Goal: Information Seeking & Learning: Find specific fact

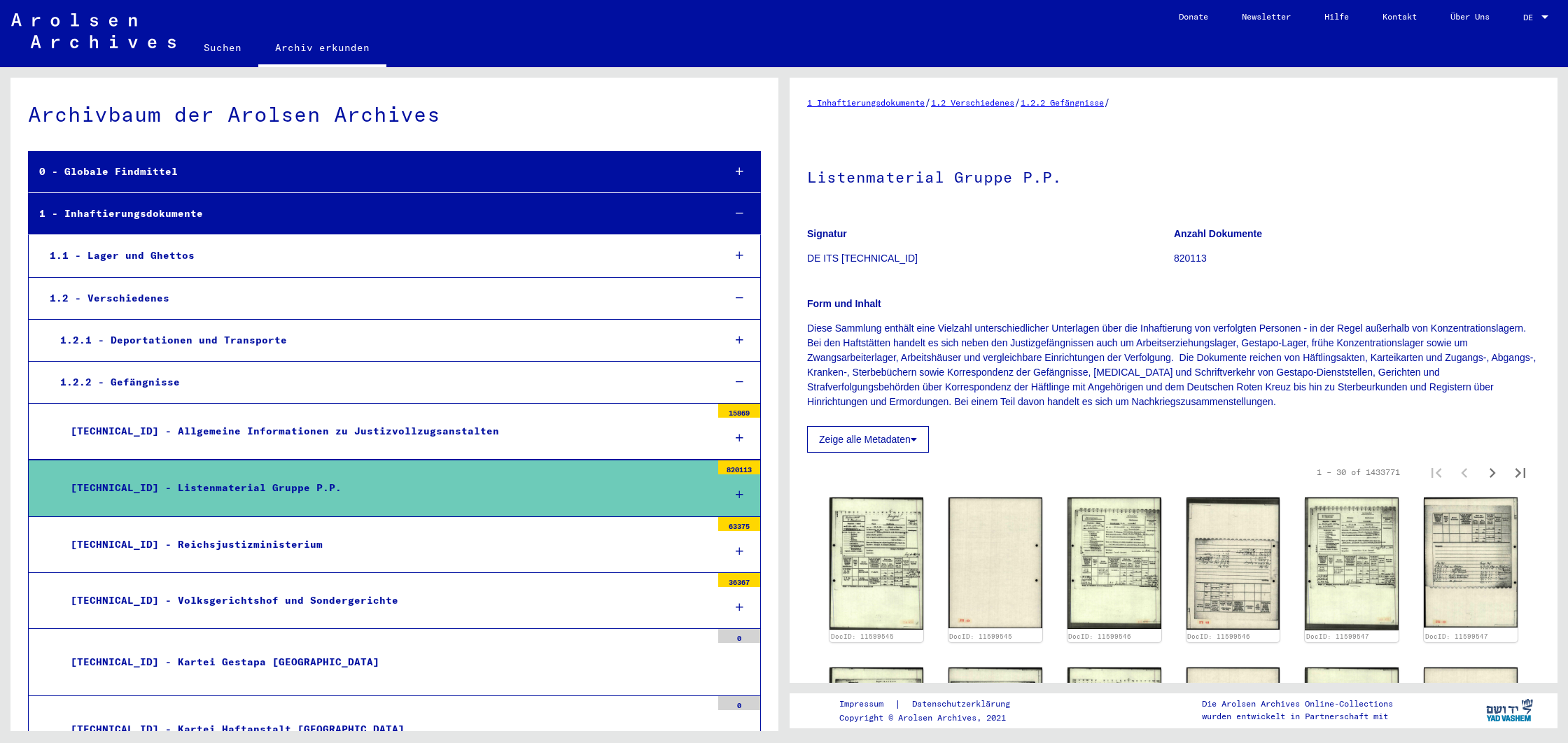
click at [1543, 16] on div at bounding box center [1545, 17] width 7 height 4
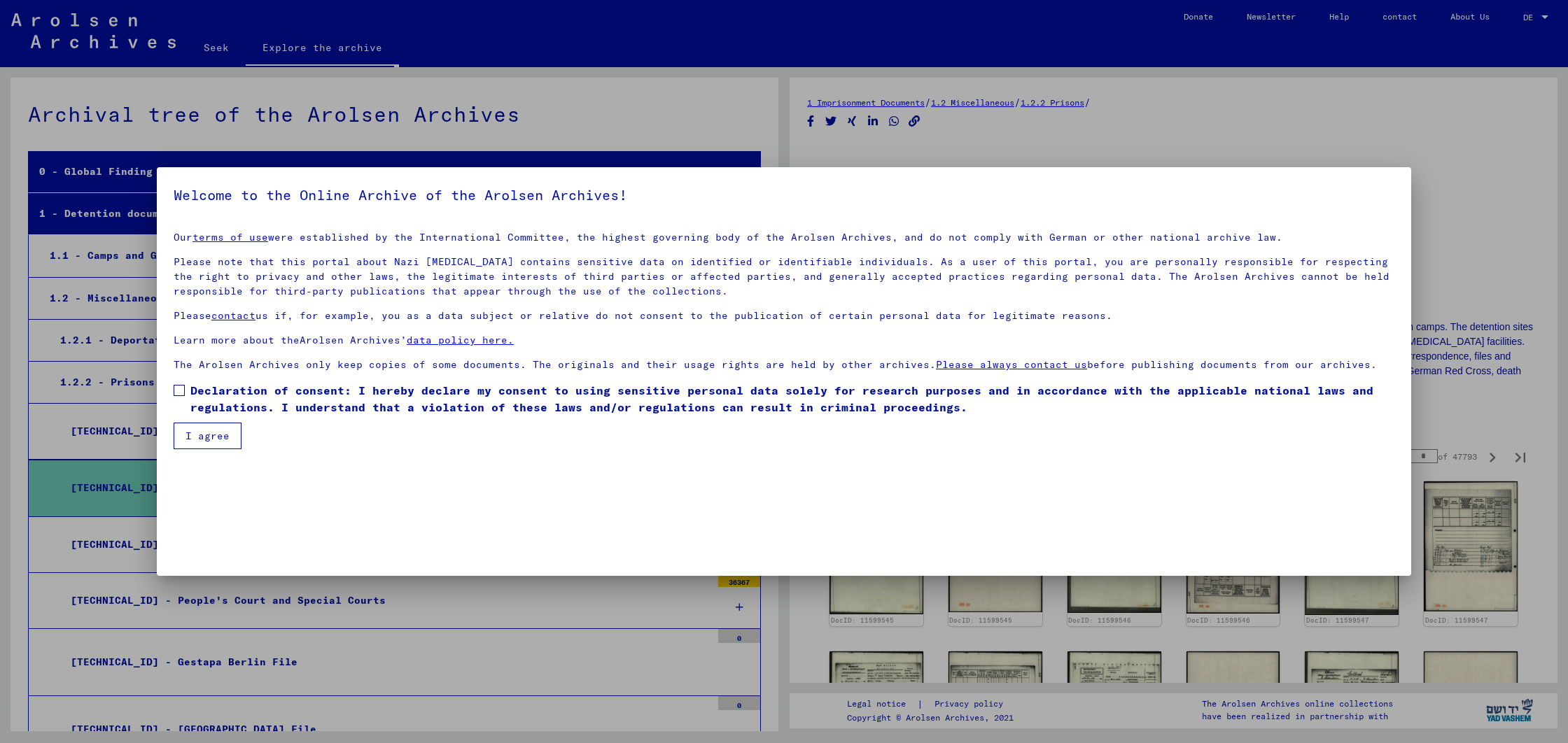
click at [180, 388] on span at bounding box center [179, 390] width 11 height 11
click at [192, 435] on font "I agree" at bounding box center [207, 436] width 44 height 13
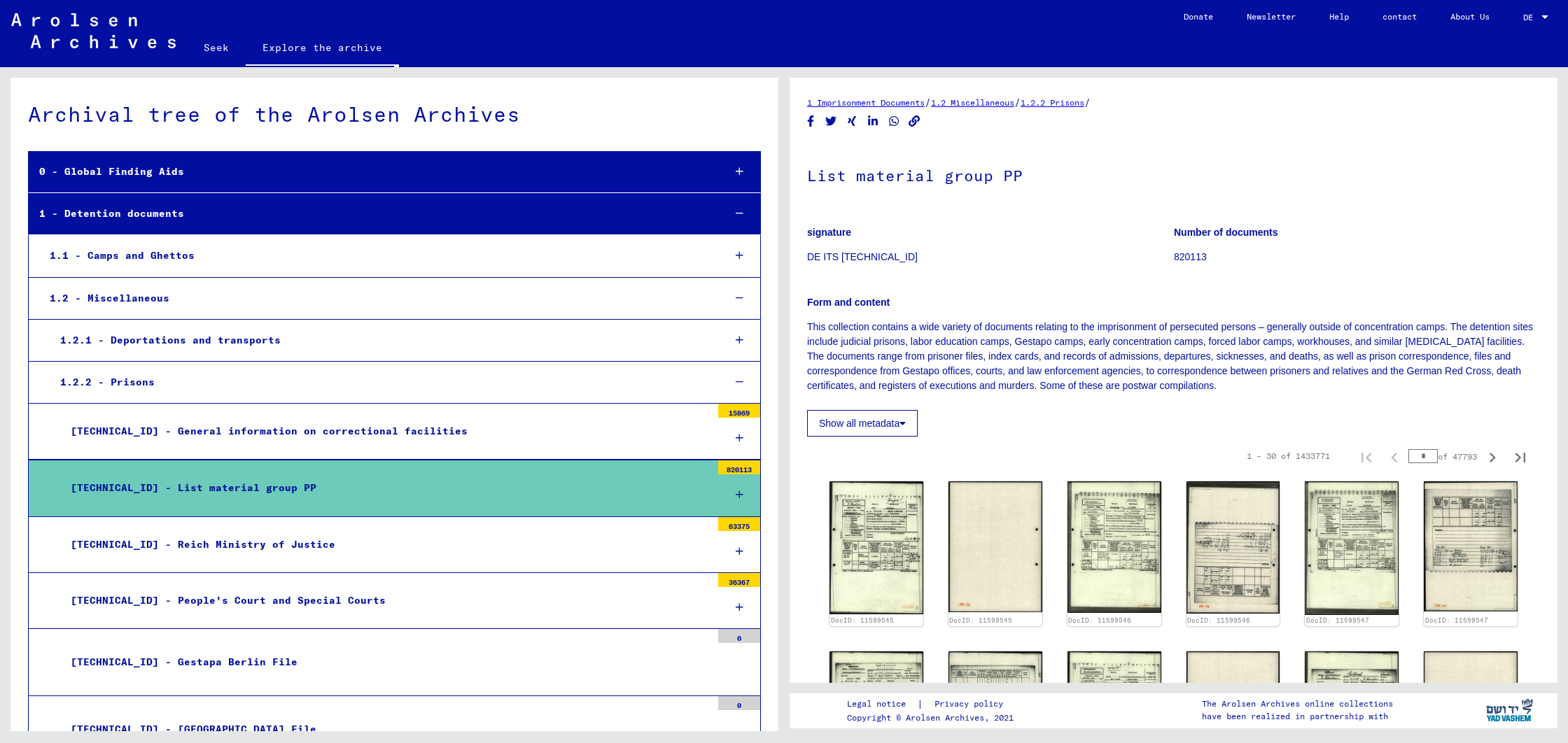
click at [221, 46] on font "Seek" at bounding box center [216, 47] width 26 height 13
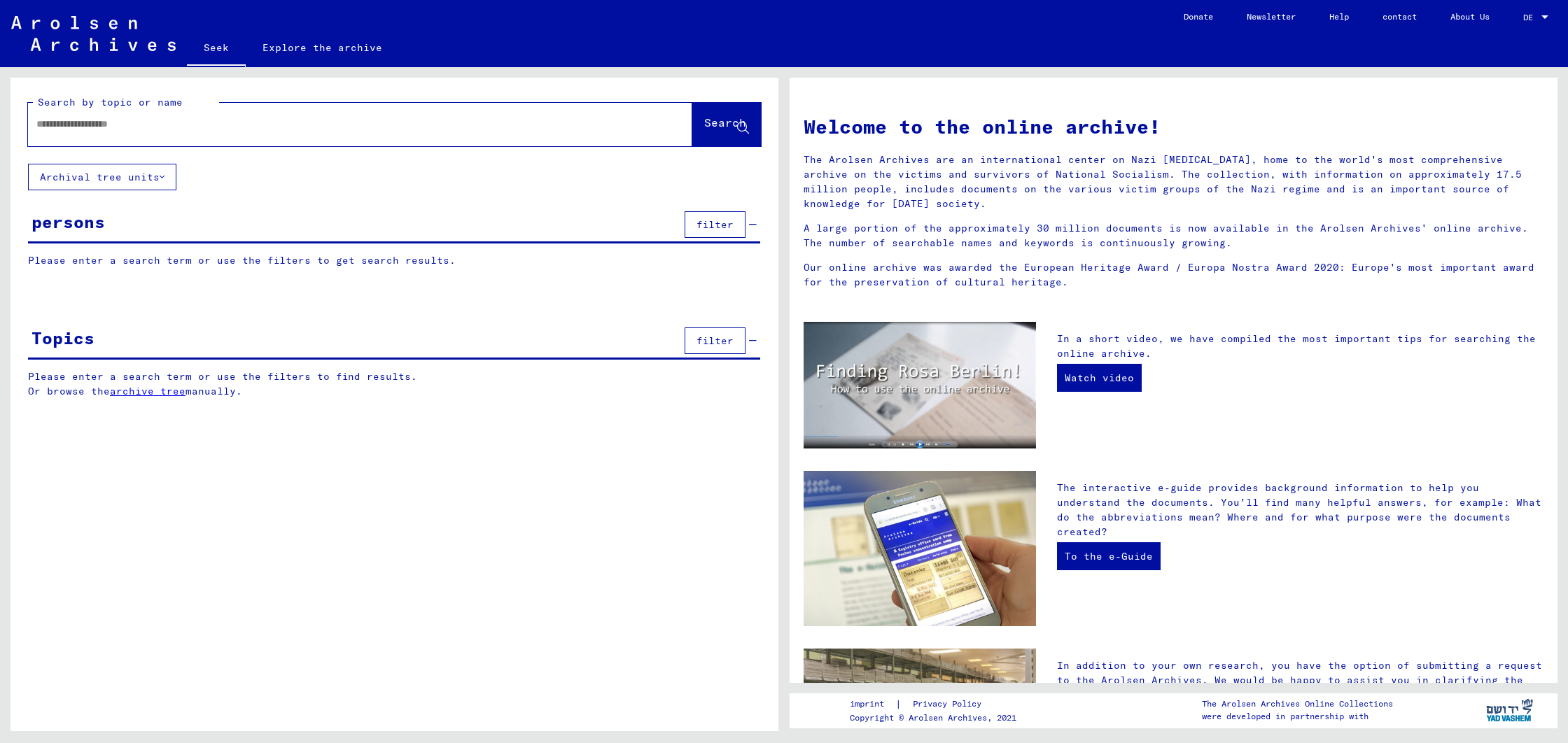
click at [137, 129] on input "text" at bounding box center [343, 124] width 614 height 15
type input "**********"
click at [704, 122] on font "Search" at bounding box center [725, 122] width 42 height 14
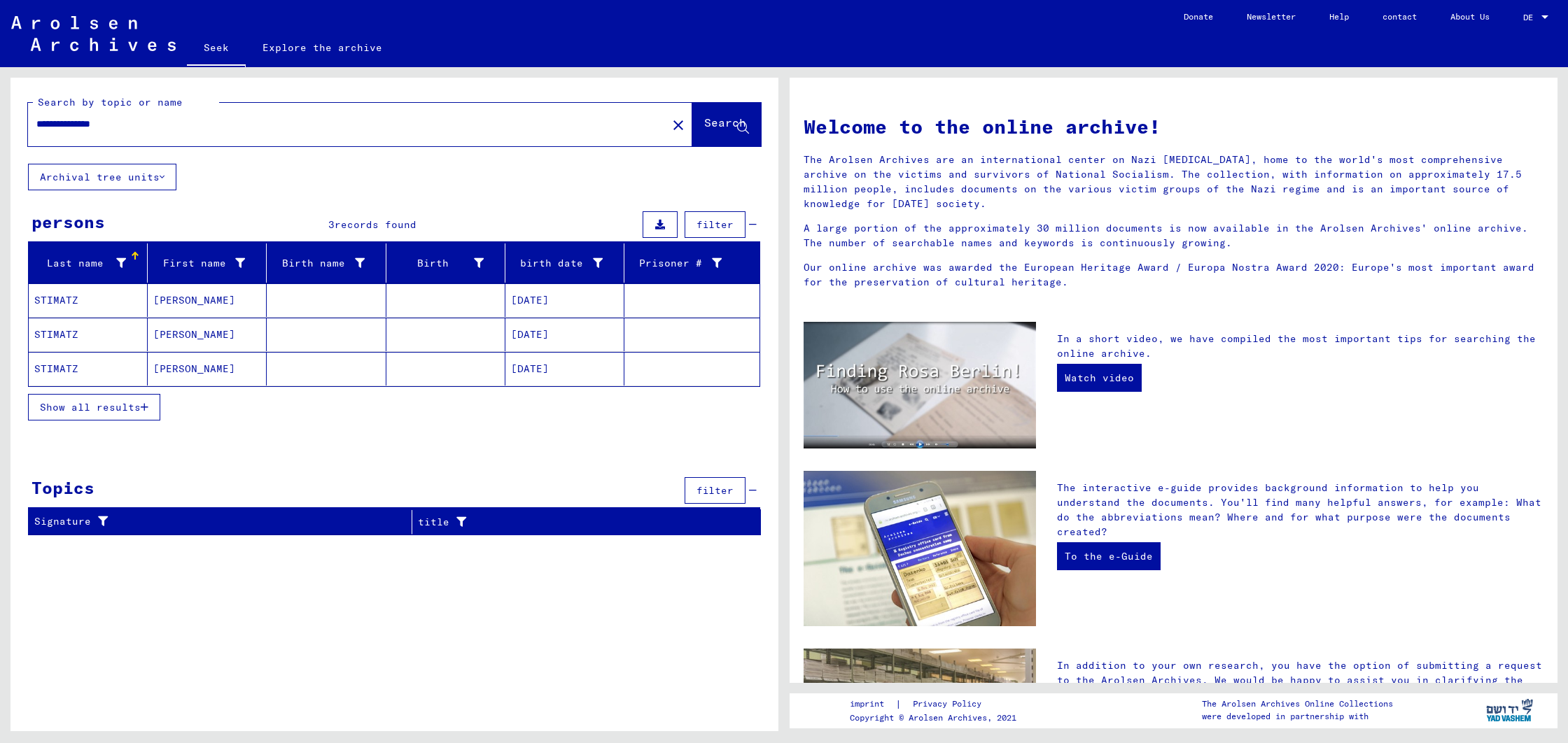
click at [535, 304] on font "10/03/1925" at bounding box center [529, 300] width 37 height 13
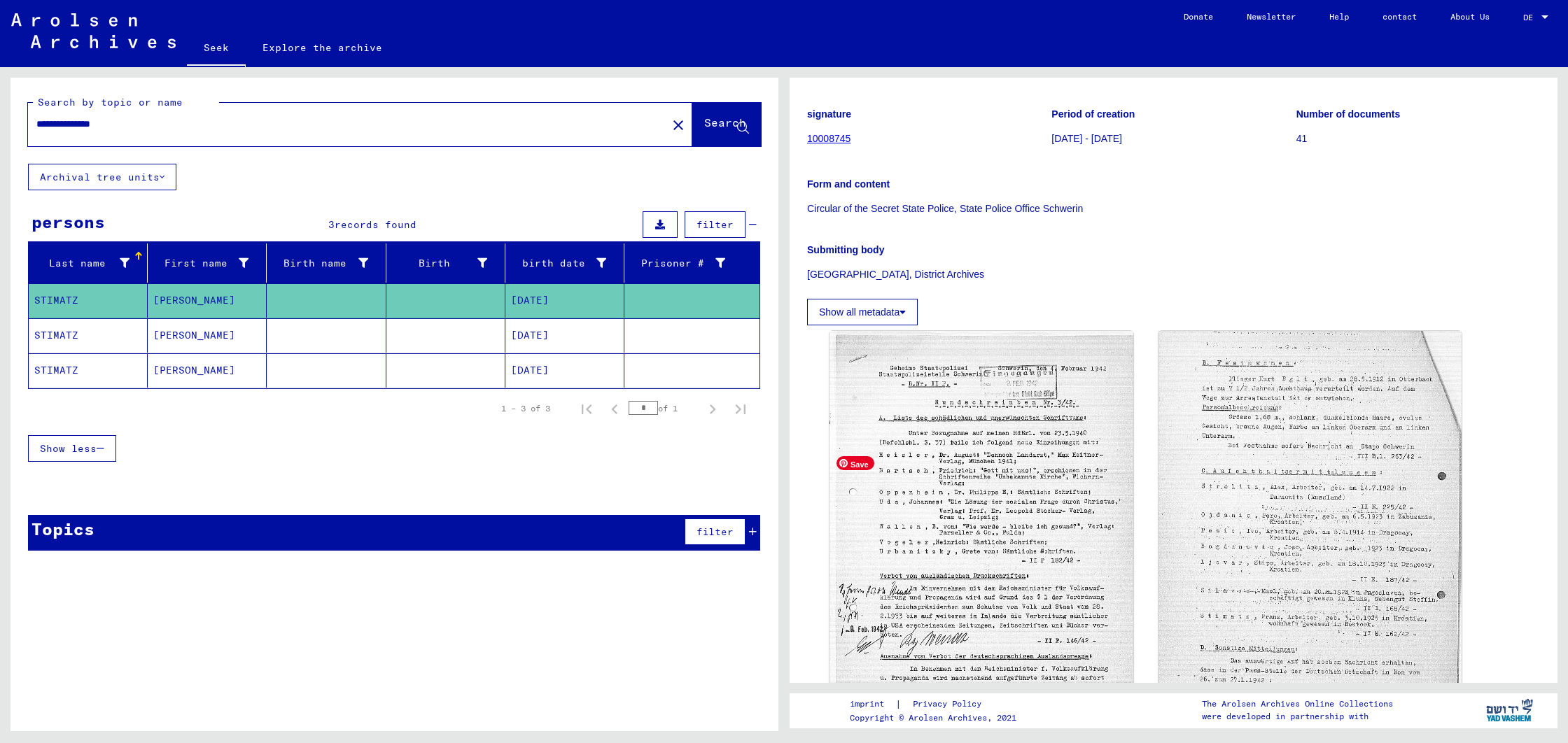
scroll to position [135, 0]
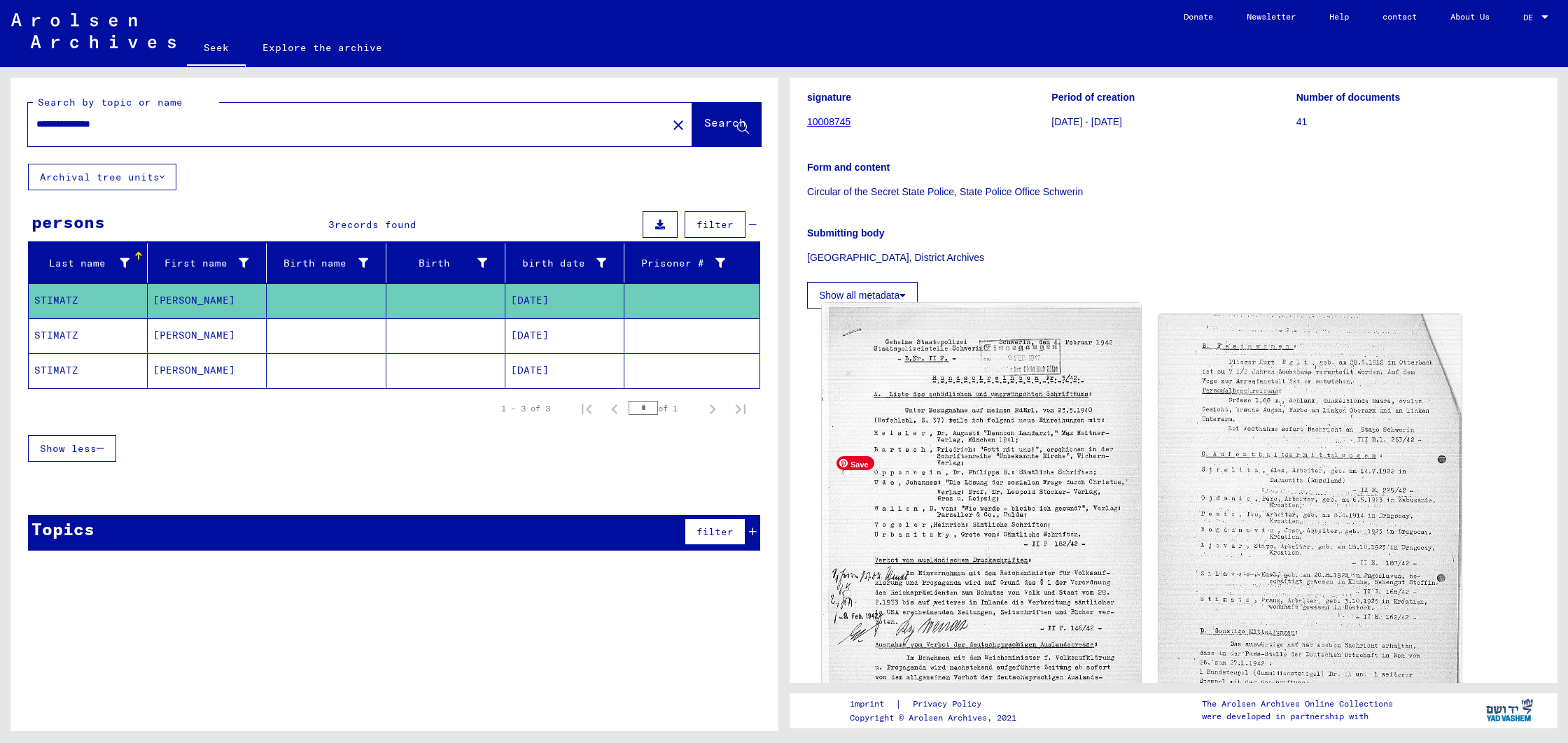
click at [986, 496] on img at bounding box center [981, 531] width 318 height 456
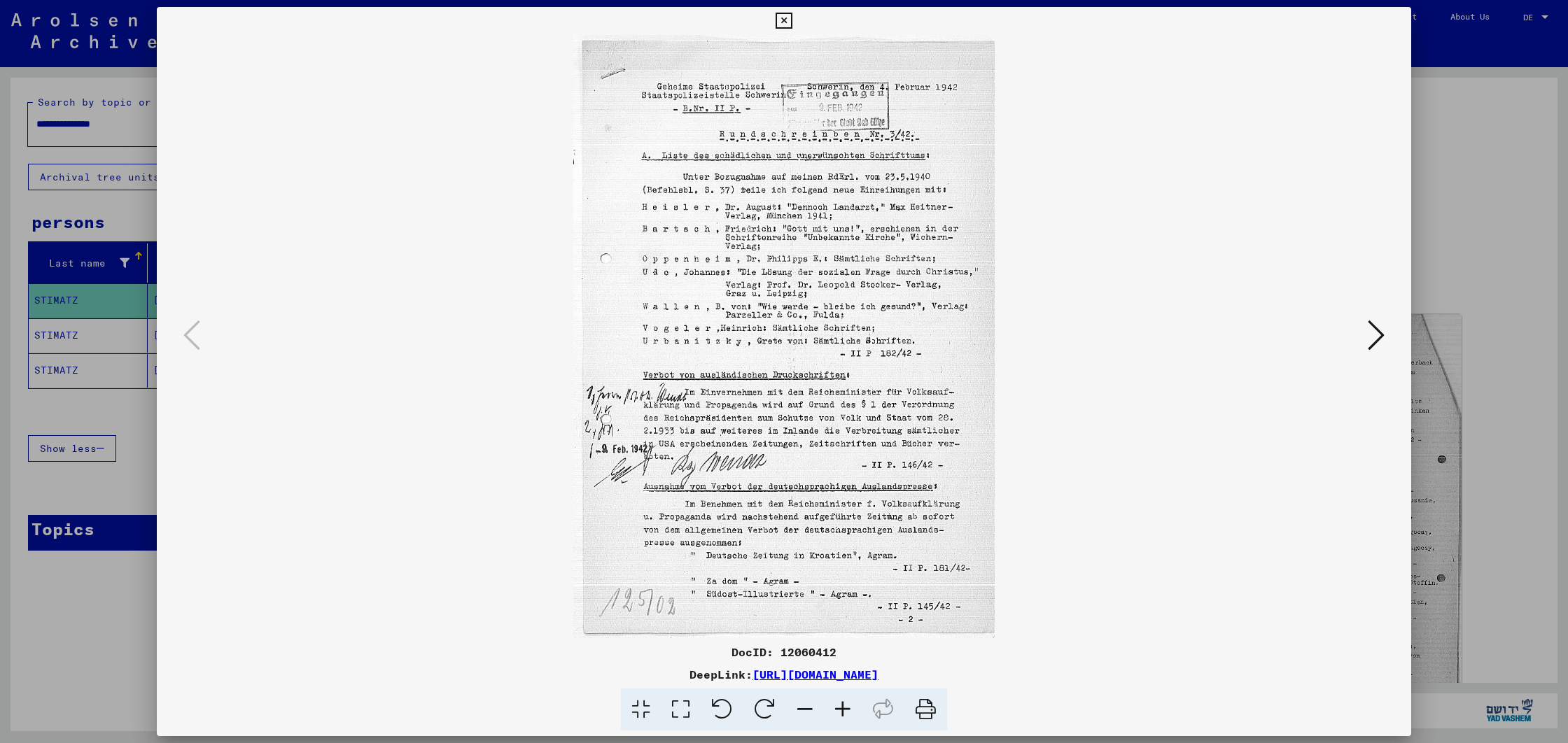
click at [1381, 342] on icon at bounding box center [1376, 335] width 16 height 34
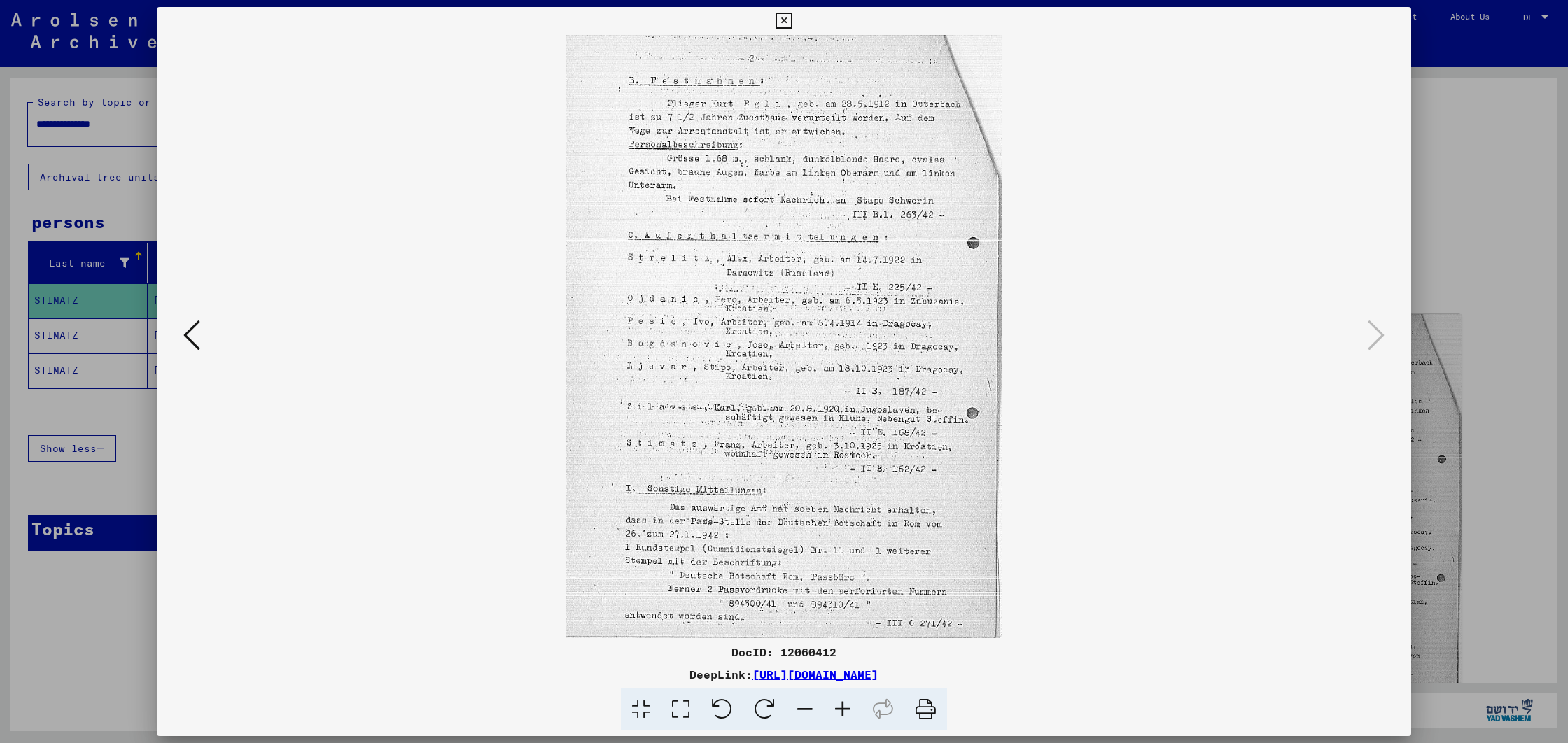
click at [187, 335] on icon at bounding box center [192, 335] width 16 height 34
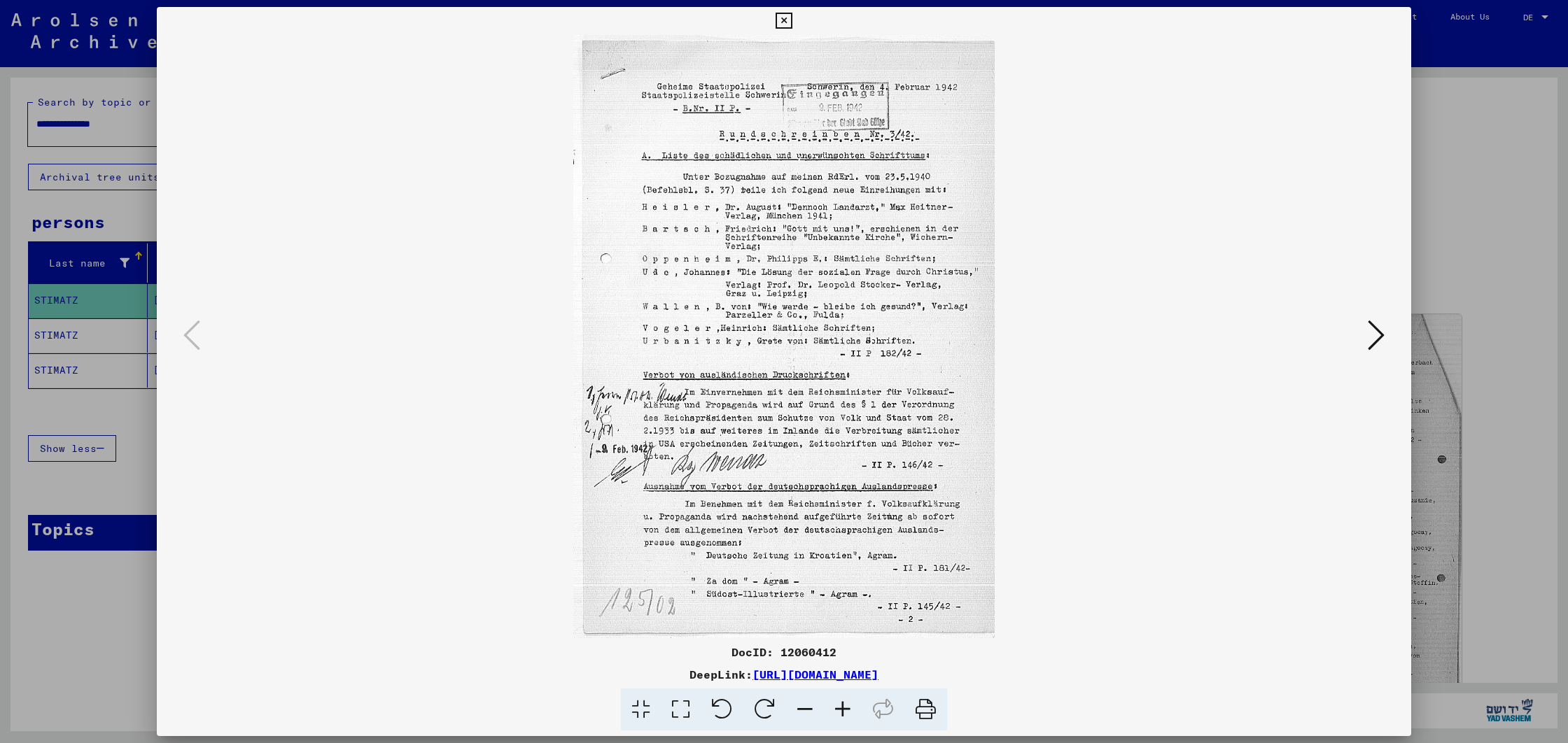
click at [1381, 350] on icon at bounding box center [1376, 335] width 16 height 34
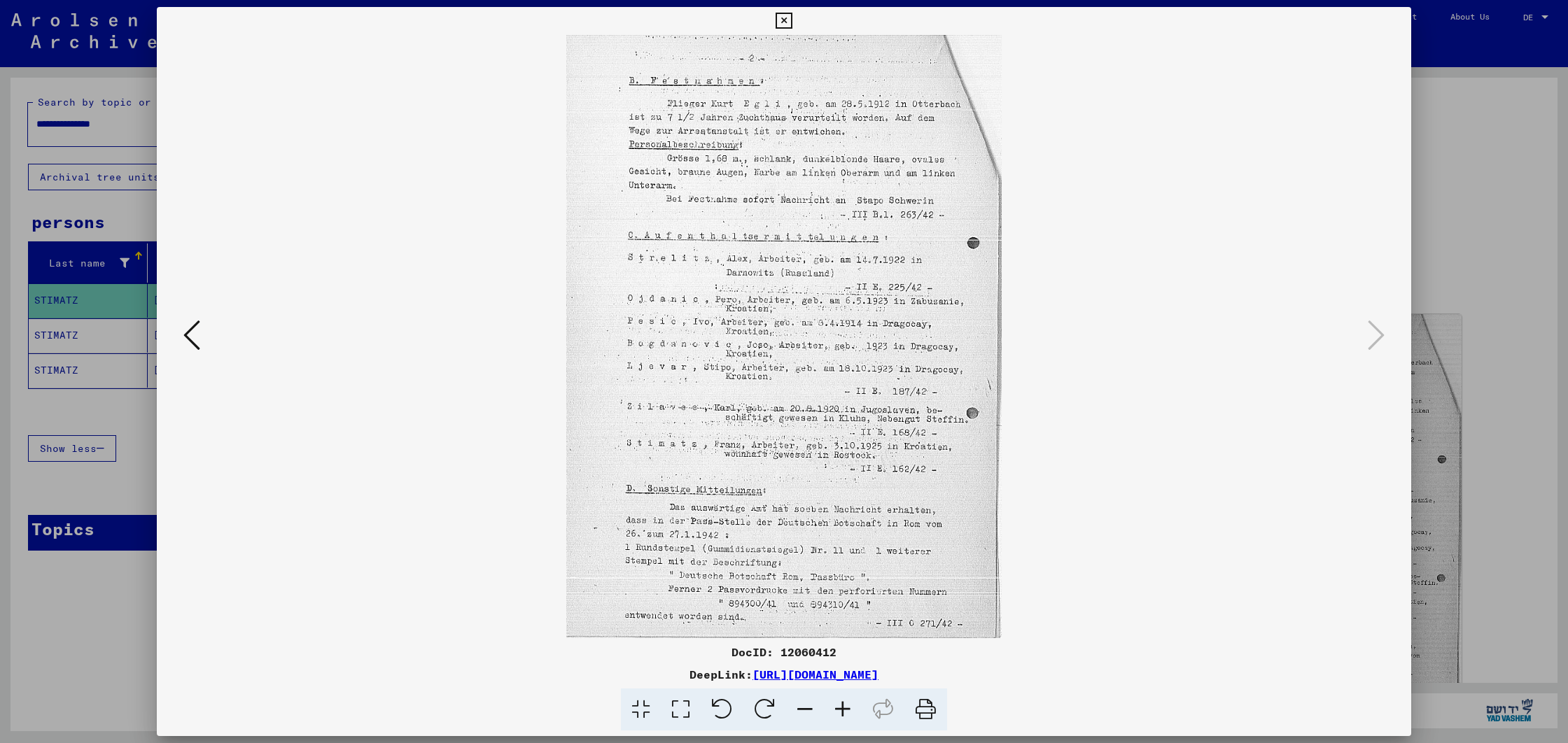
click at [118, 245] on div at bounding box center [784, 371] width 1568 height 743
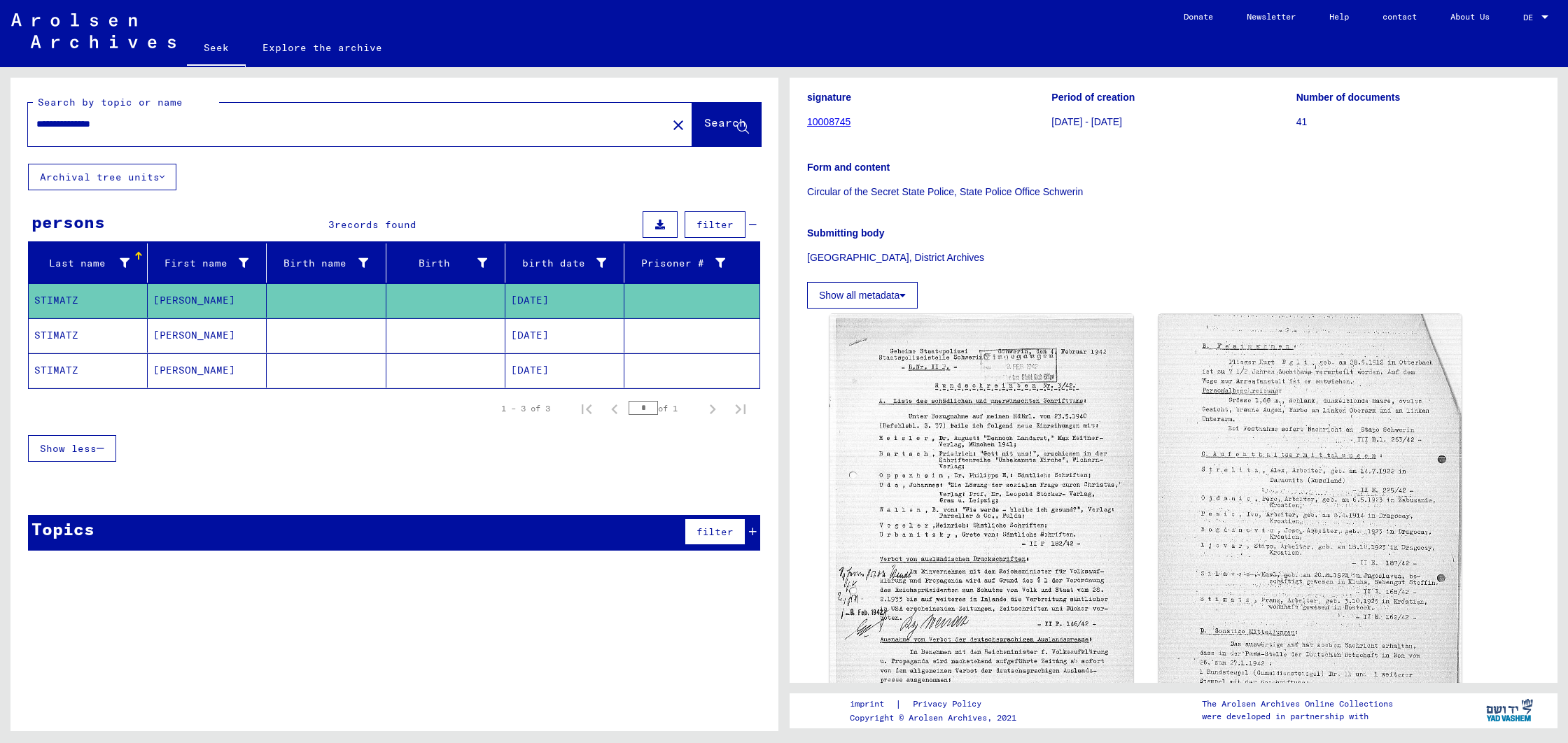
click at [546, 338] on font "01/18/1934" at bounding box center [529, 335] width 37 height 13
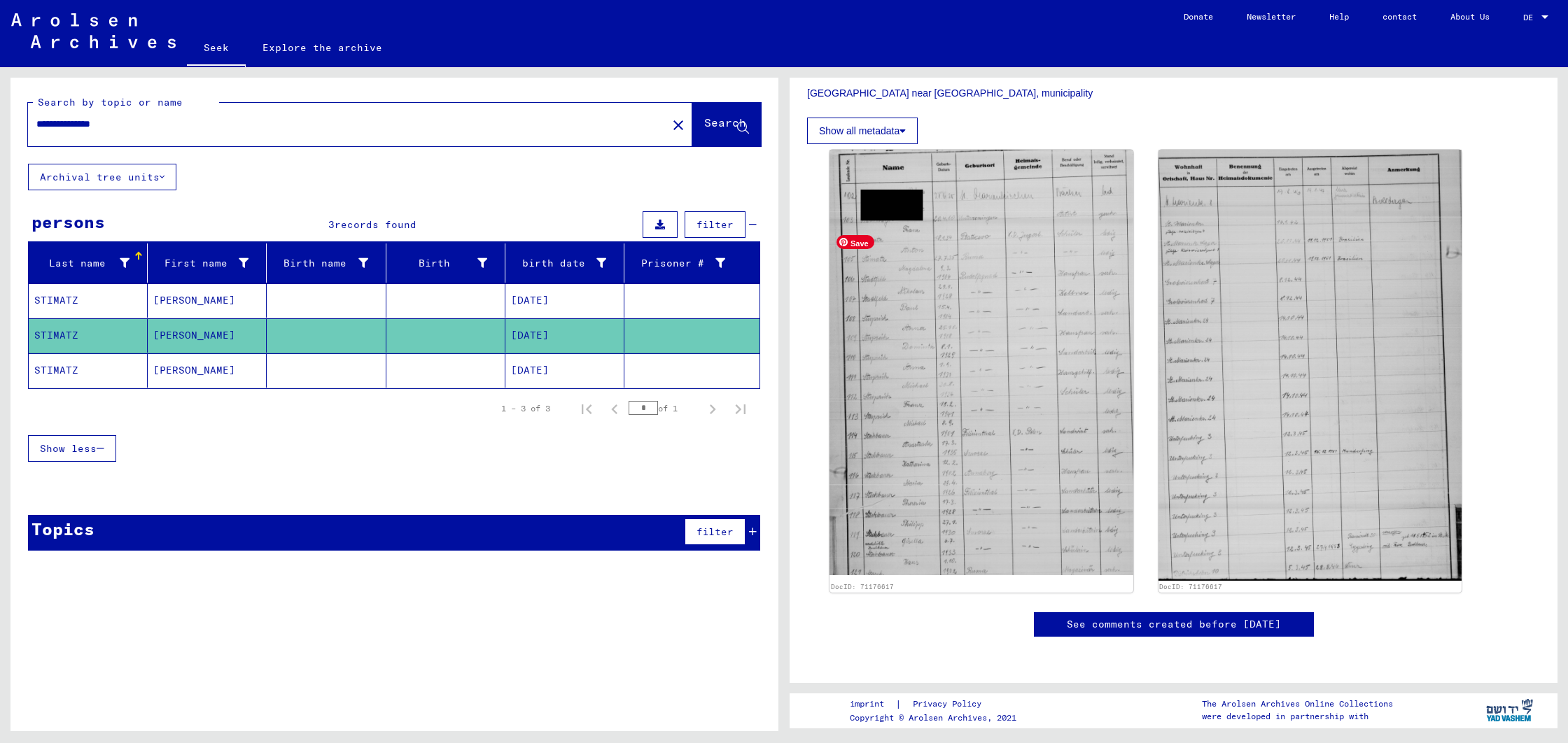
scroll to position [564, 0]
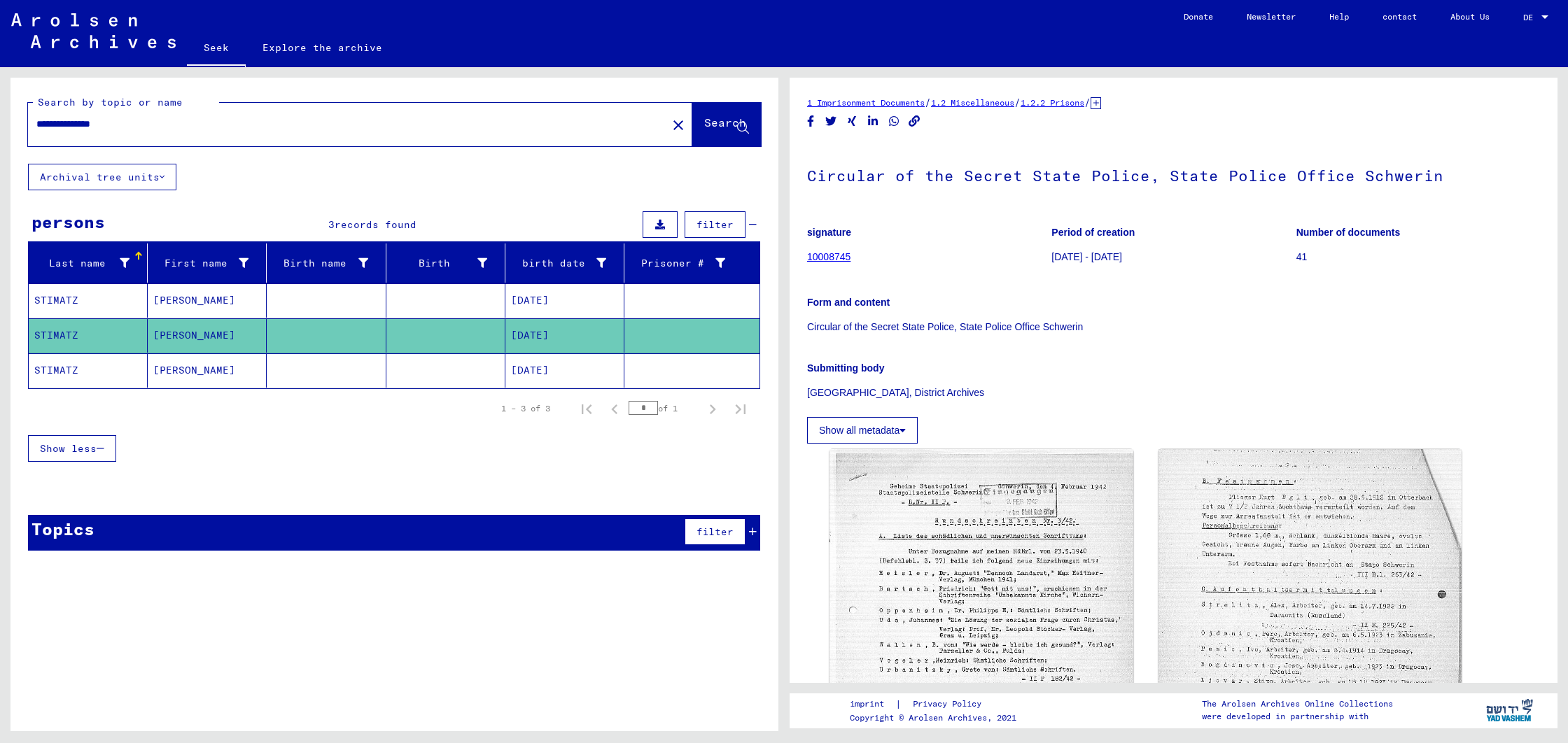
click at [536, 305] on font "10/03/1925" at bounding box center [529, 300] width 37 height 13
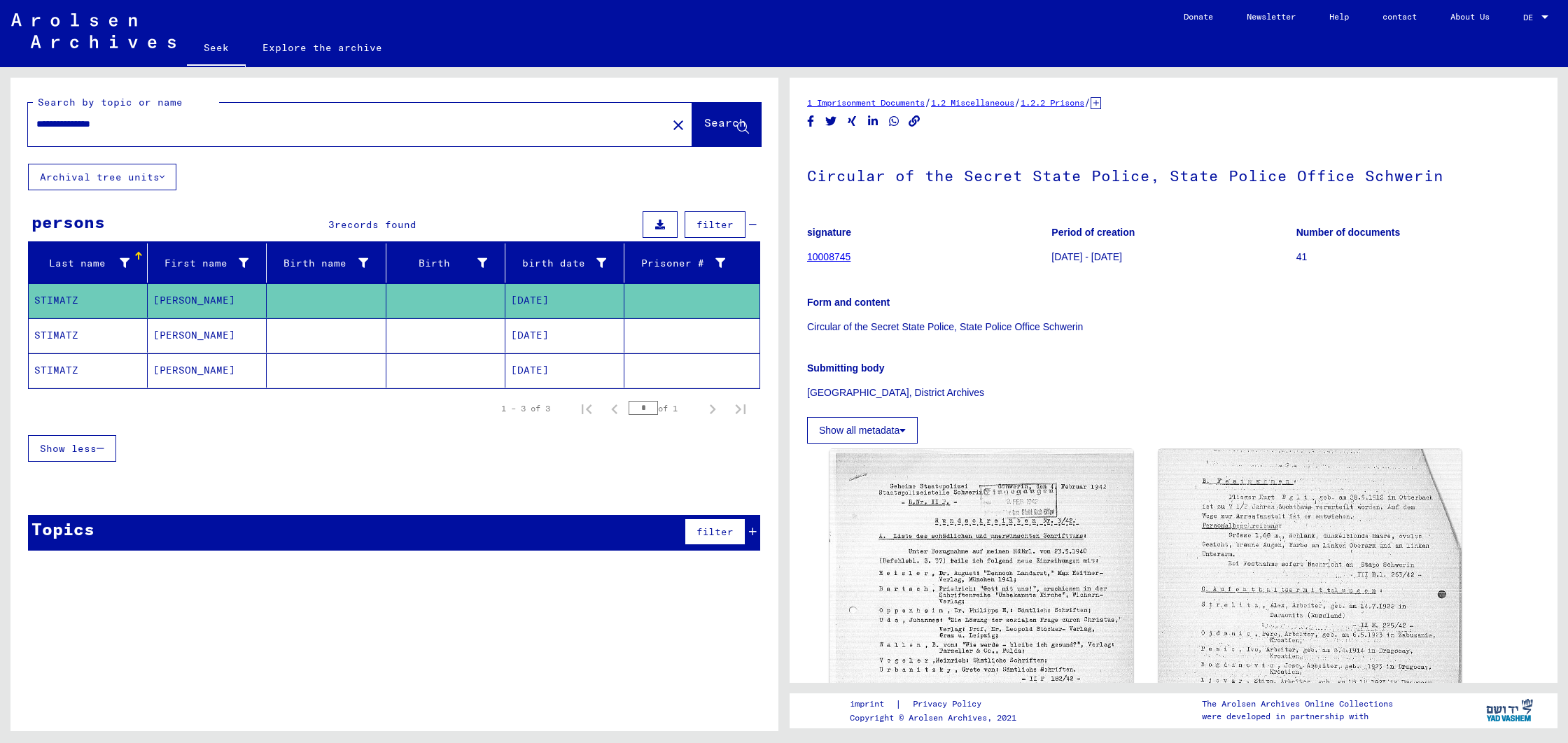
click at [536, 305] on font "10/03/1925" at bounding box center [529, 300] width 37 height 13
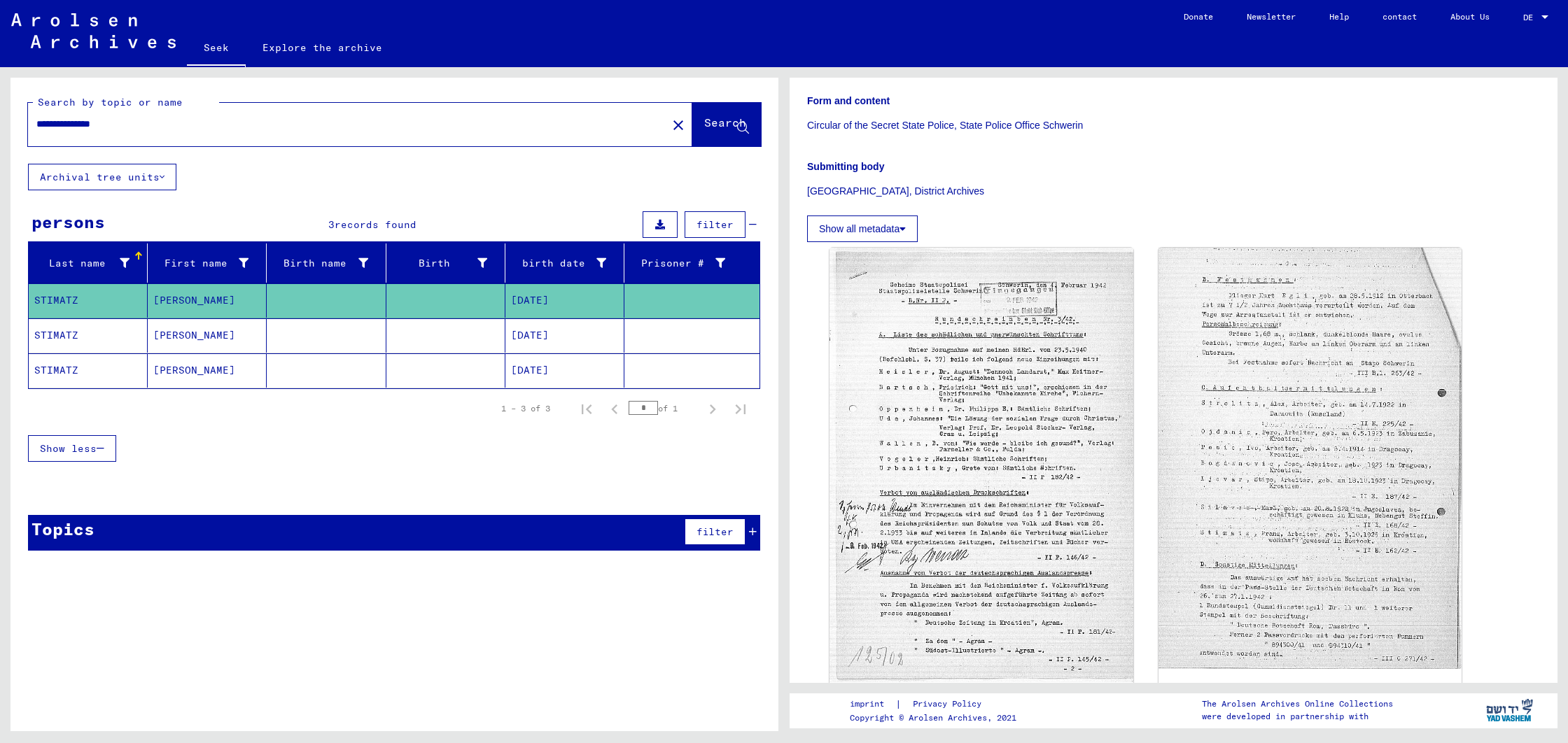
scroll to position [204, 0]
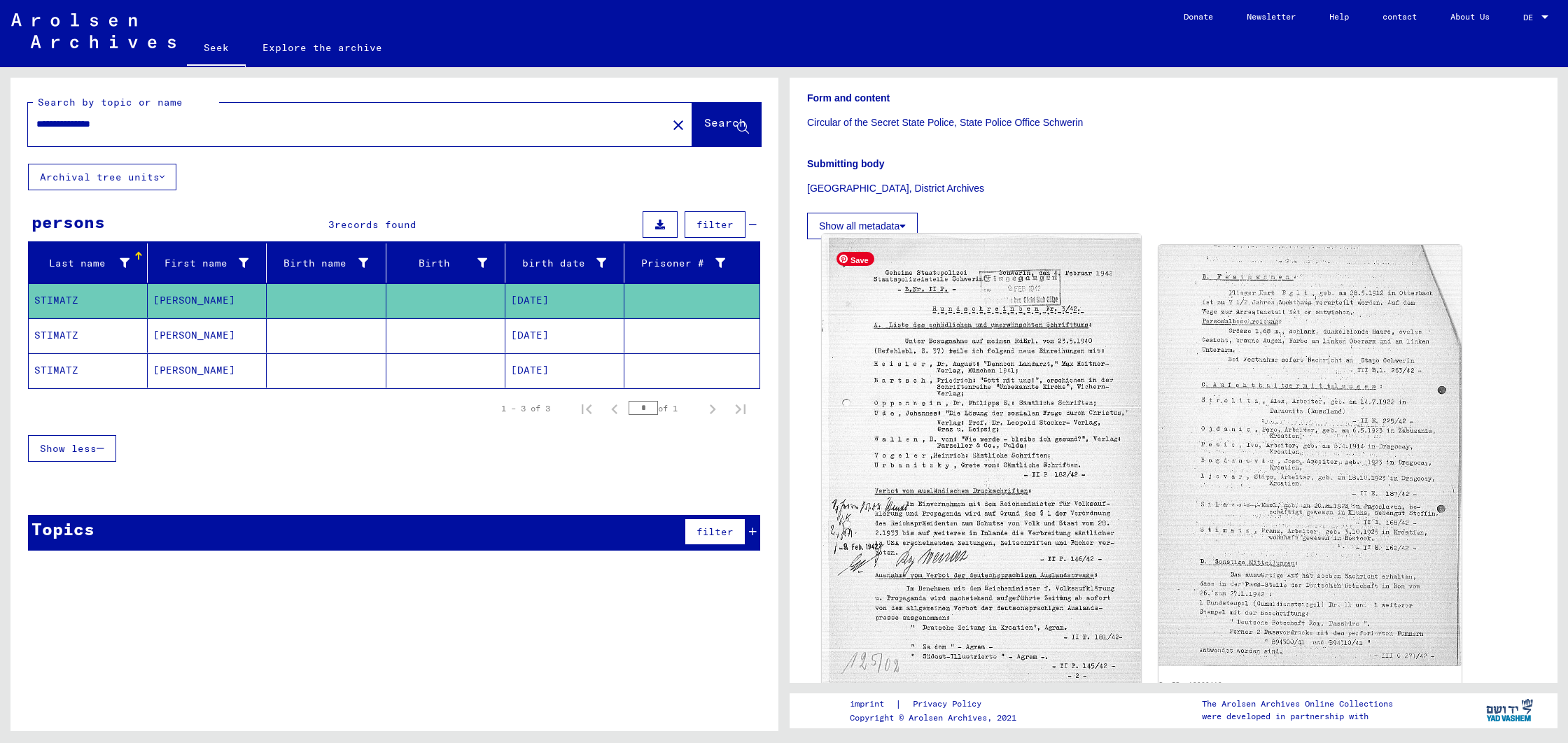
click at [1009, 452] on img at bounding box center [981, 461] width 318 height 456
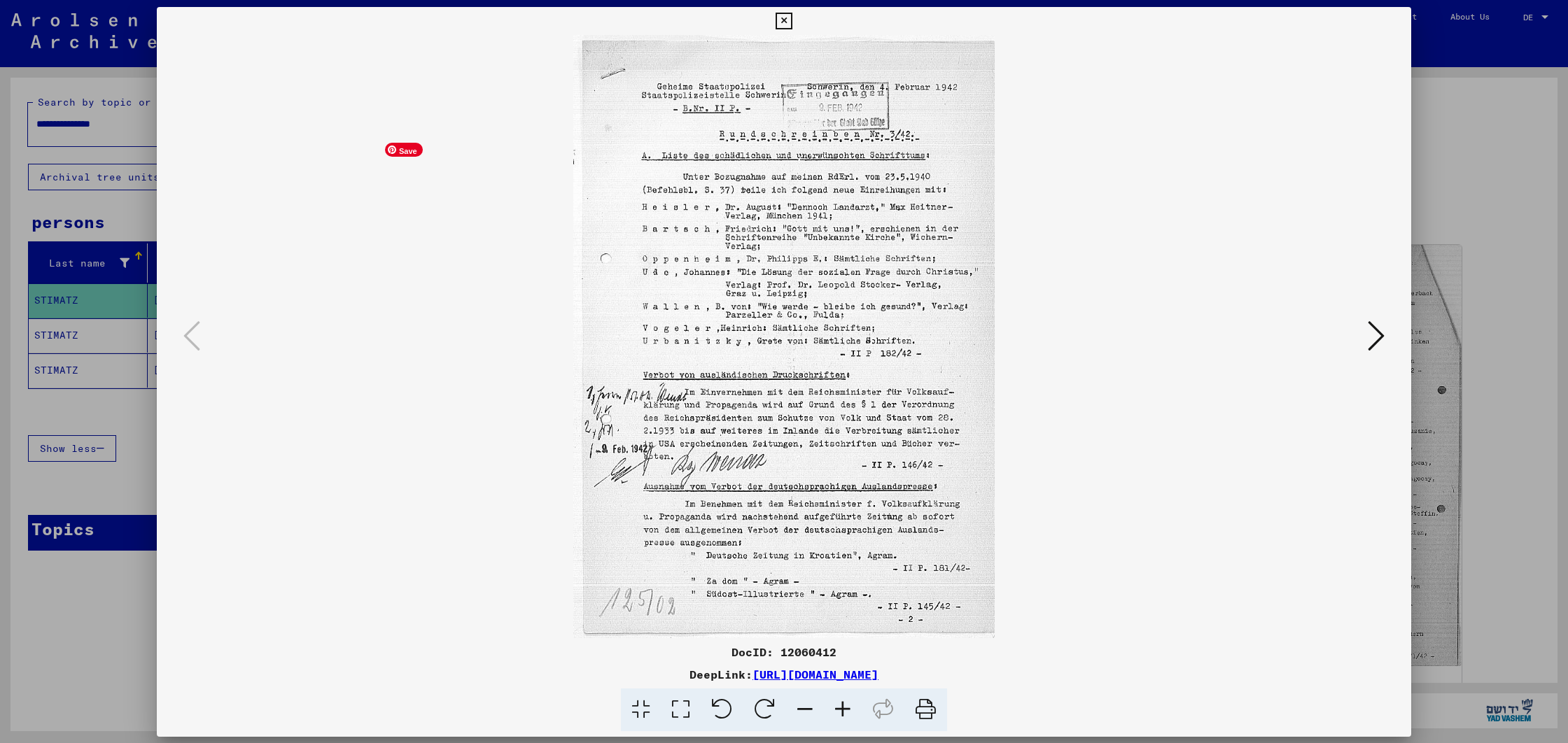
click at [1009, 452] on img at bounding box center [784, 336] width 1159 height 604
click at [778, 324] on img at bounding box center [784, 336] width 1159 height 604
click at [1375, 338] on icon at bounding box center [1376, 335] width 16 height 34
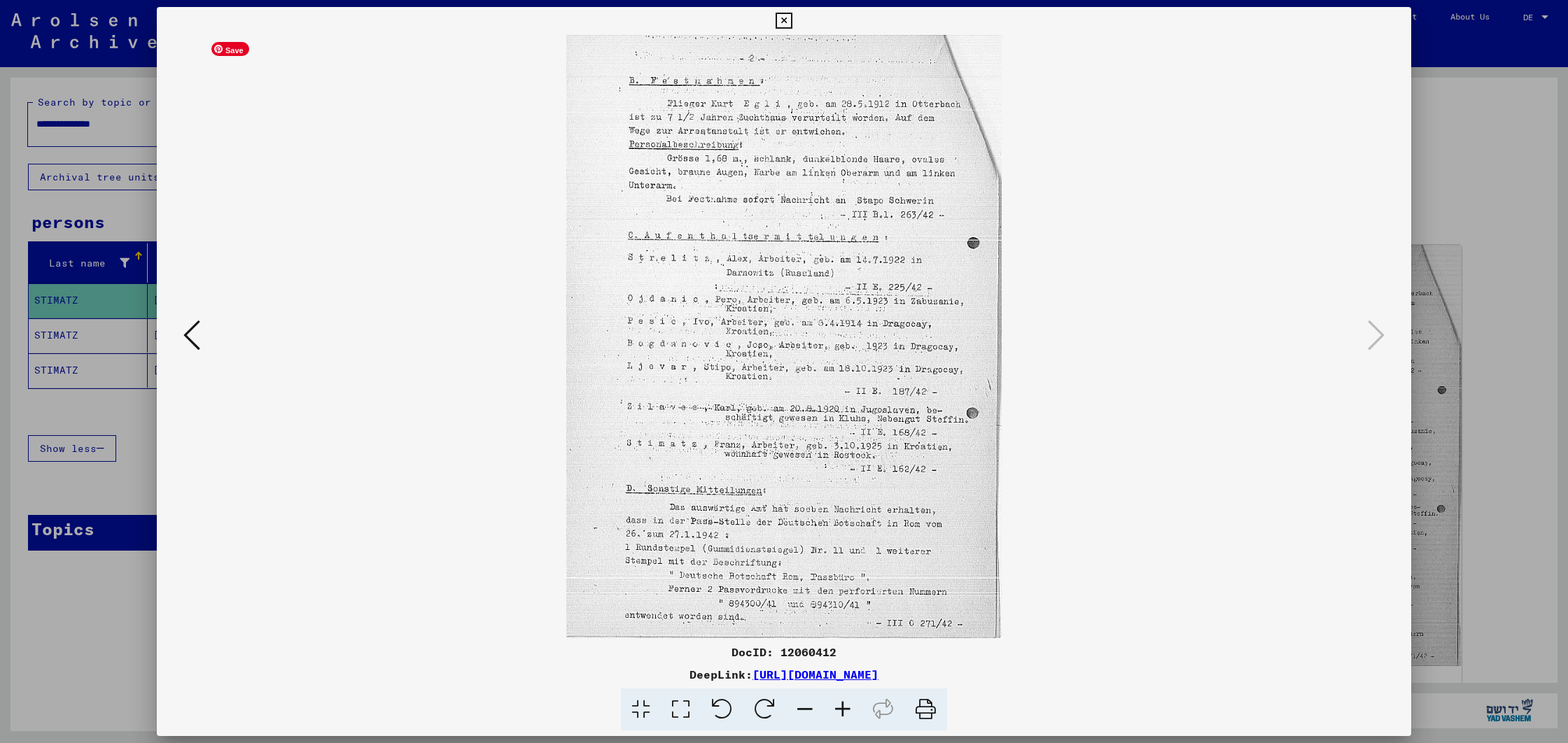
click at [194, 340] on icon at bounding box center [192, 335] width 16 height 34
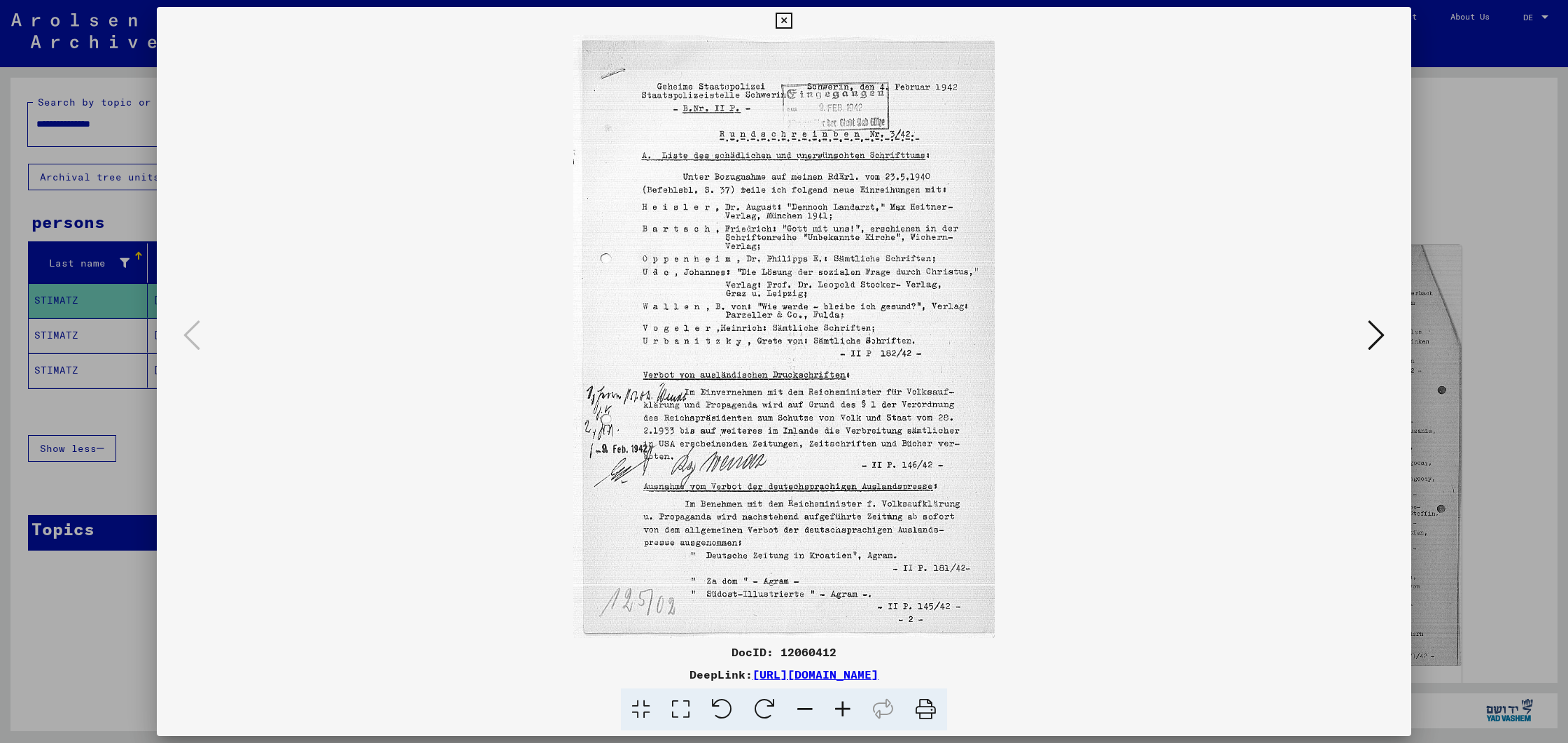
click at [1379, 336] on icon at bounding box center [1376, 335] width 16 height 34
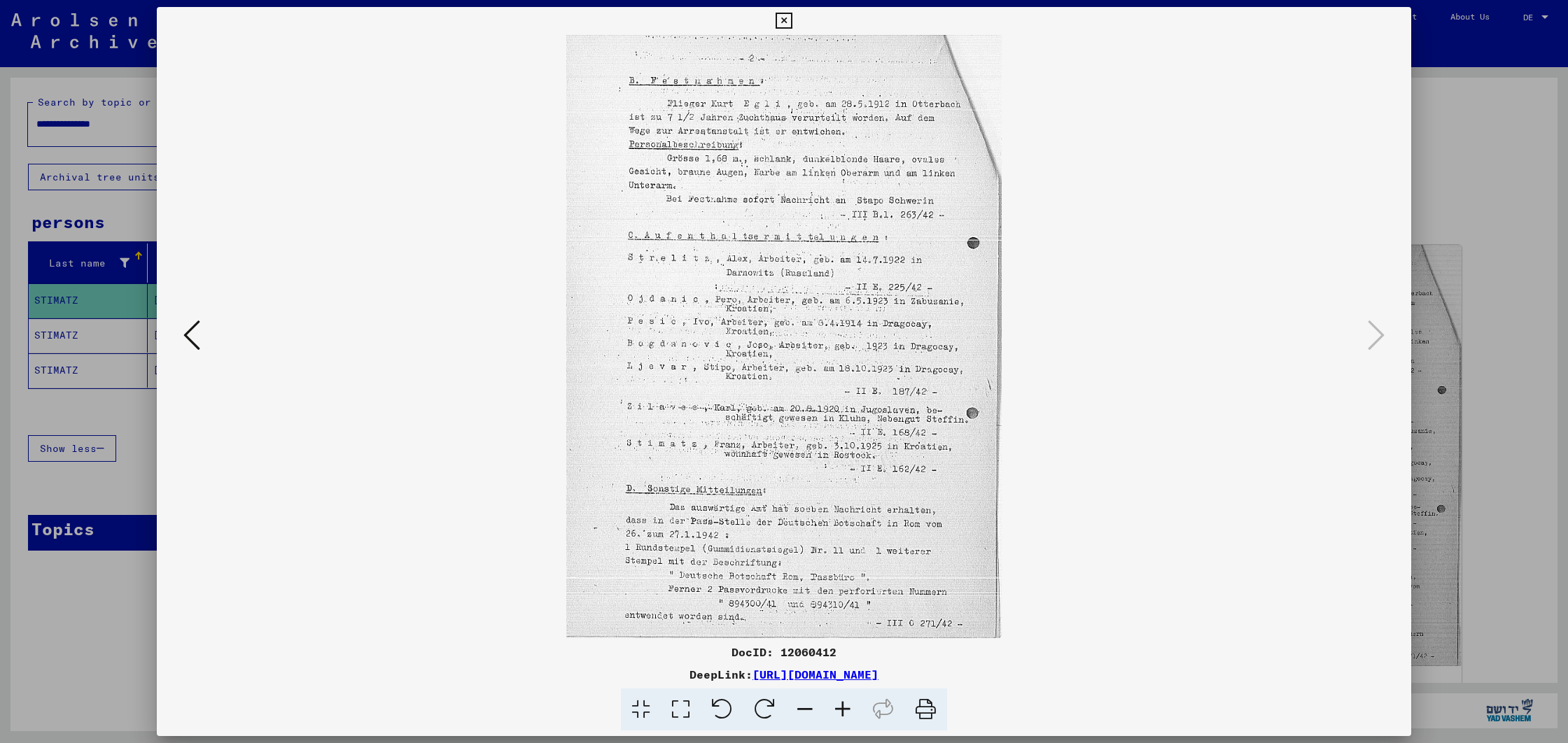
click at [1471, 187] on div at bounding box center [784, 371] width 1568 height 743
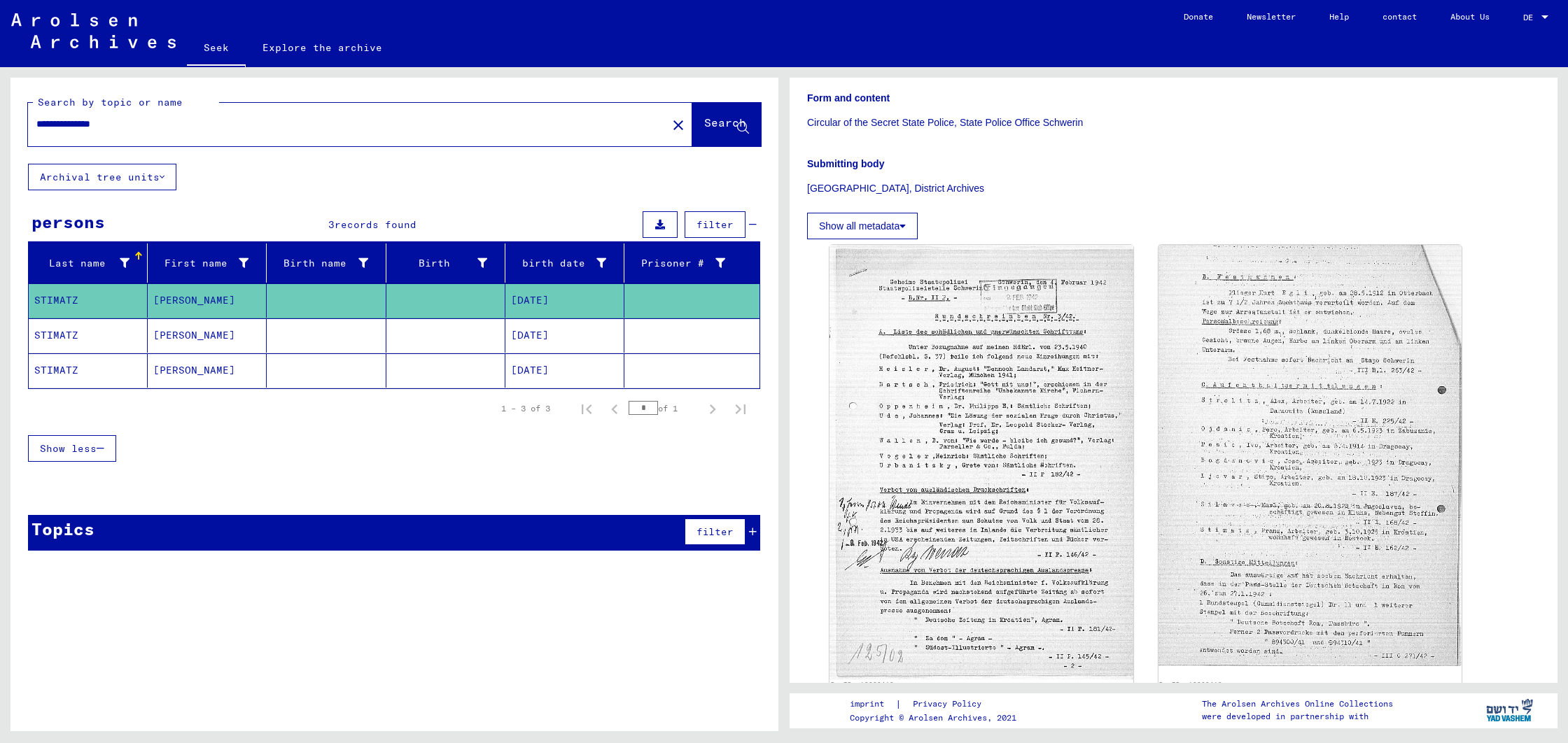
click at [179, 296] on font "[PERSON_NAME]" at bounding box center [194, 300] width 82 height 13
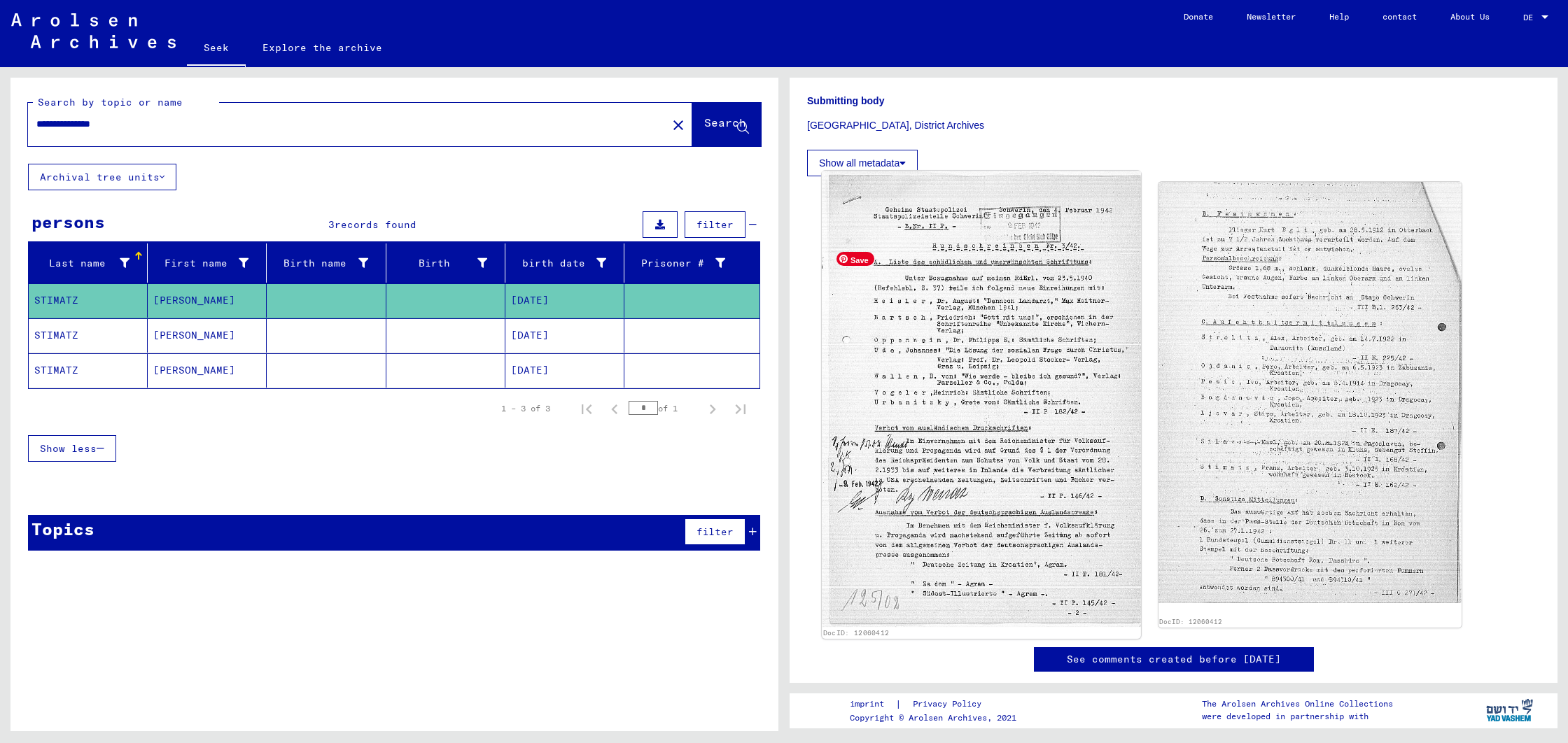
scroll to position [269, 0]
click at [982, 362] on img at bounding box center [981, 397] width 318 height 456
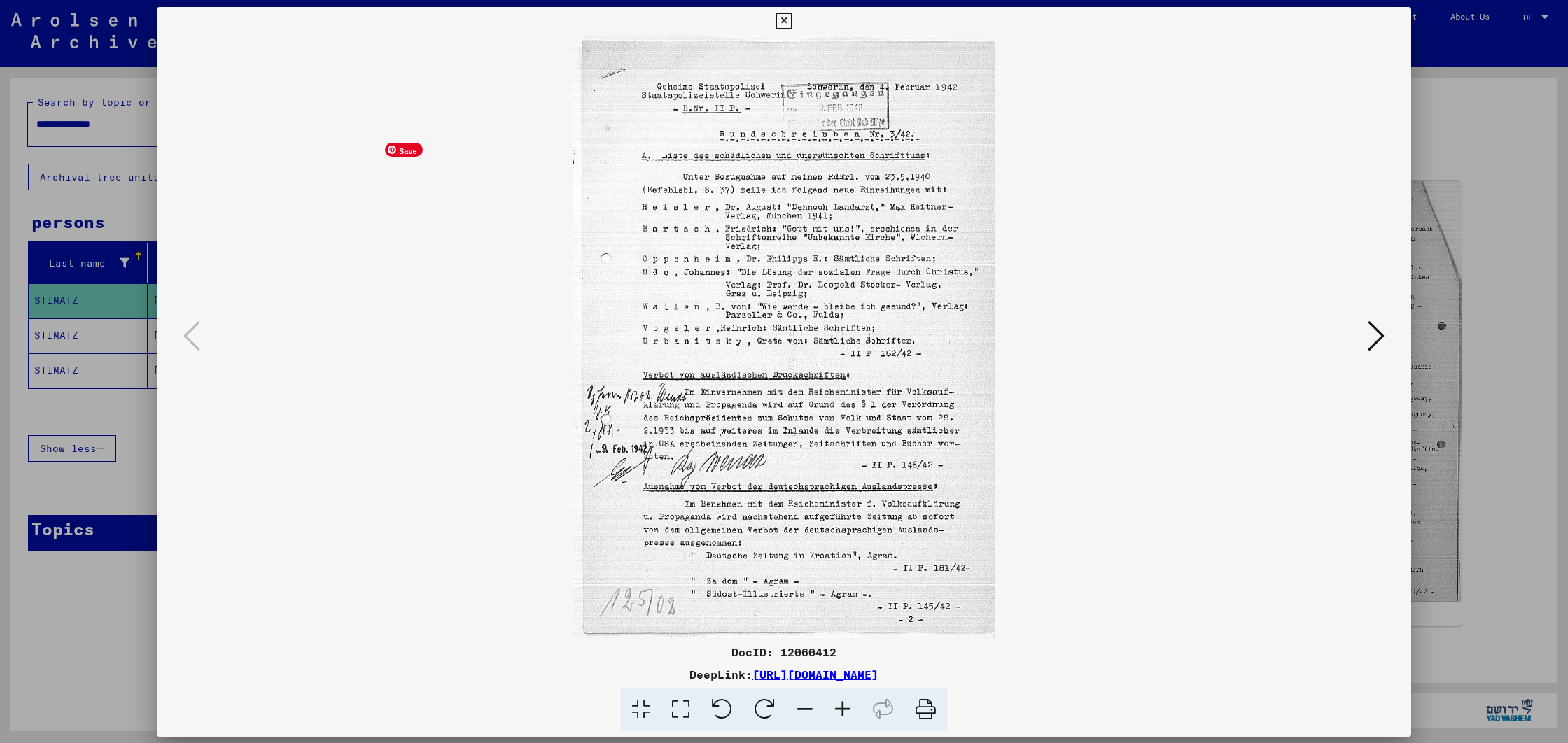
click at [982, 362] on img at bounding box center [784, 336] width 1159 height 604
click at [1373, 342] on icon at bounding box center [1376, 335] width 16 height 34
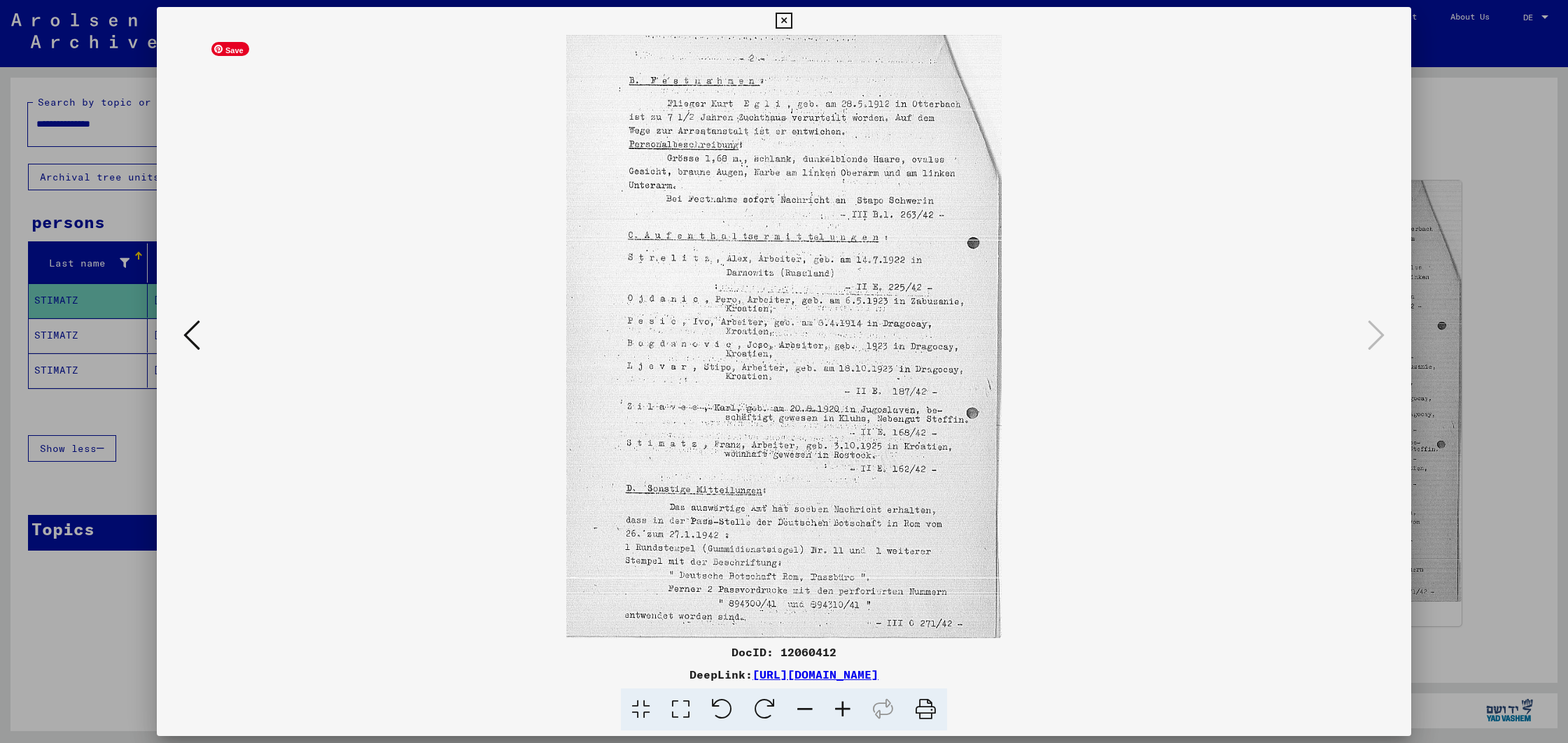
drag, startPoint x: 628, startPoint y: 442, endPoint x: 914, endPoint y: 445, distance: 286.0
click at [914, 445] on img at bounding box center [784, 336] width 1159 height 604
click at [123, 393] on div at bounding box center [784, 371] width 1568 height 743
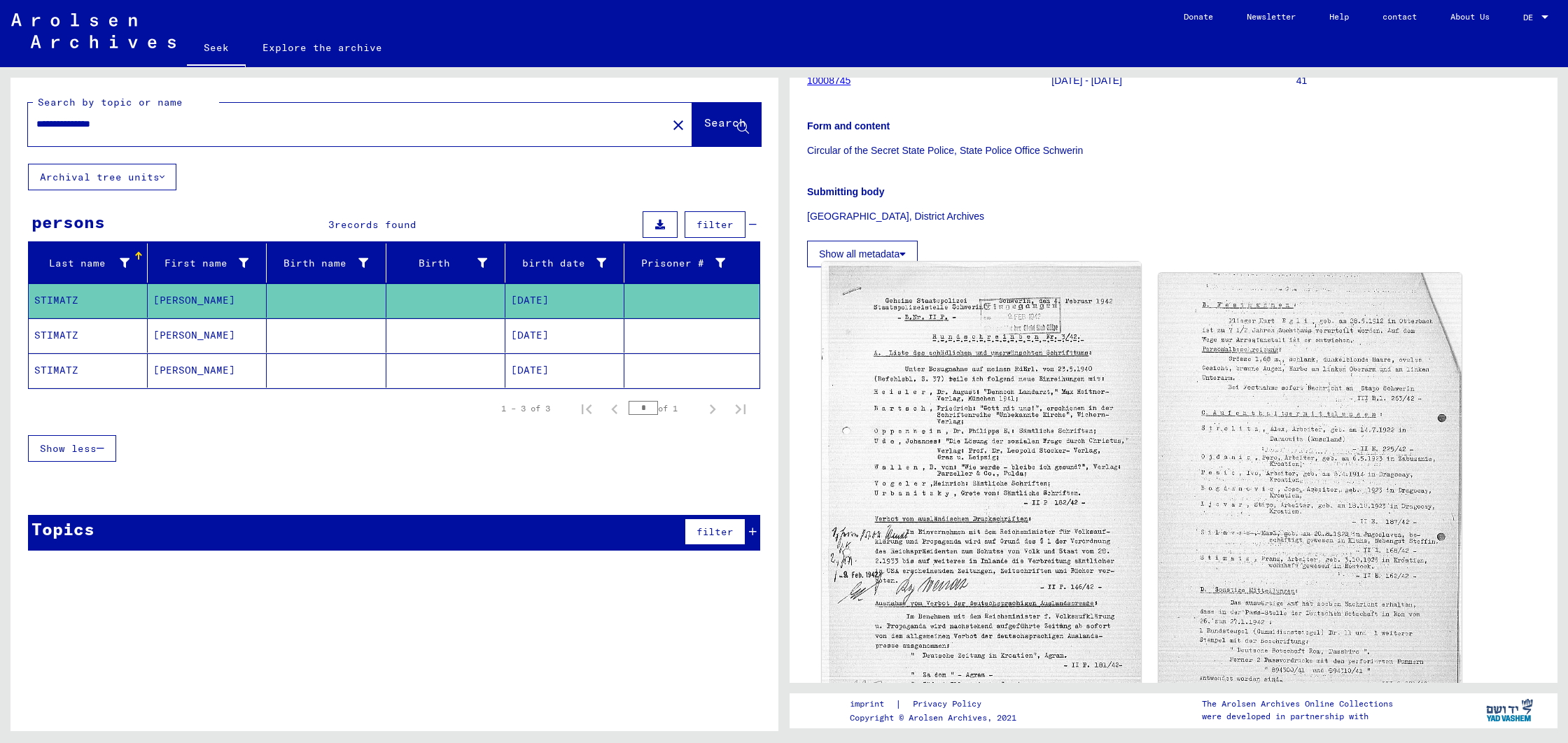
scroll to position [0, 0]
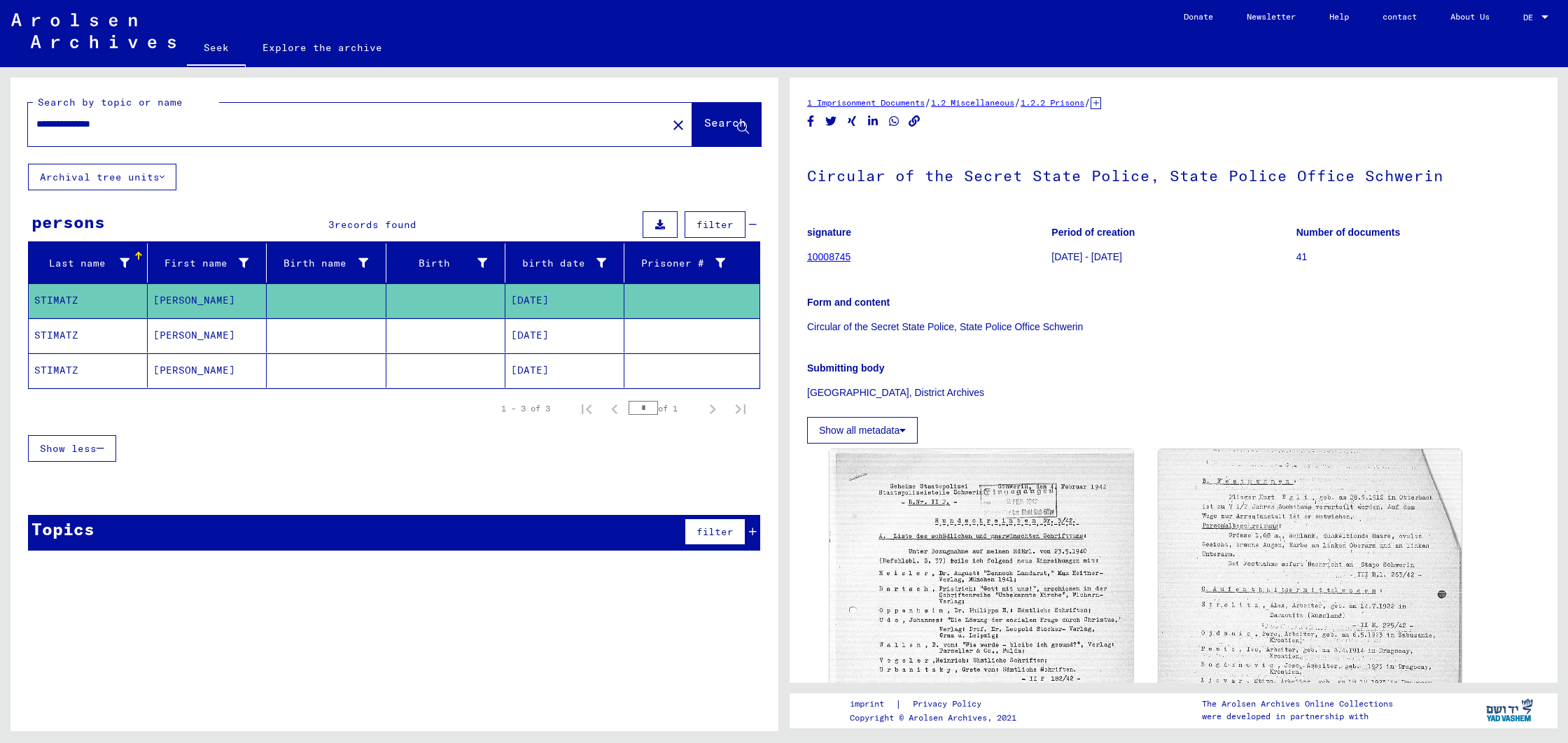
click at [829, 254] on font "10008745" at bounding box center [829, 257] width 44 height 11
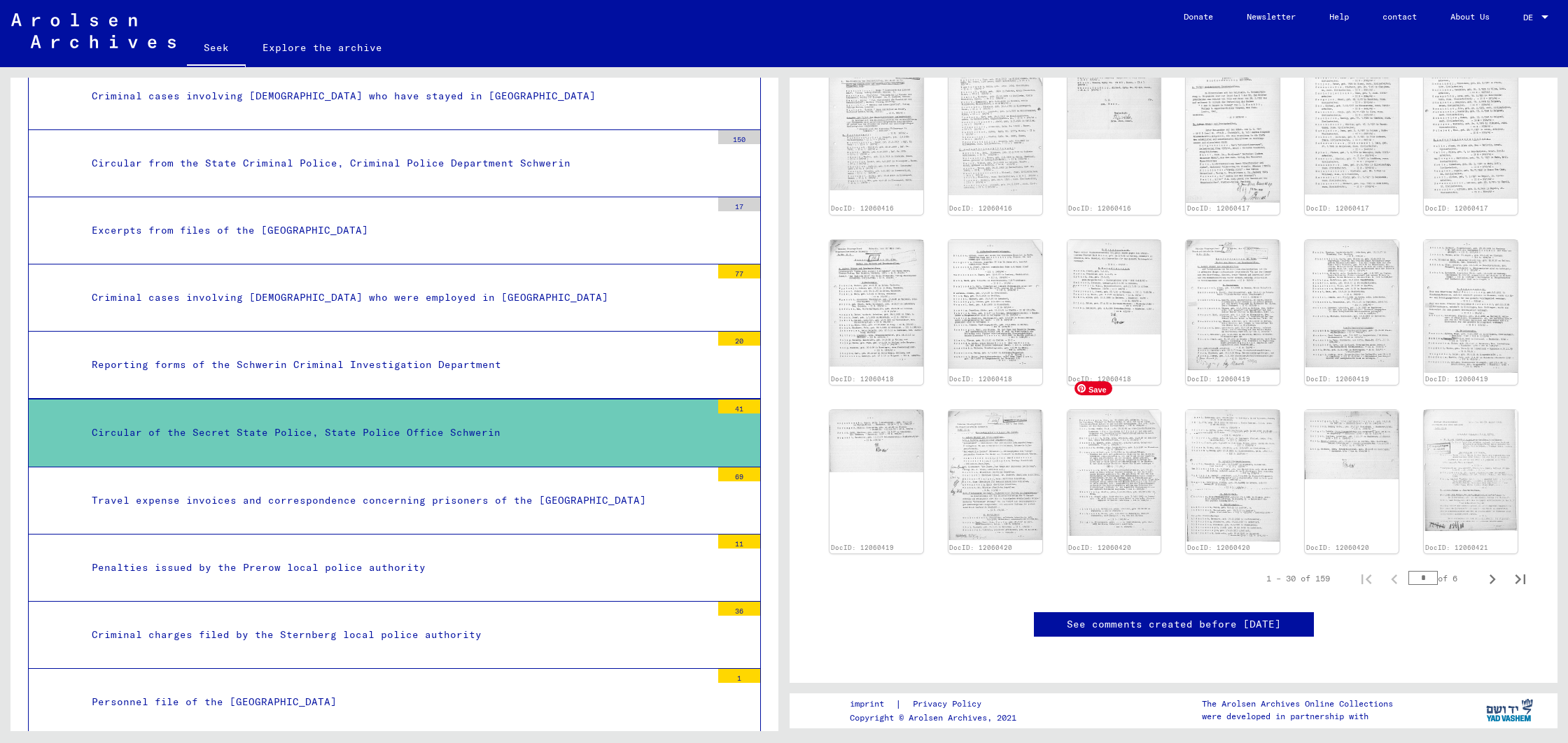
scroll to position [1223, 0]
click at [392, 426] on font "Circular of the Secret State Police, State Police Office Schwerin" at bounding box center [296, 432] width 409 height 13
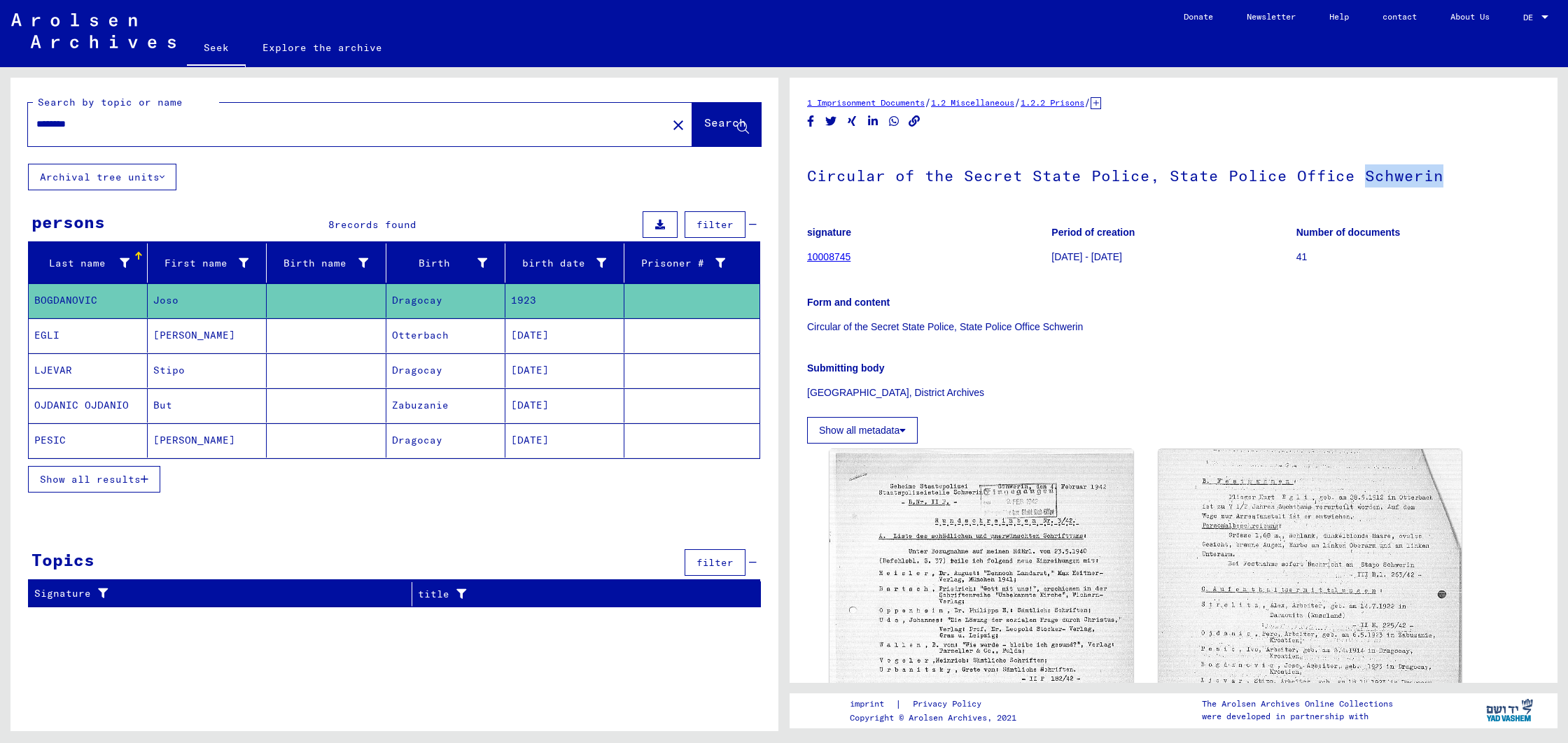
drag, startPoint x: 1377, startPoint y: 178, endPoint x: 1440, endPoint y: 187, distance: 63.6
click at [1440, 187] on h1 "Circular of the Secret State Police, State Police Office Schwerin" at bounding box center [1174, 174] width 733 height 62
copy font "Schwerin"
type input "**********"
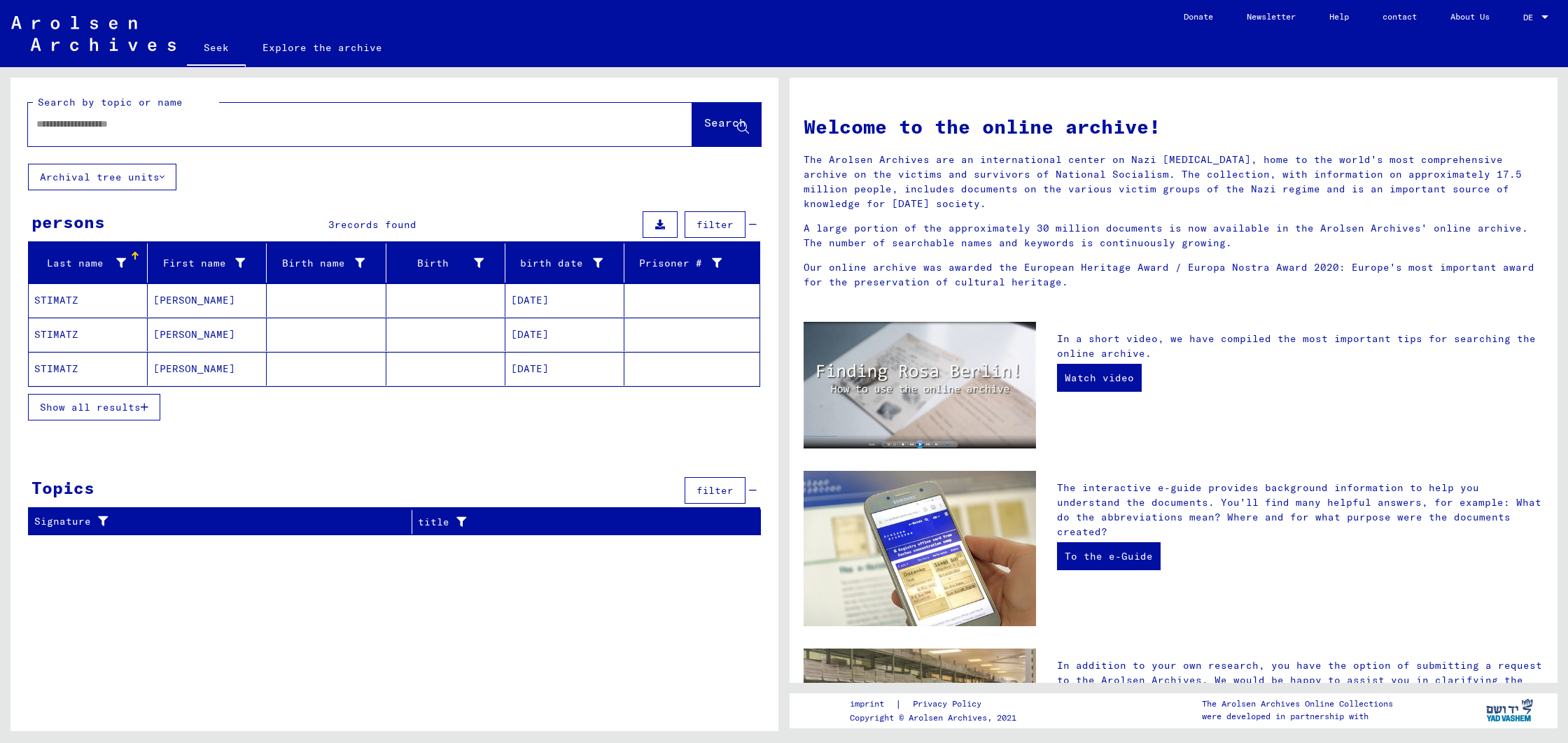
click at [67, 296] on font "STIMATZ" at bounding box center [57, 300] width 44 height 13
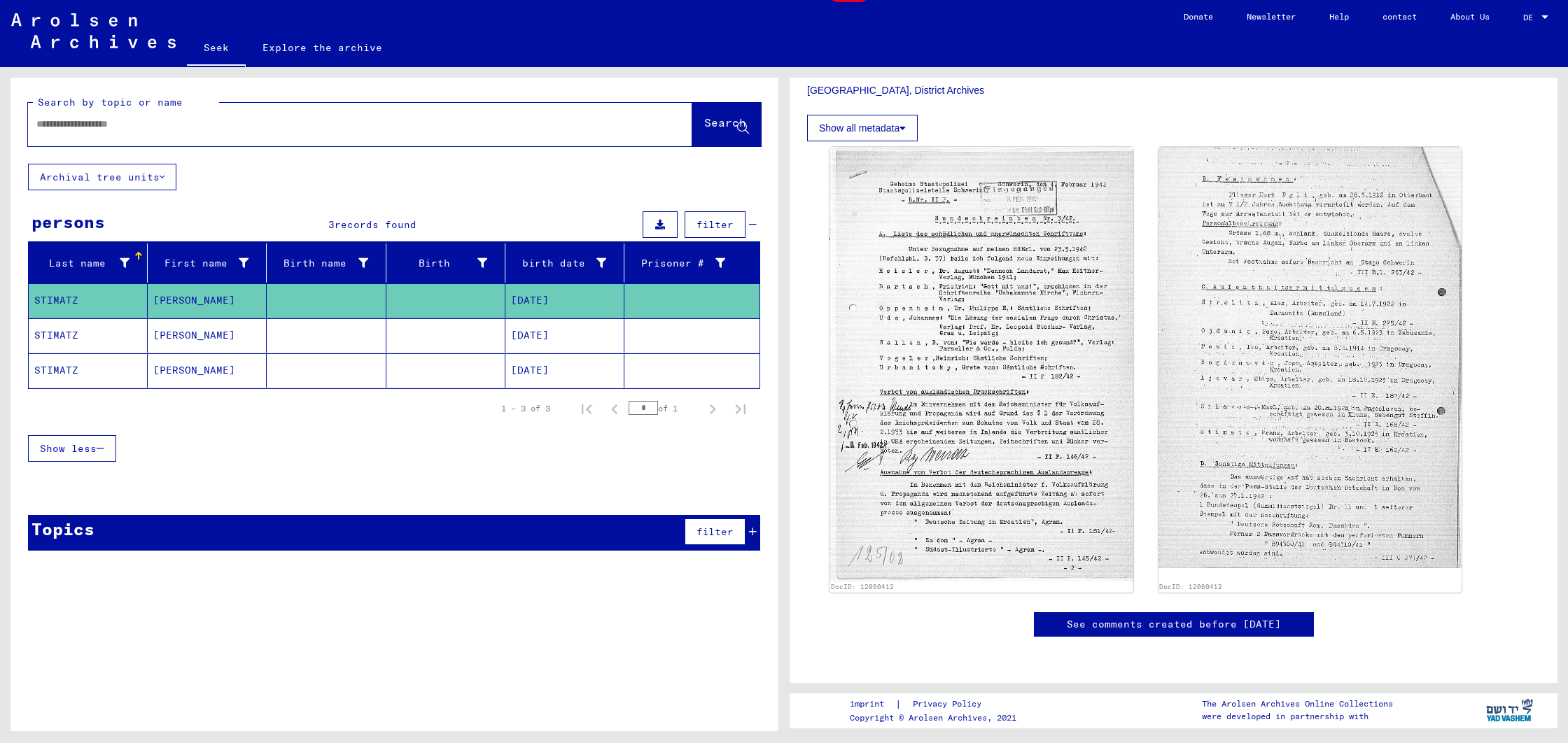
scroll to position [748, 0]
click at [537, 303] on font "[DATE]" at bounding box center [529, 300] width 37 height 13
click at [151, 294] on mat-cell "[PERSON_NAME]" at bounding box center [207, 301] width 119 height 35
click at [68, 303] on font "STIMATZ" at bounding box center [57, 300] width 44 height 13
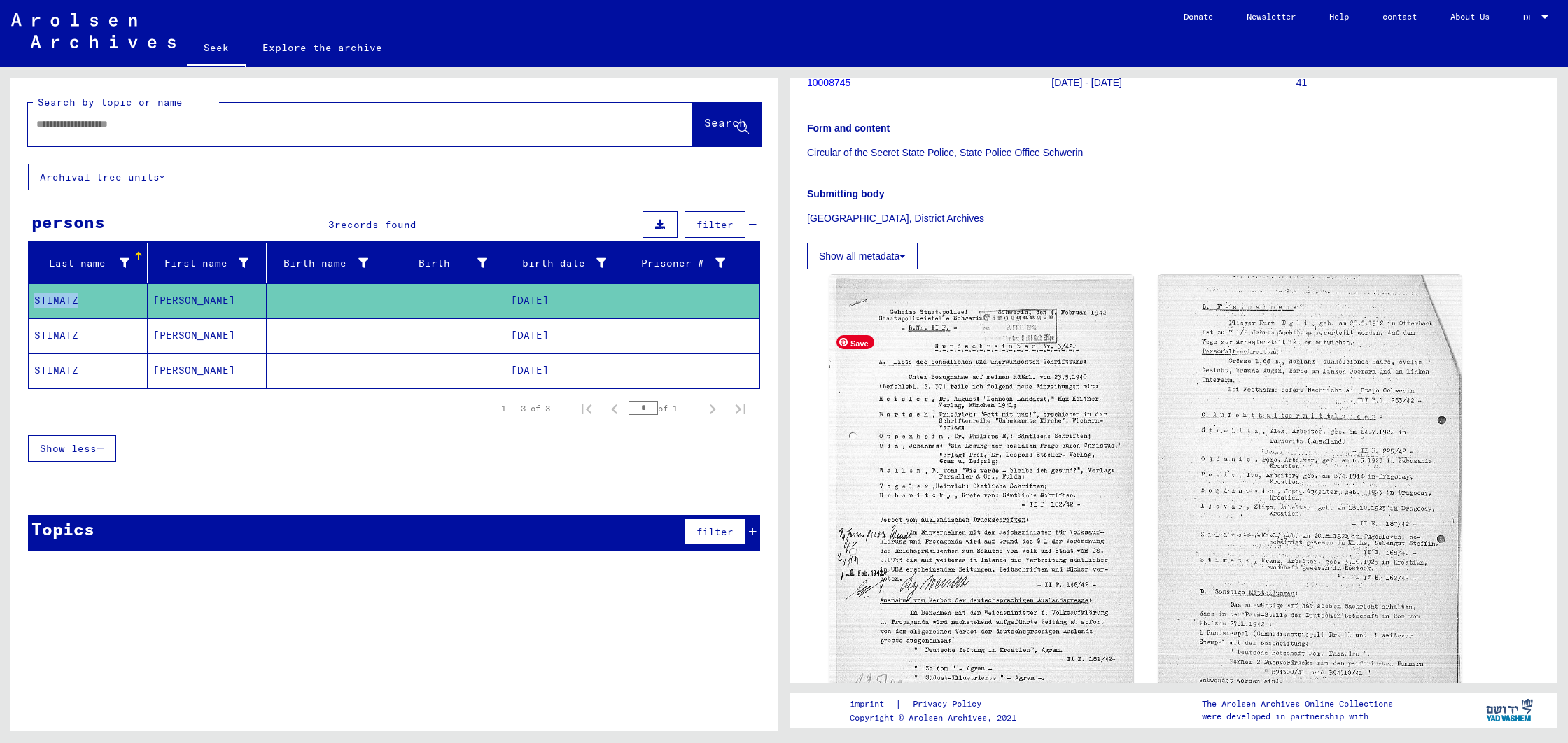
scroll to position [219, 0]
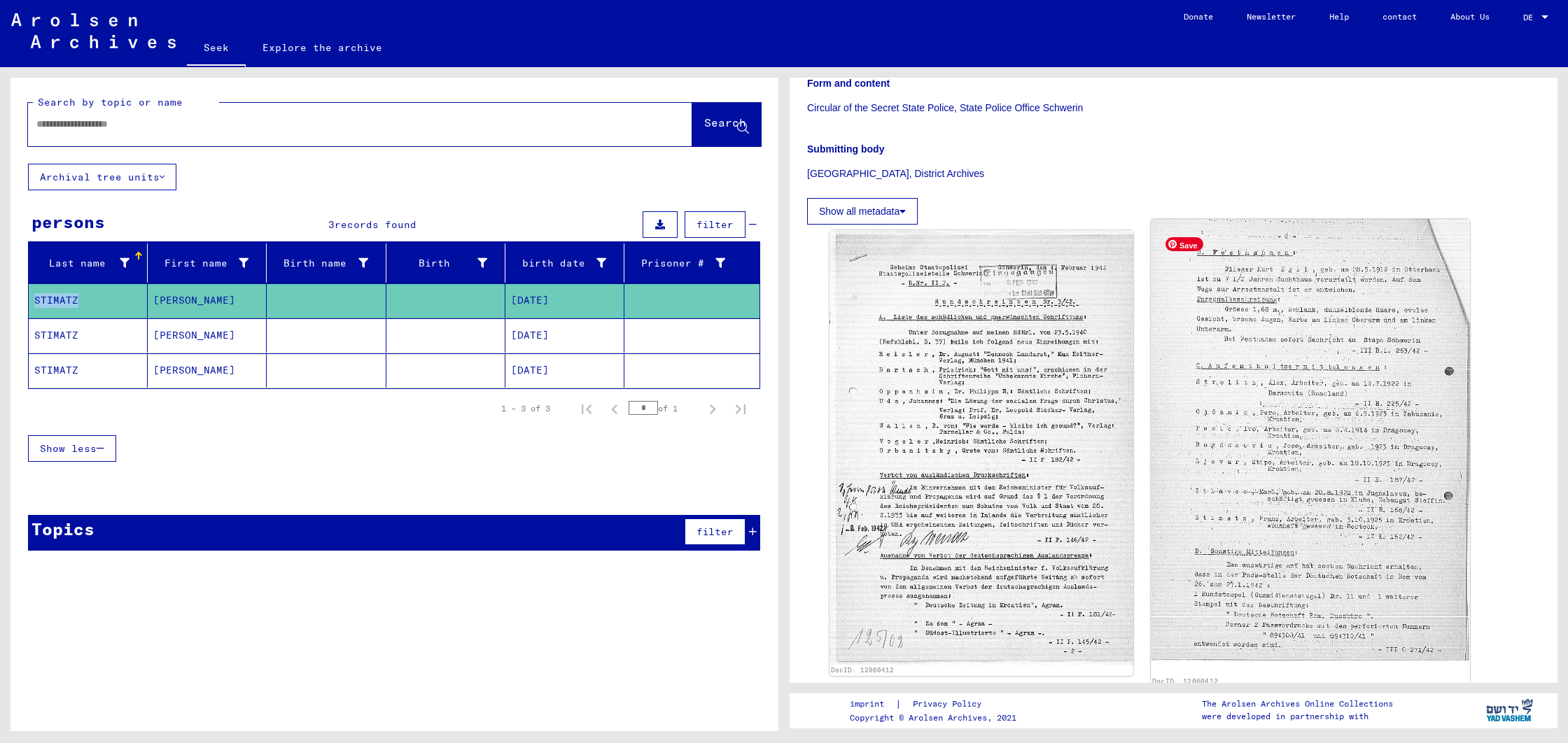
click at [1267, 456] on img at bounding box center [1310, 439] width 318 height 441
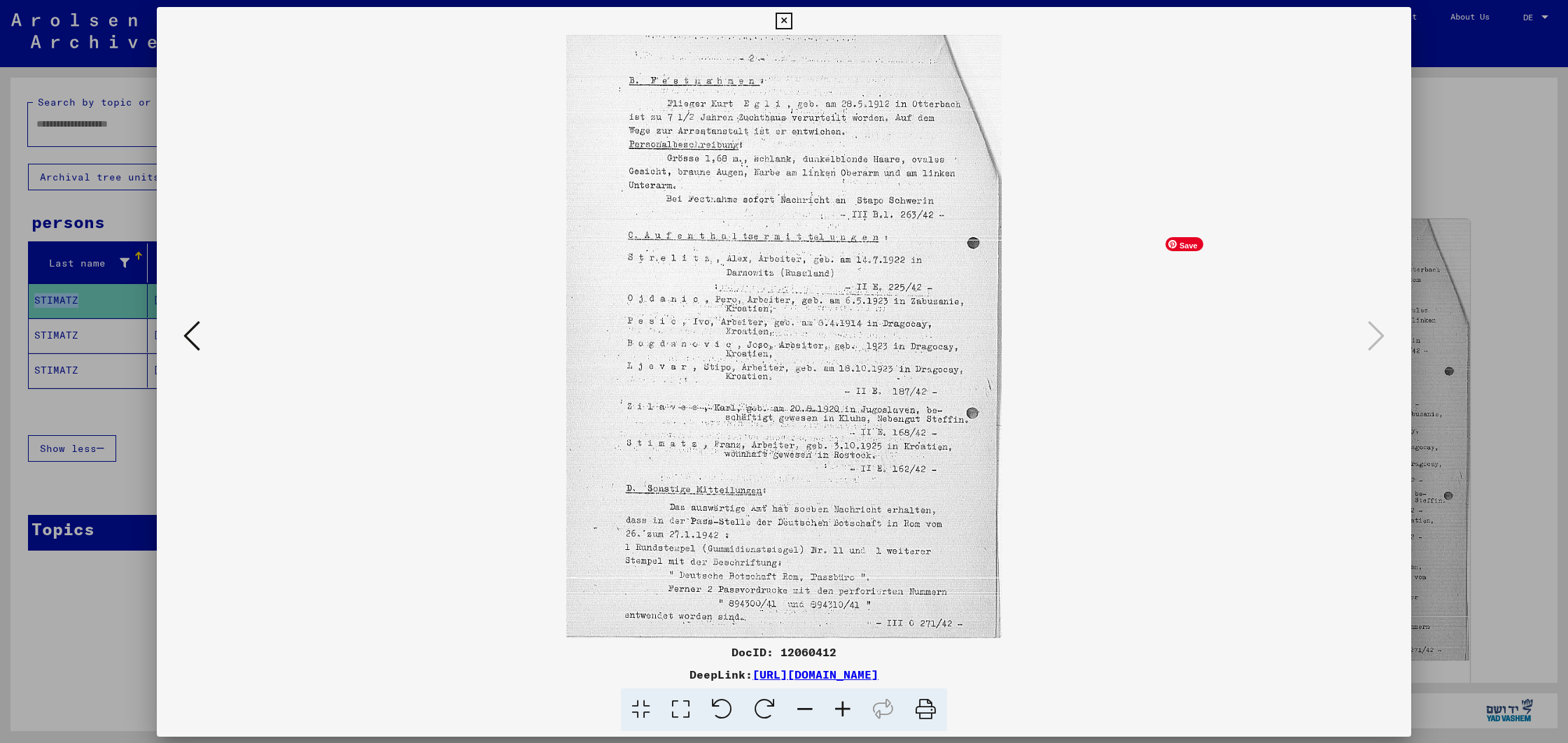
click at [1267, 456] on img at bounding box center [784, 336] width 1159 height 604
click at [770, 447] on img at bounding box center [784, 336] width 1159 height 604
click at [194, 343] on icon at bounding box center [192, 335] width 16 height 34
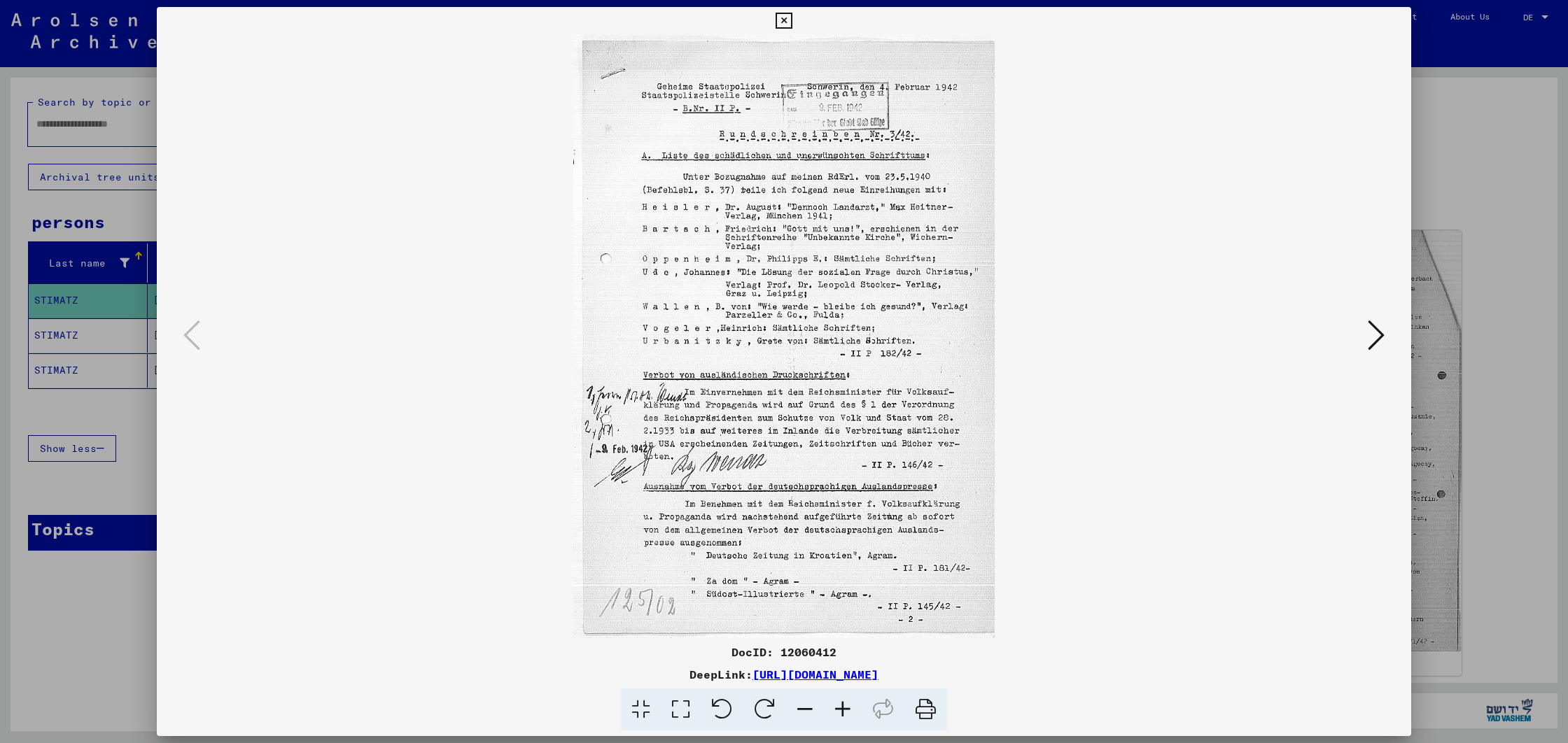
click at [124, 210] on div at bounding box center [784, 371] width 1568 height 743
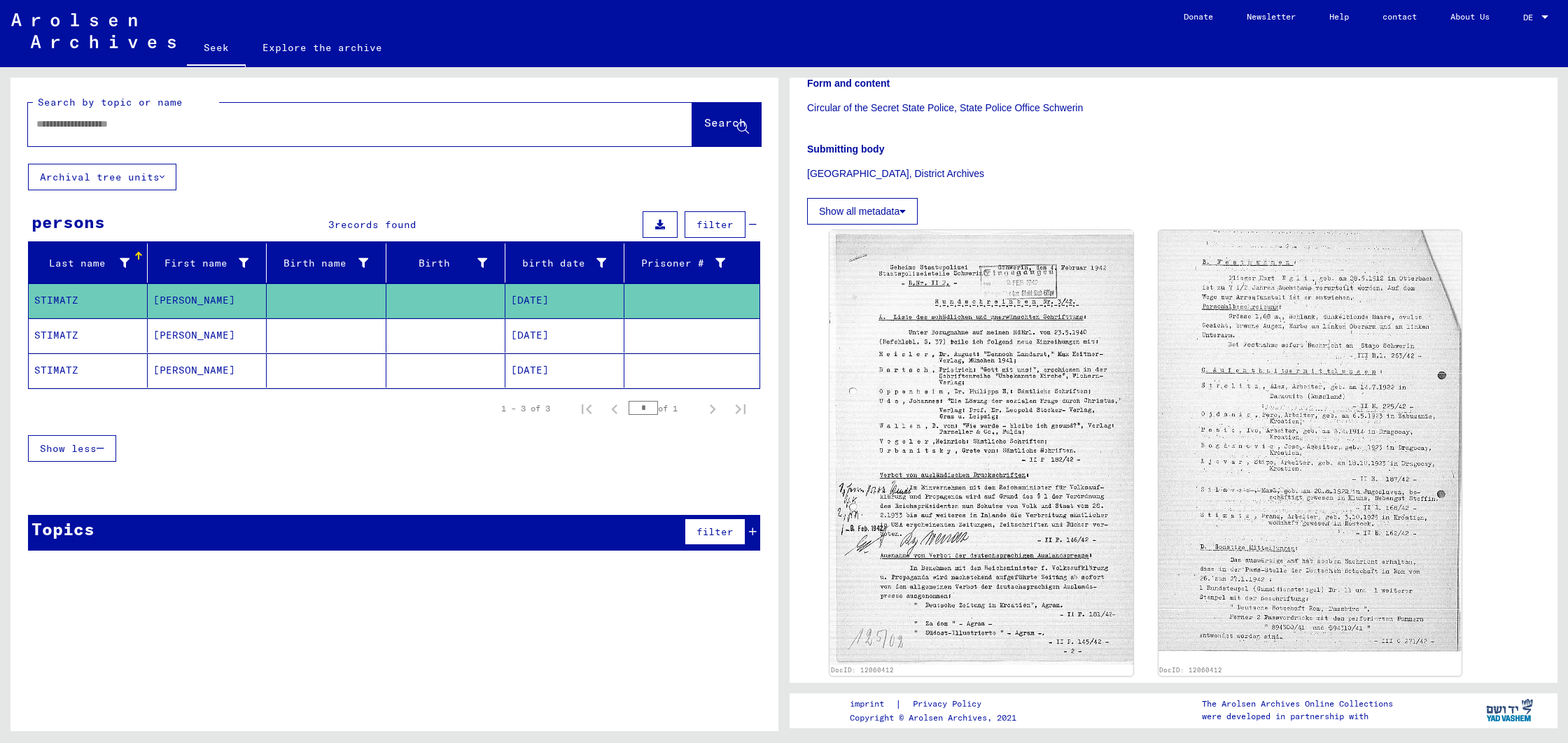
scroll to position [271, 0]
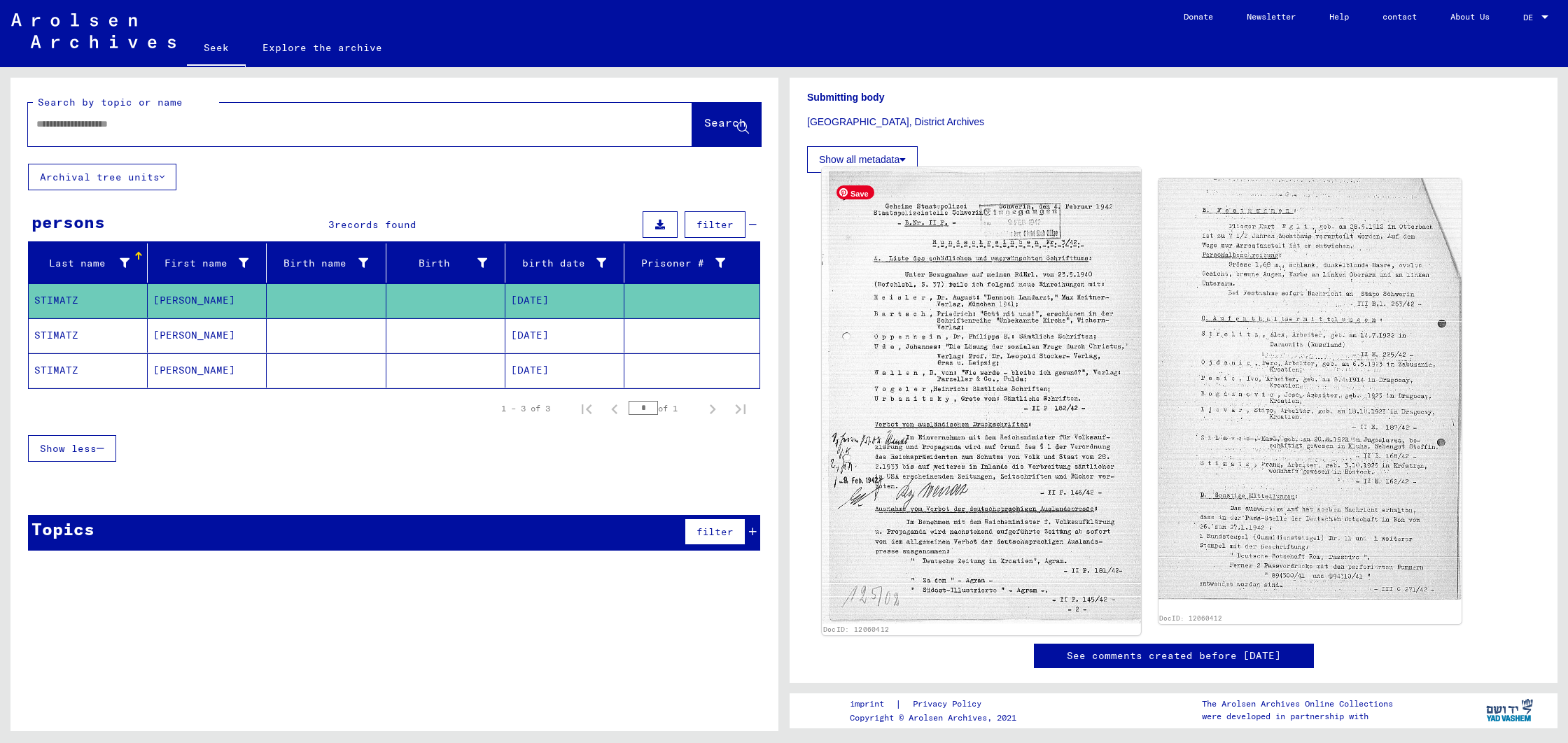
click at [956, 326] on img at bounding box center [981, 395] width 318 height 456
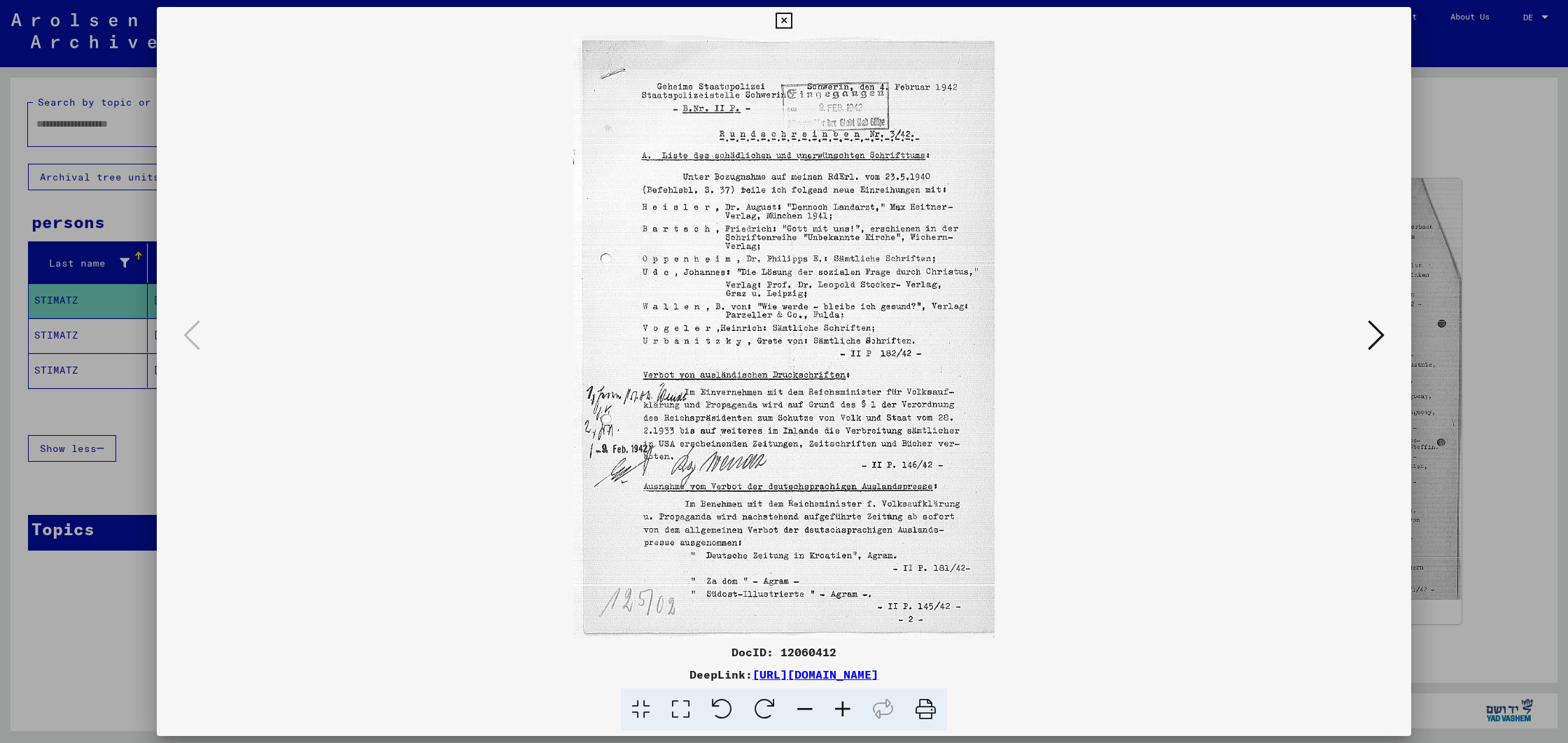
click at [1367, 342] on button at bounding box center [1376, 336] width 26 height 40
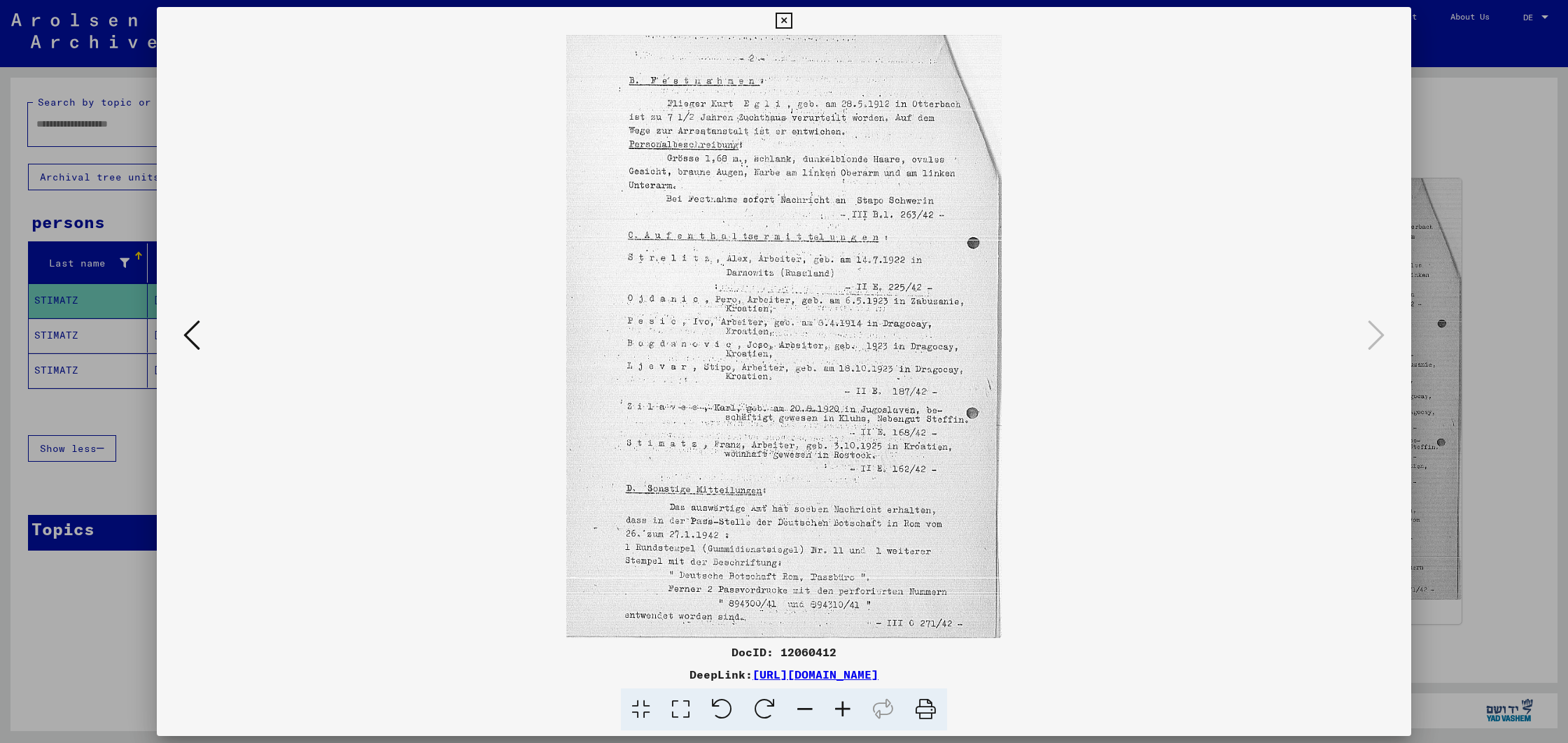
click at [88, 236] on div at bounding box center [784, 371] width 1568 height 743
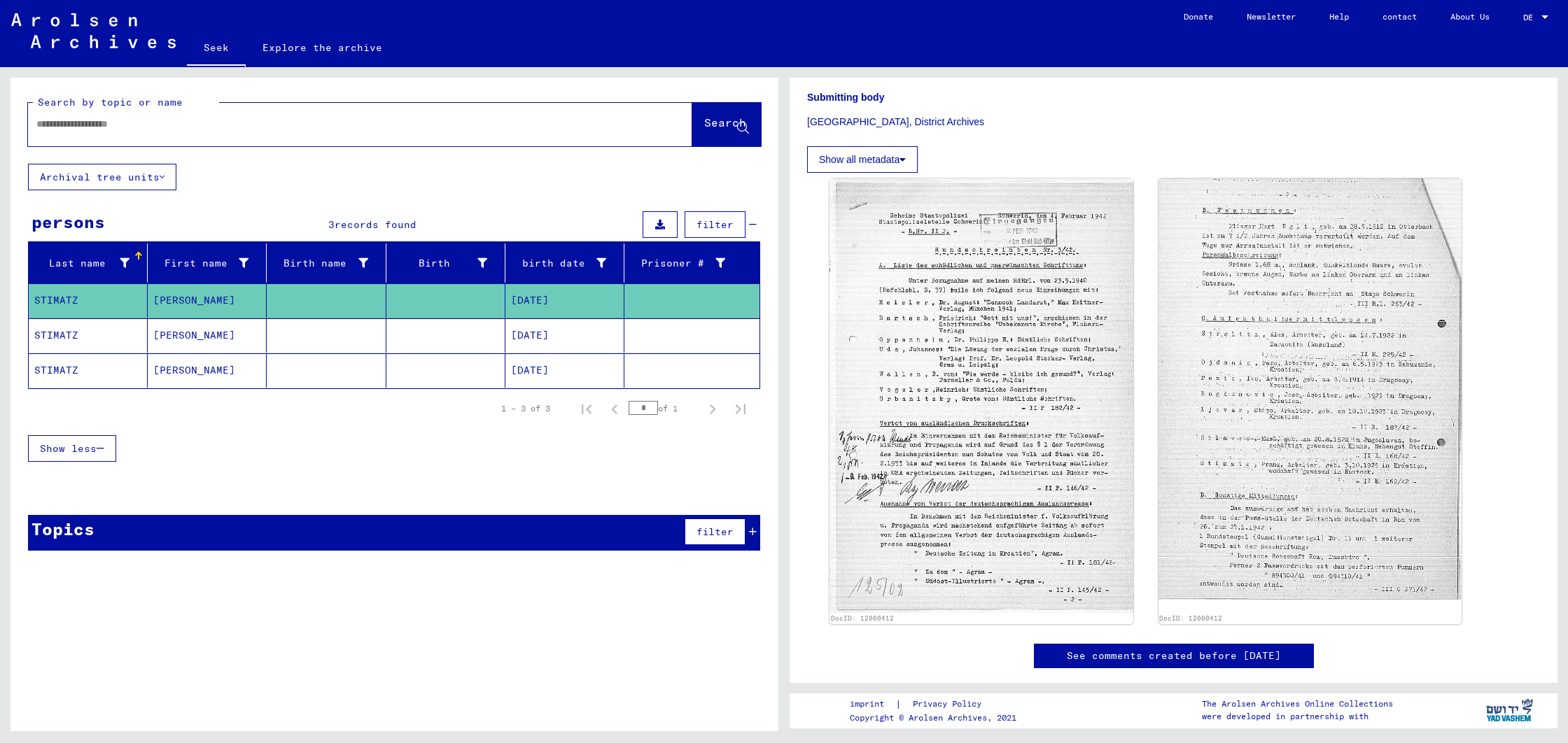
click at [94, 129] on input "text" at bounding box center [348, 124] width 622 height 15
type input "*********"
click at [721, 129] on font "Search" at bounding box center [725, 122] width 42 height 14
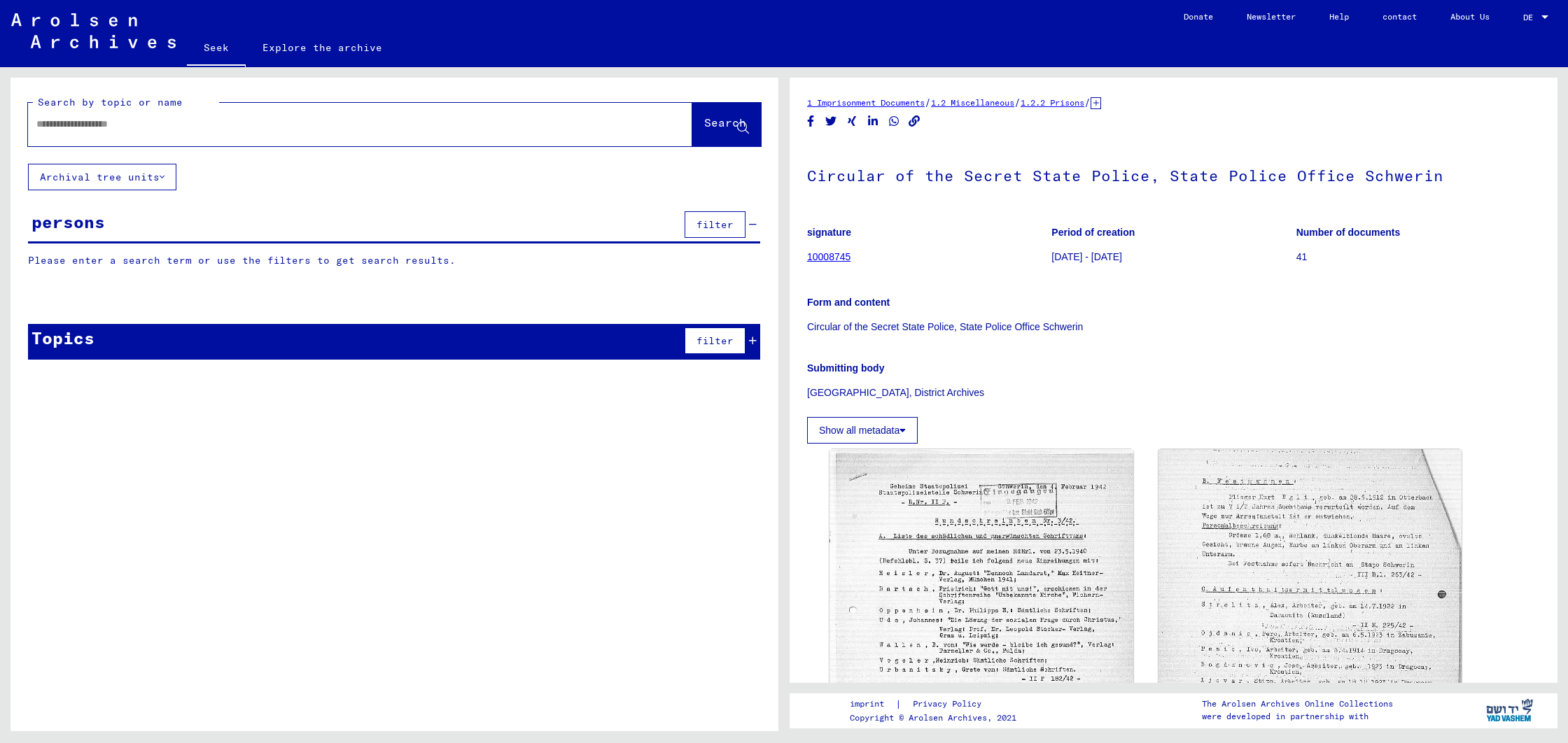
drag, startPoint x: 1049, startPoint y: 252, endPoint x: 1182, endPoint y: 260, distance: 133.2
click at [1182, 215] on div "signature 10008745 Period of creation 1939-11-29 - 1942-12-04 Number of documen…" at bounding box center [1174, 215] width 733 height 0
click at [1113, 279] on div "Form and content Circular of the Secret State Police, State Police Office Schwe…" at bounding box center [1174, 305] width 733 height 56
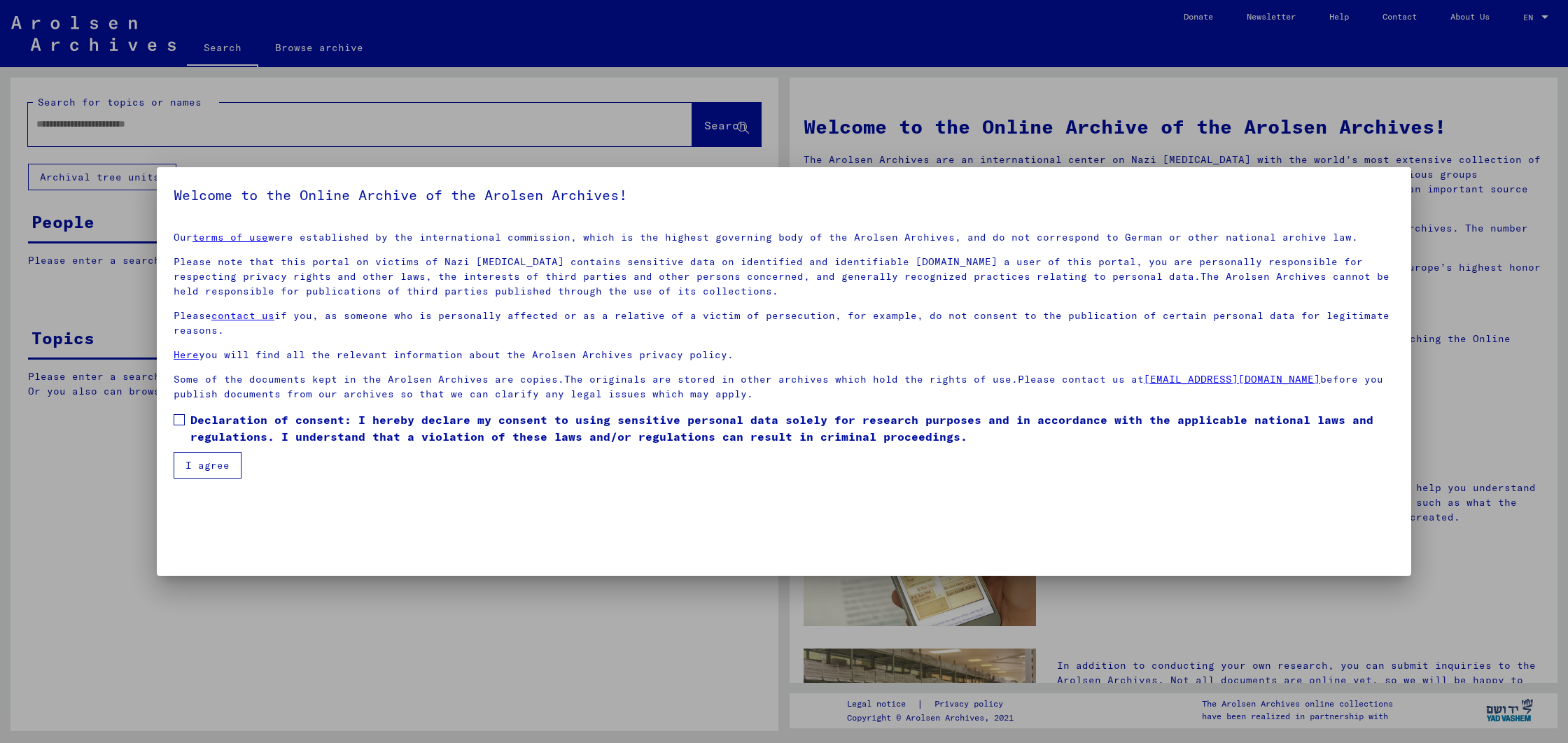
click at [182, 418] on span at bounding box center [179, 419] width 11 height 11
click at [187, 466] on button "I agree" at bounding box center [207, 465] width 67 height 26
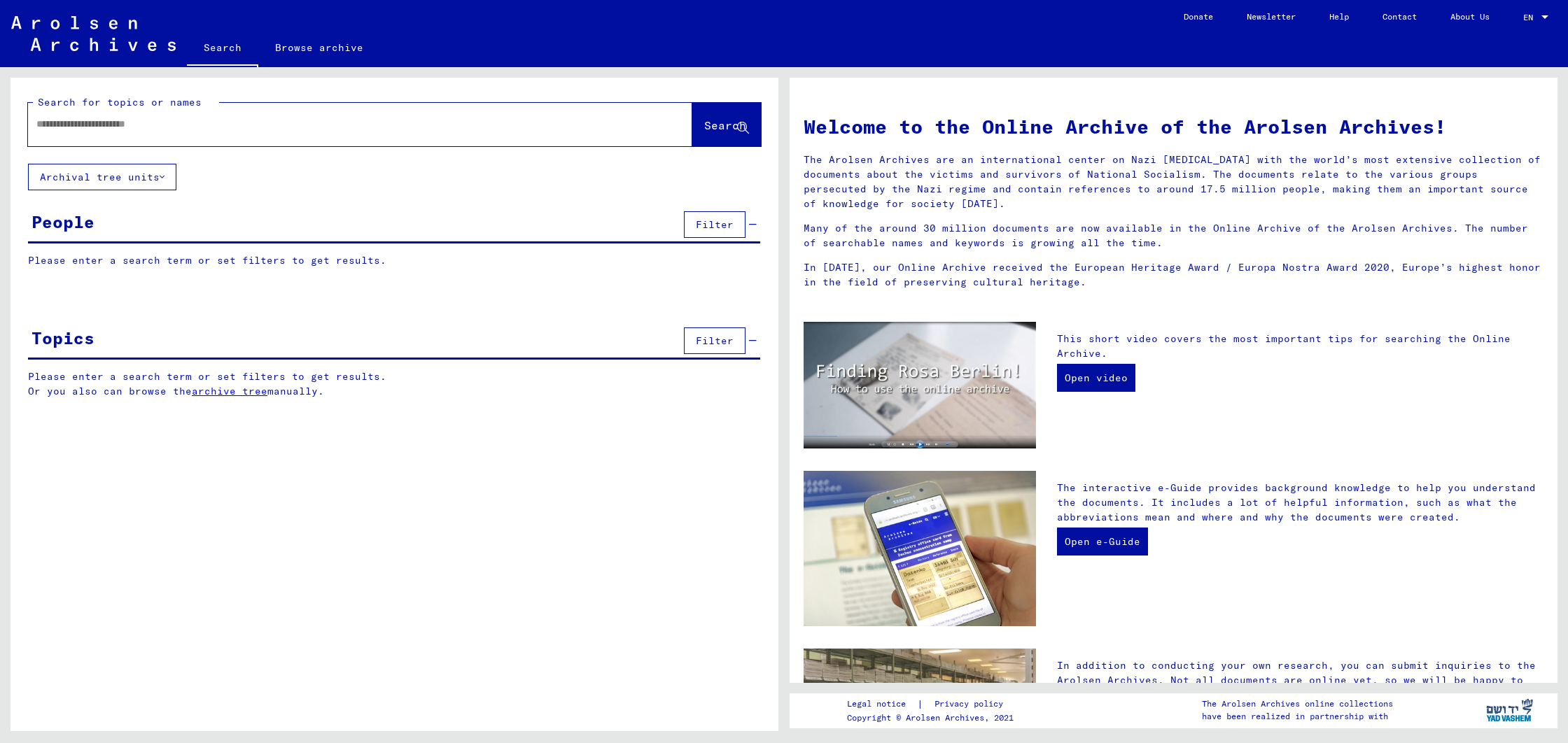
click at [143, 120] on input "text" at bounding box center [343, 124] width 614 height 15
type input "**********"
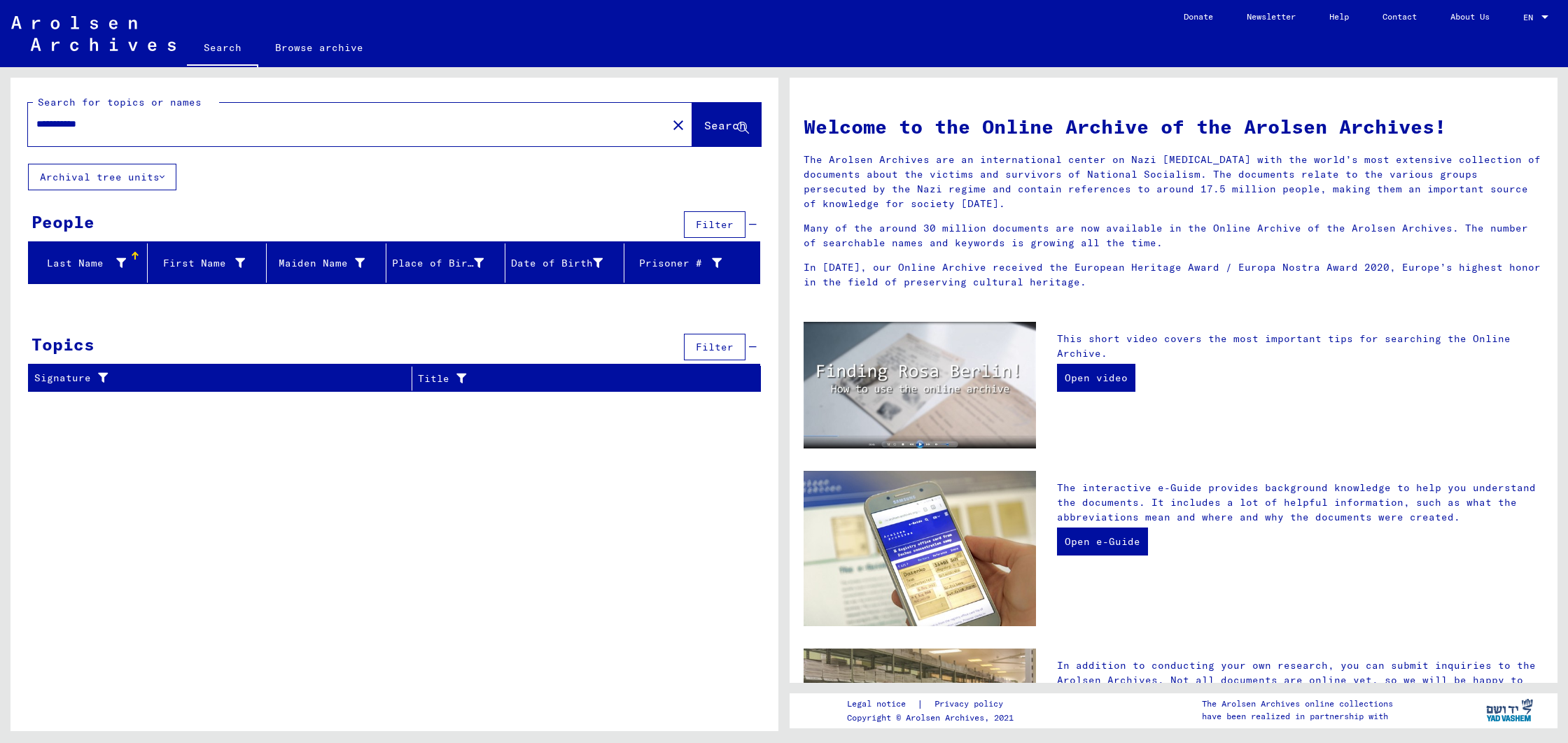
drag, startPoint x: 123, startPoint y: 116, endPoint x: 12, endPoint y: 113, distance: 111.0
click at [16, 113] on div "**********" at bounding box center [395, 120] width 768 height 86
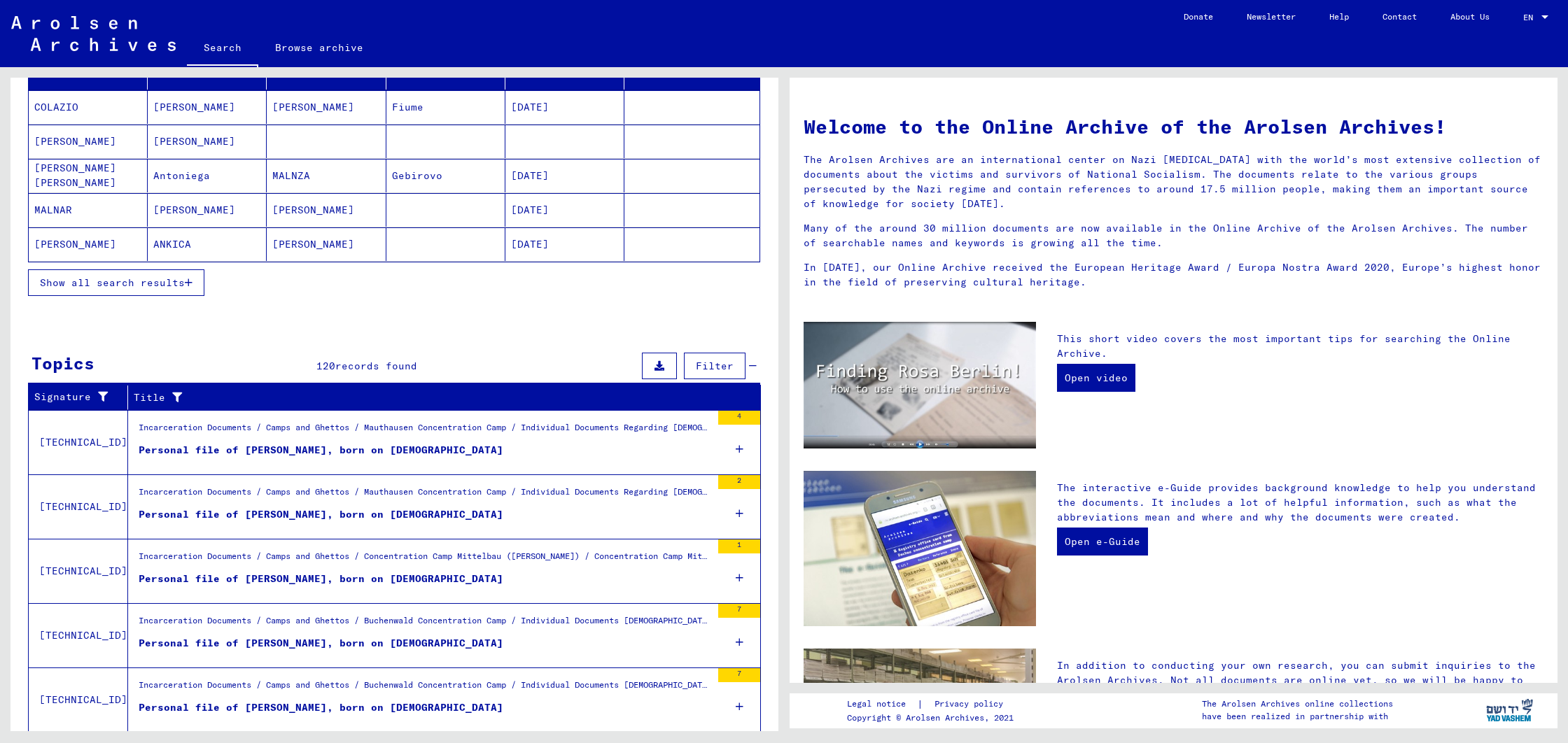
scroll to position [235, 0]
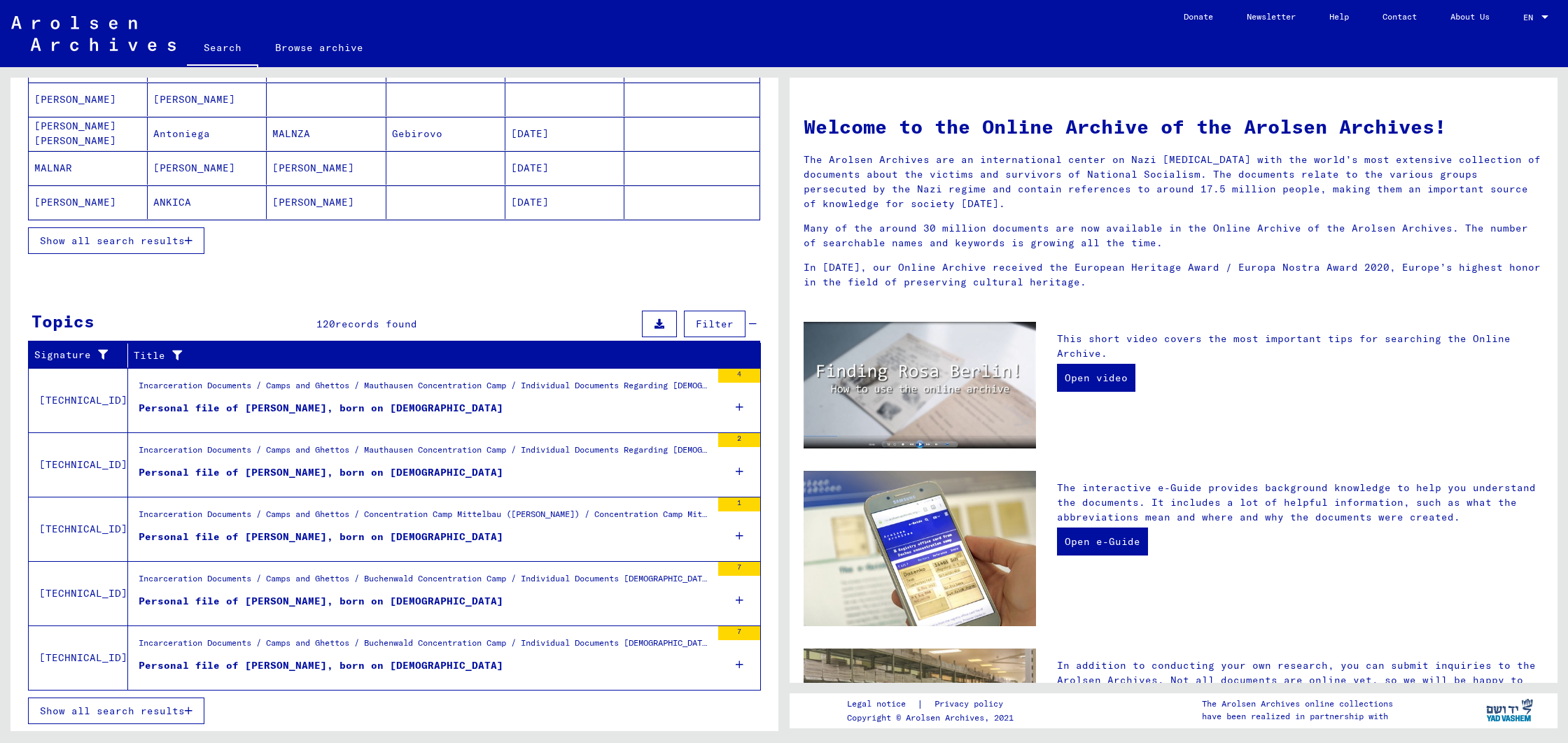
click at [324, 594] on div "Personal file of STIMAC, JOSIP, born on 19-Oct-1911" at bounding box center [321, 602] width 365 height 15
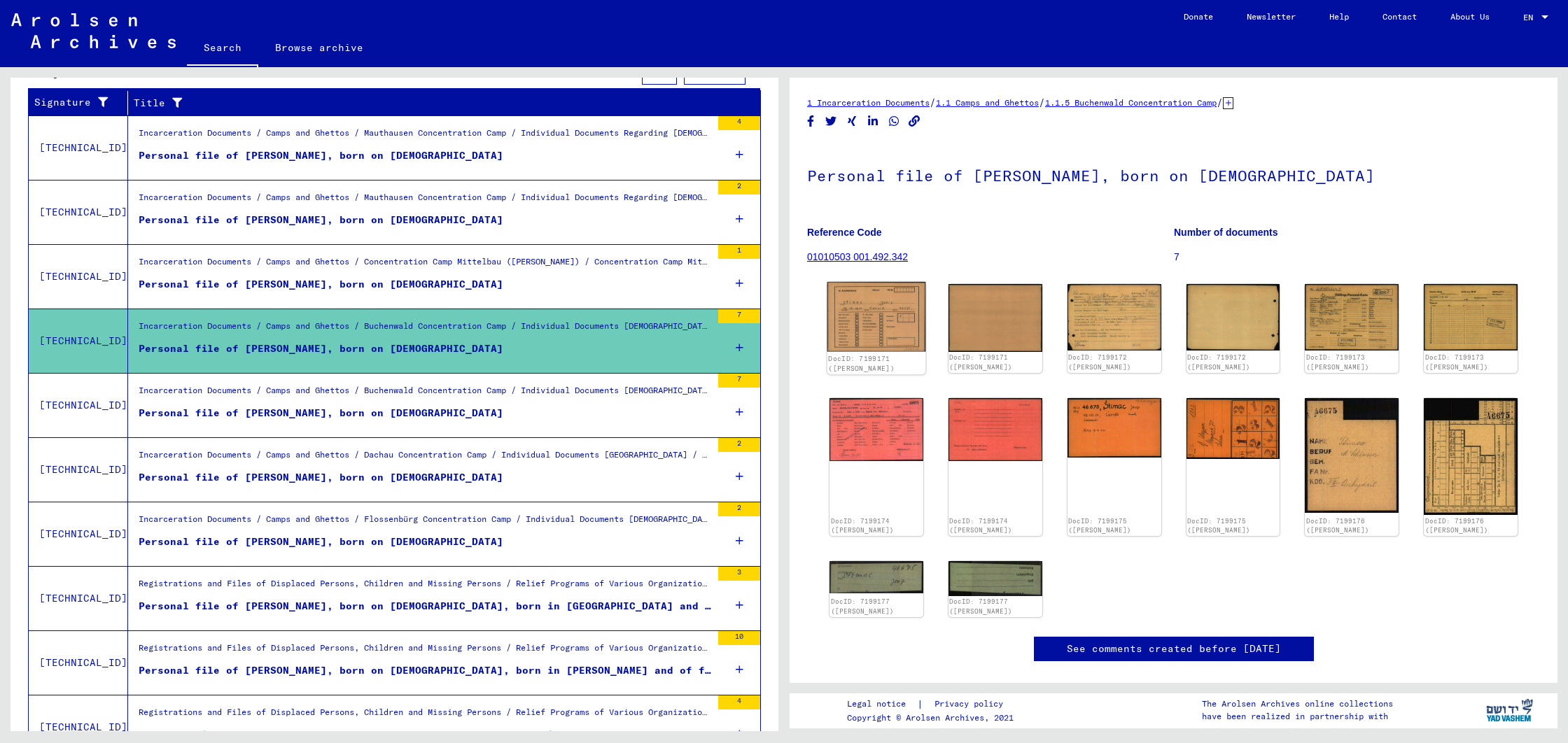
click at [863, 326] on img at bounding box center [877, 316] width 99 height 69
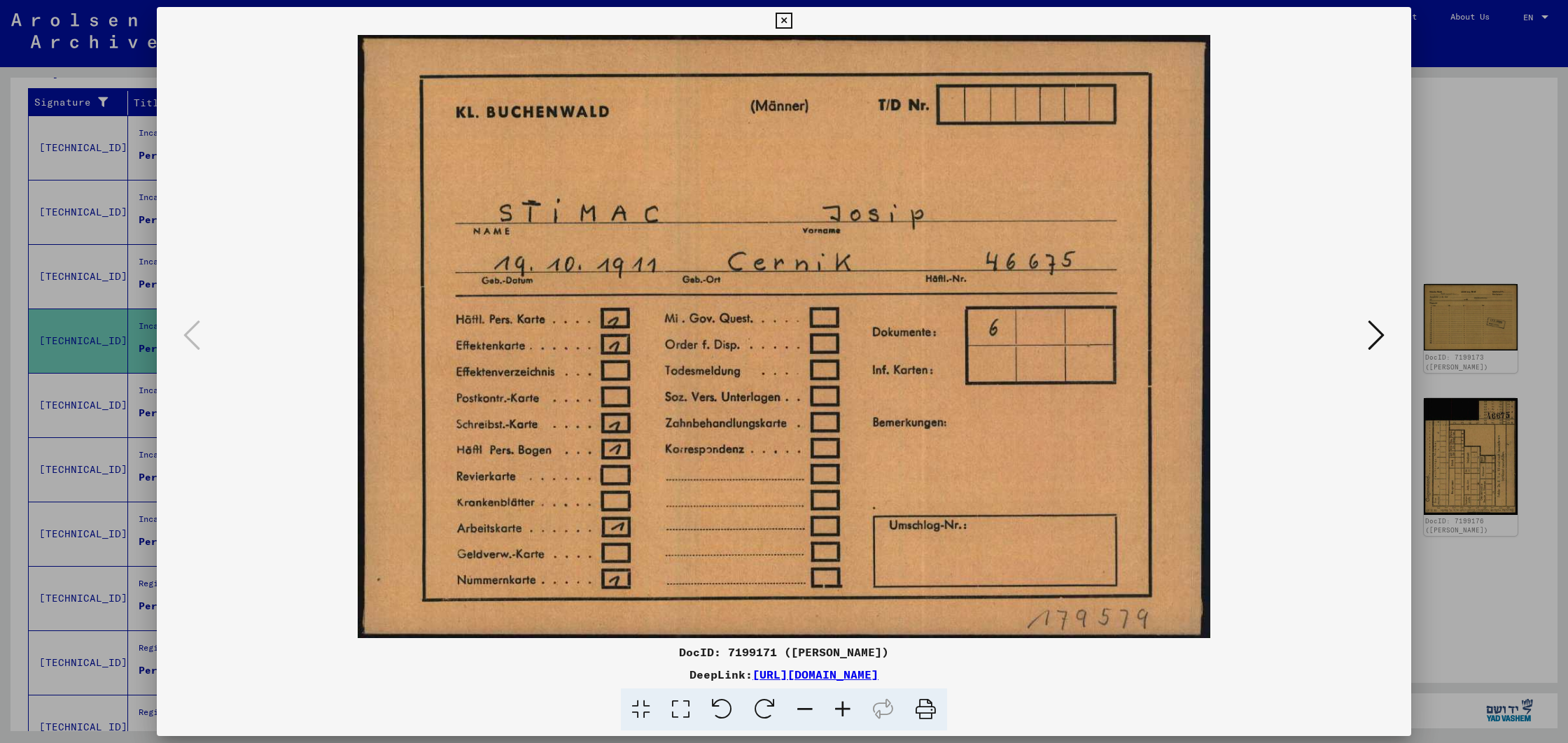
click at [1375, 338] on icon at bounding box center [1376, 335] width 16 height 34
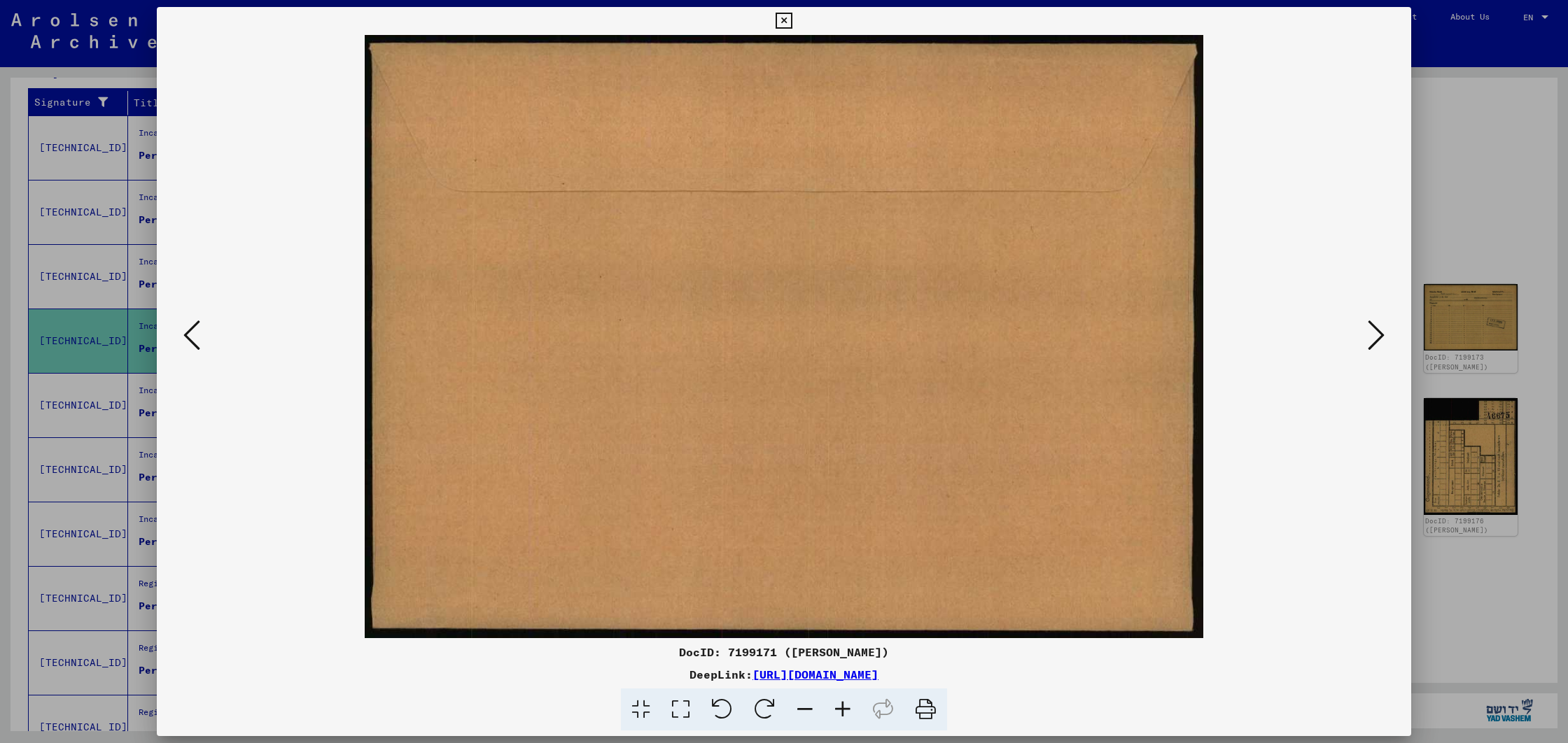
click at [1375, 338] on icon at bounding box center [1376, 335] width 16 height 34
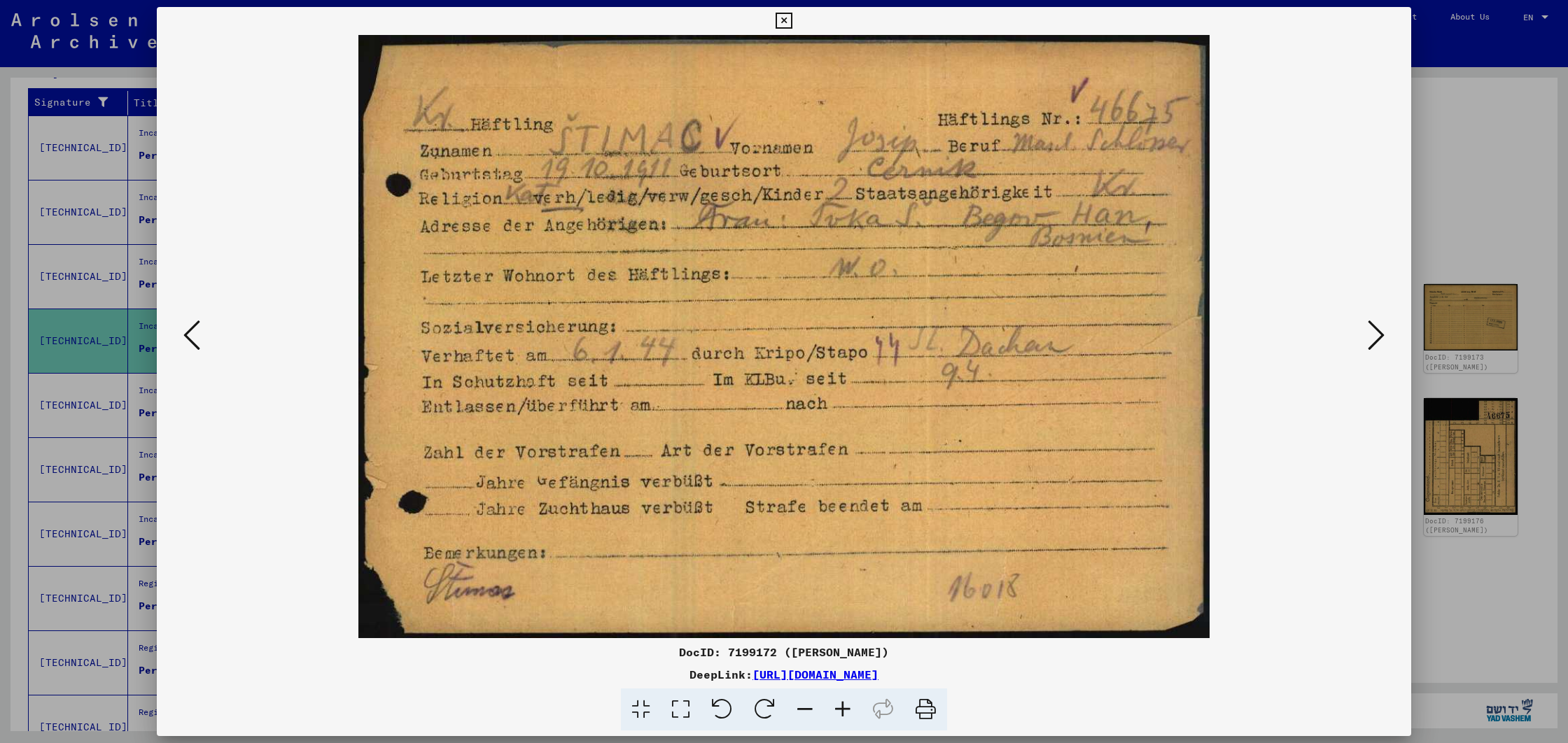
click at [1375, 338] on icon at bounding box center [1376, 335] width 16 height 34
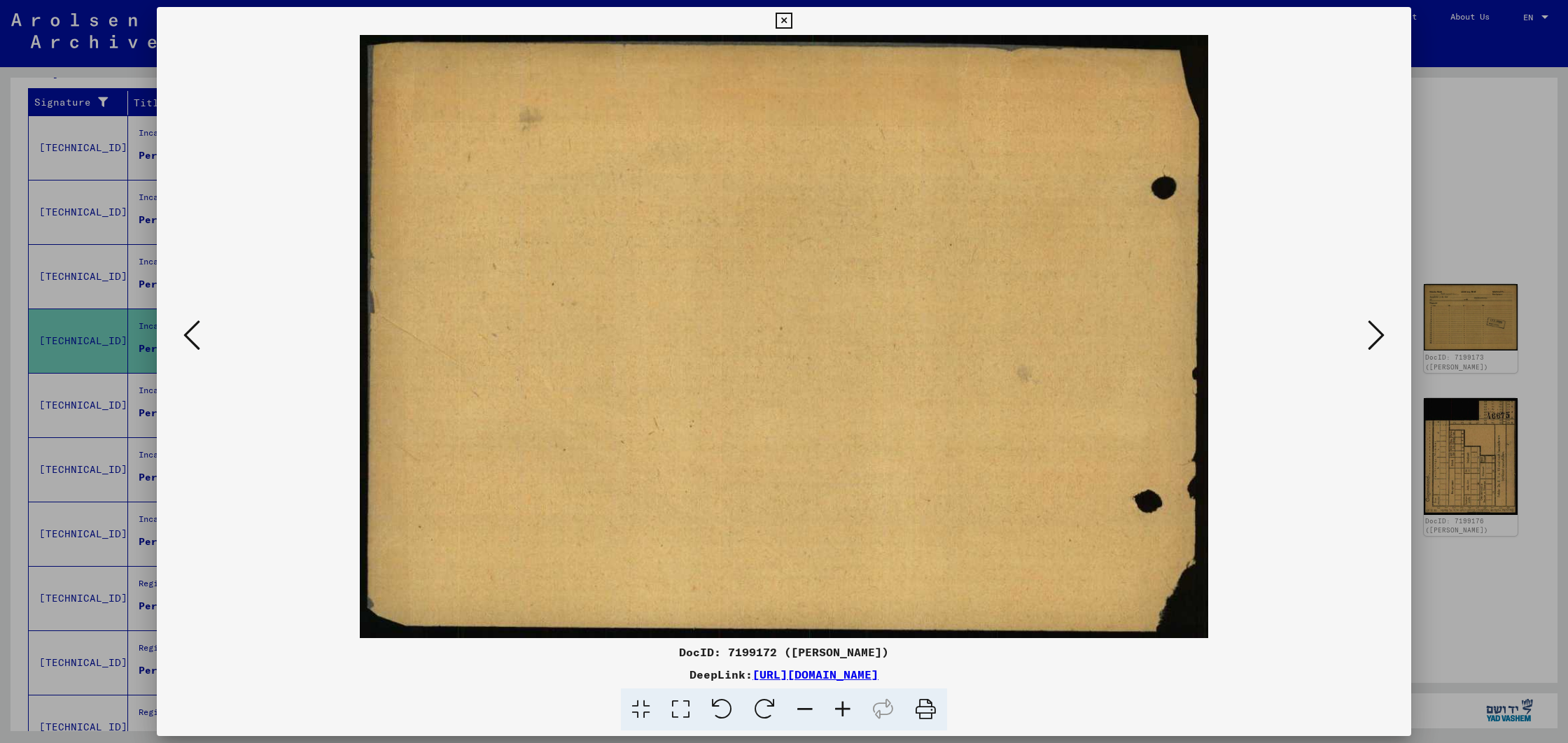
click at [1375, 338] on icon at bounding box center [1376, 335] width 16 height 34
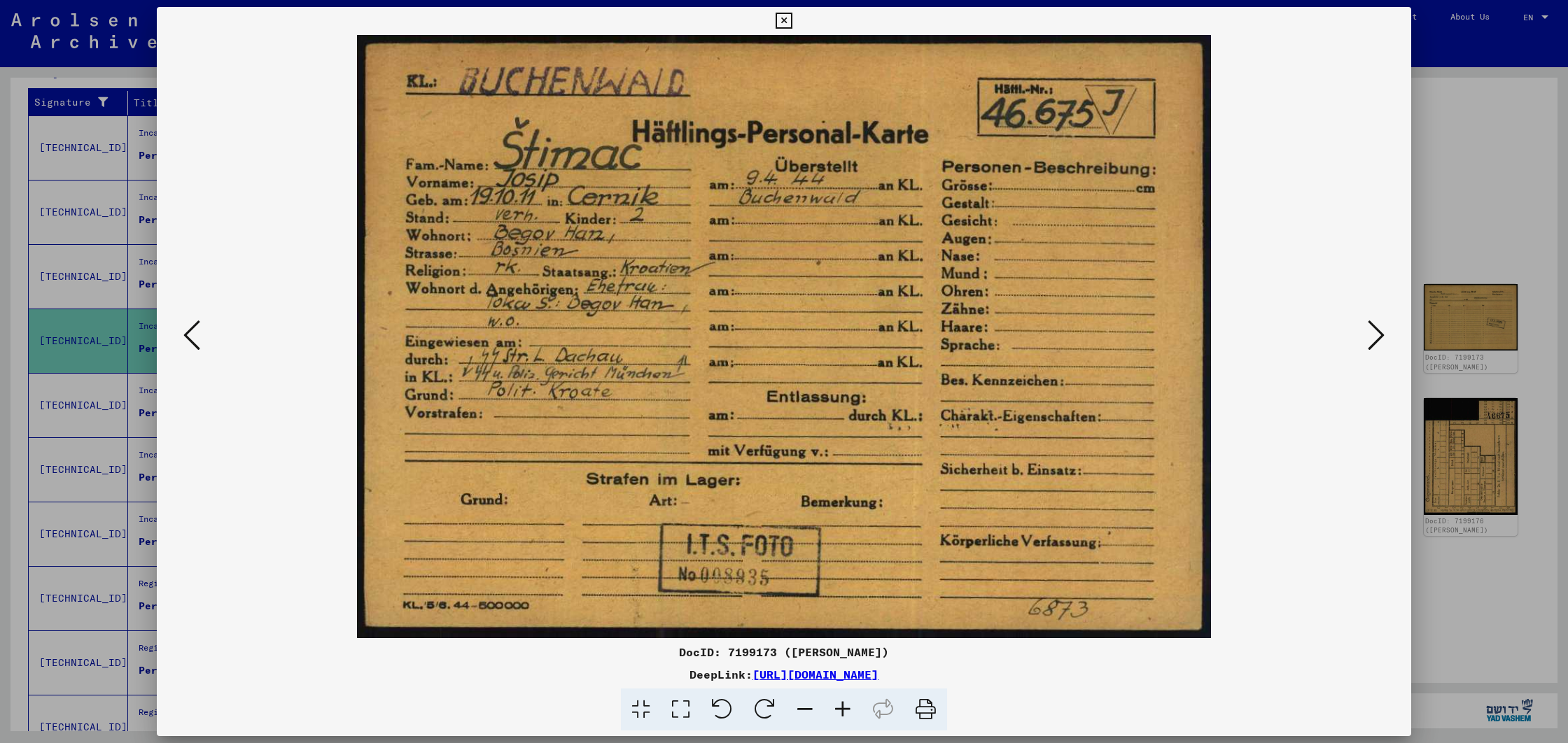
click at [1375, 338] on icon at bounding box center [1376, 335] width 16 height 34
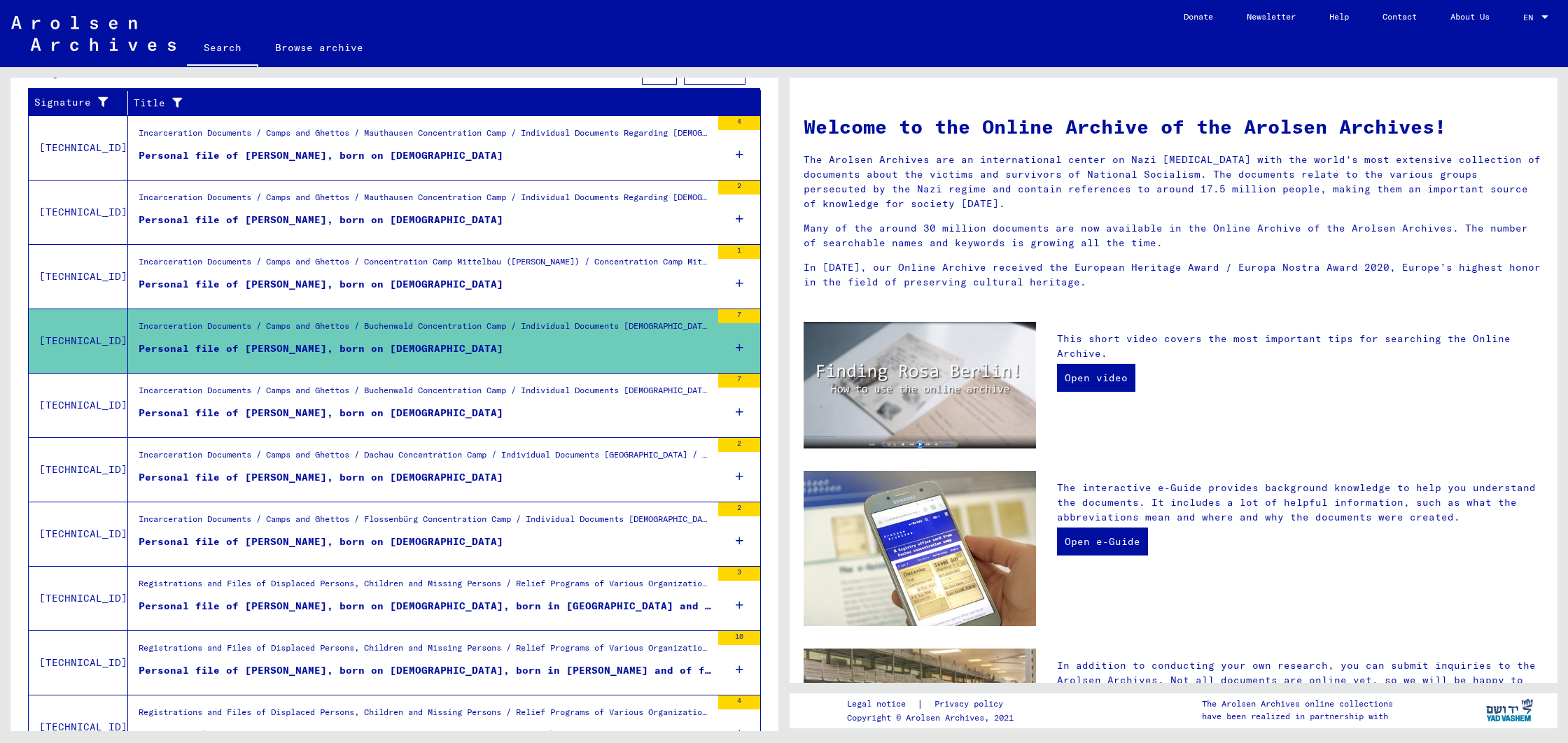
type input "**********"
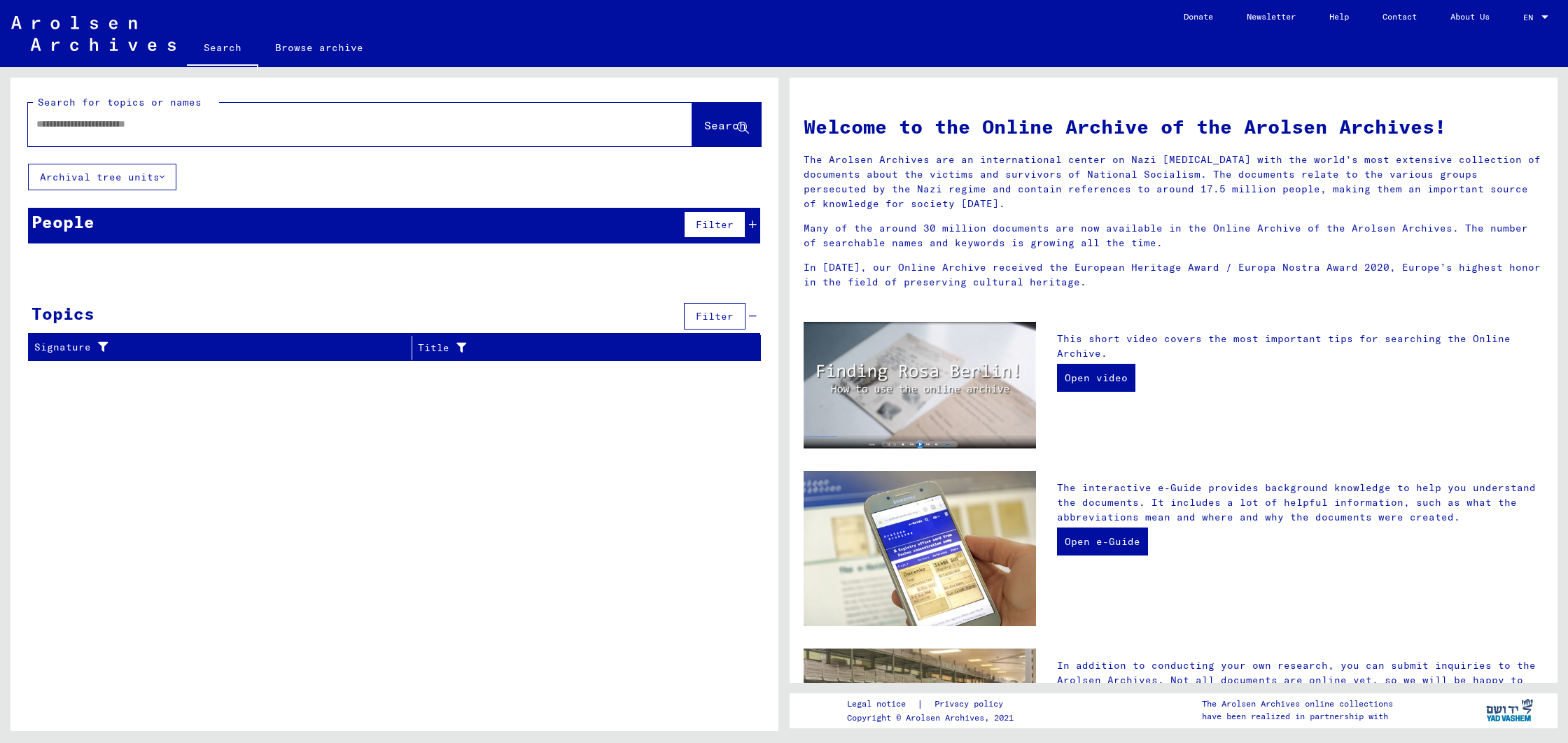
click at [258, 137] on div at bounding box center [339, 124] width 622 height 32
click at [112, 44] on img at bounding box center [93, 34] width 164 height 35
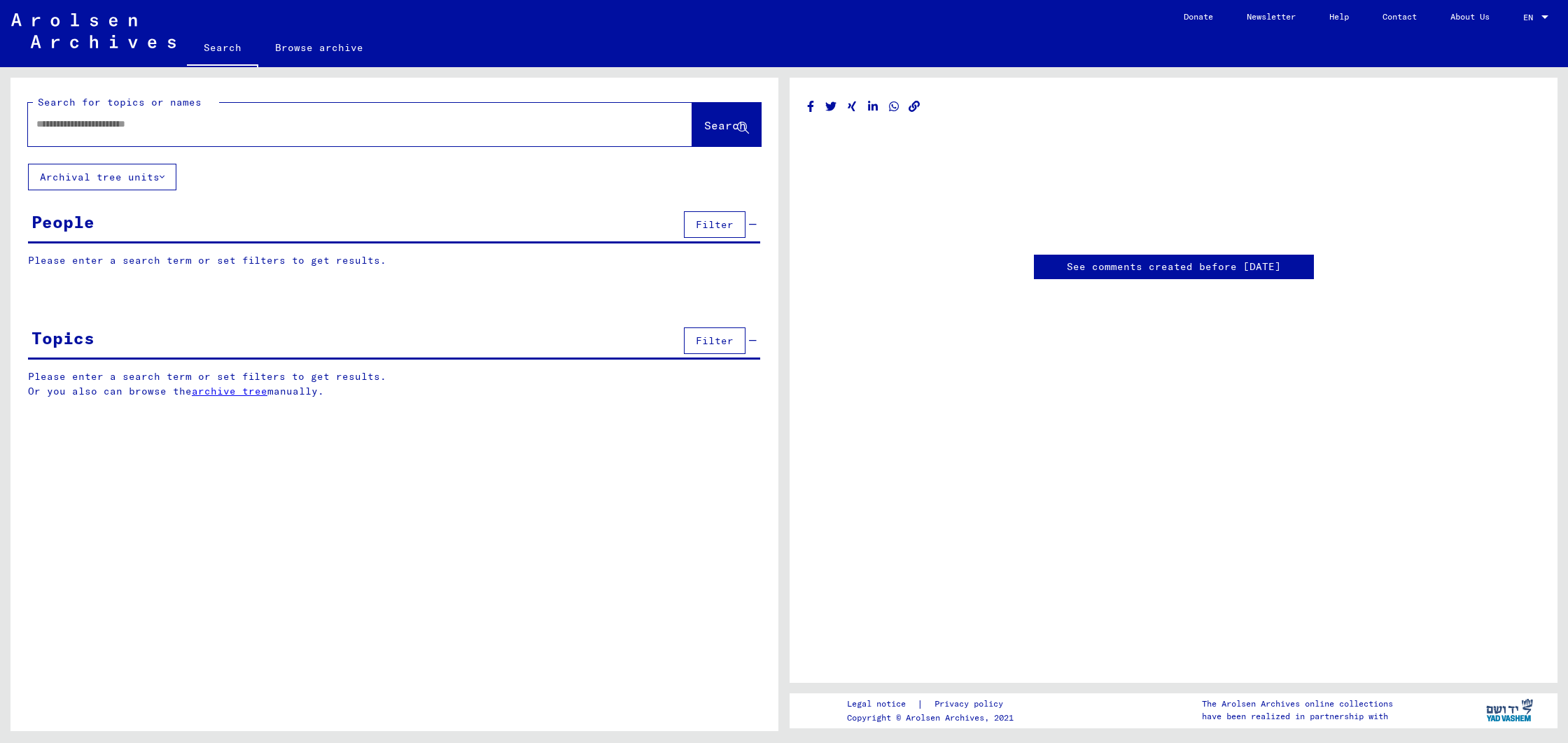
type input "********"
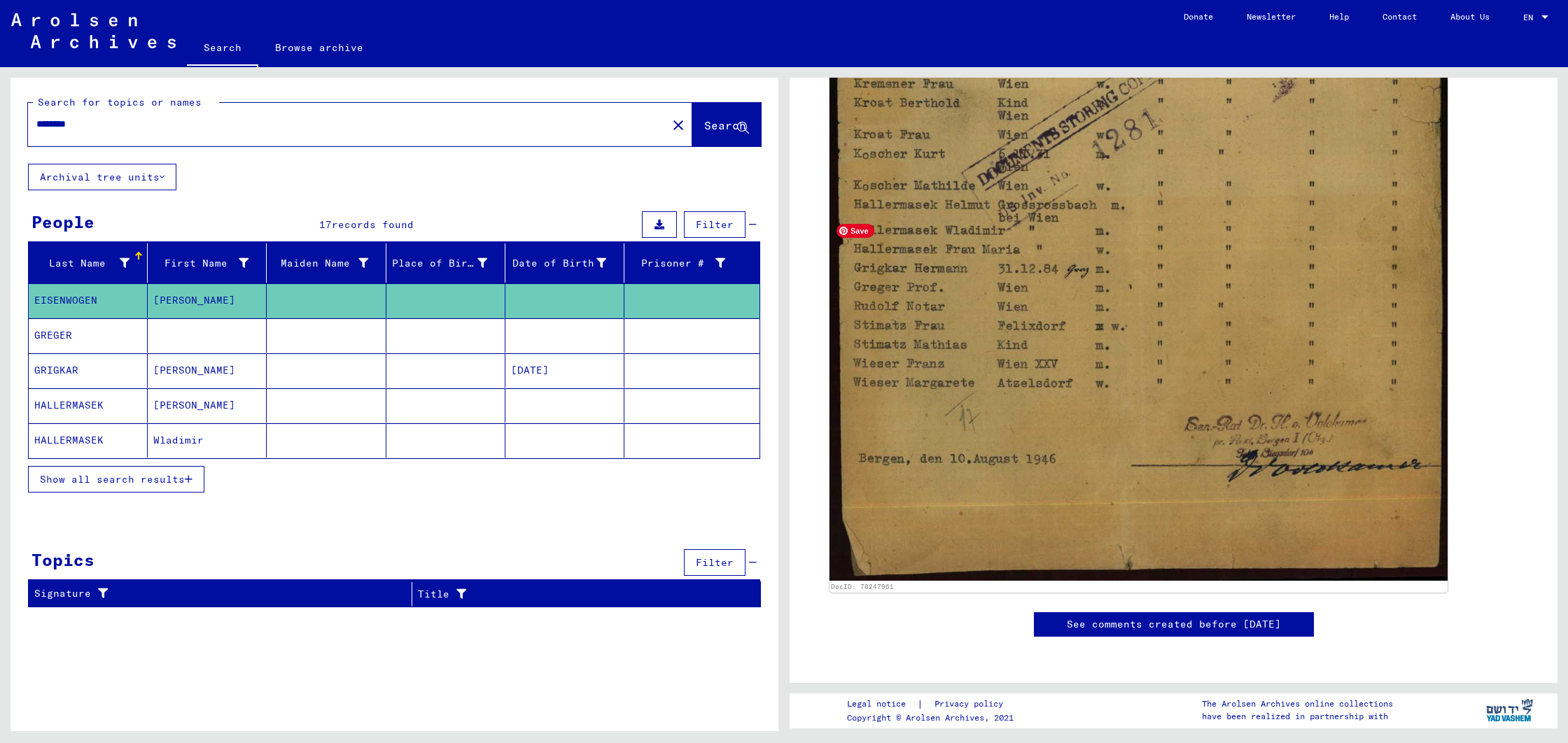
scroll to position [933, 0]
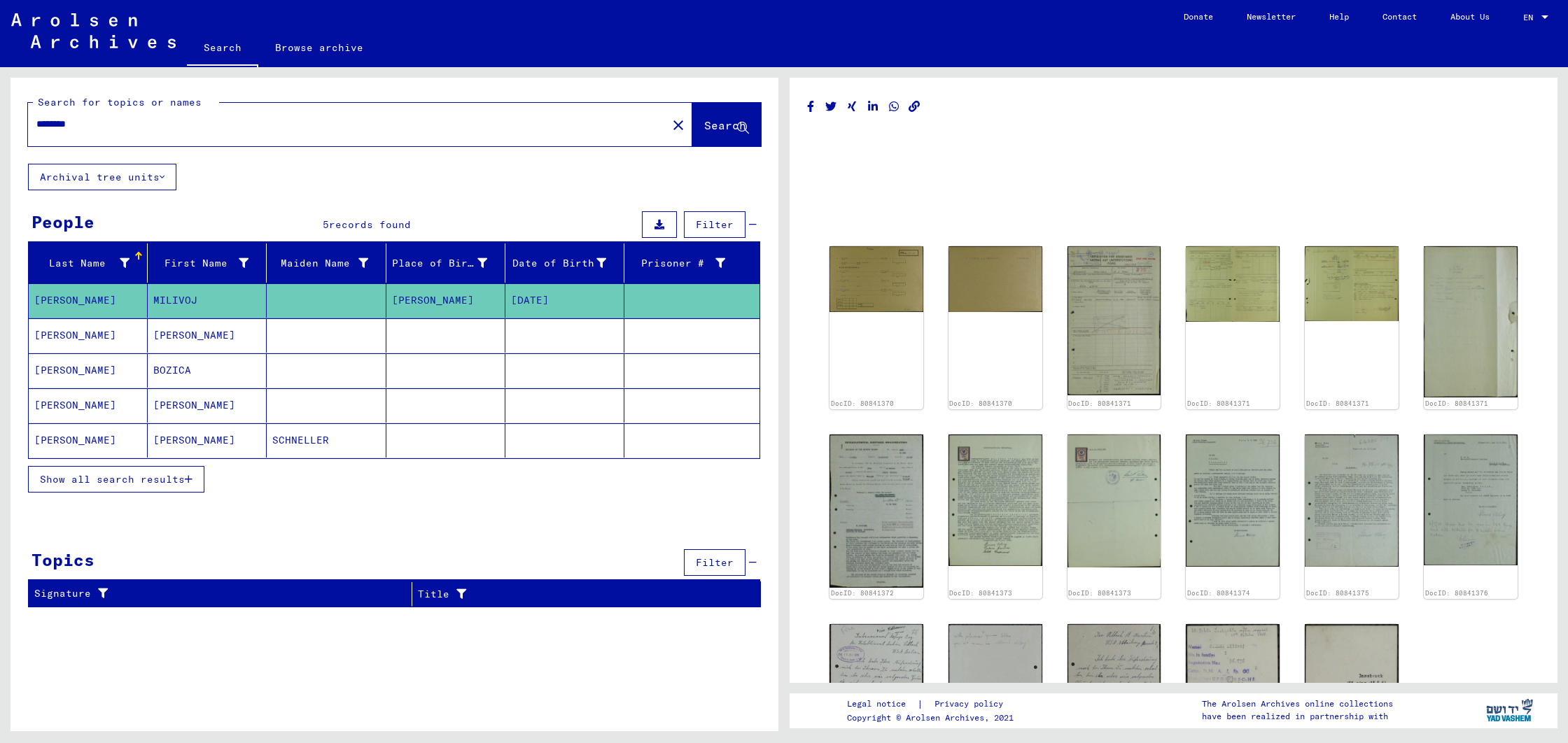
click at [179, 447] on mat-cell "[PERSON_NAME]" at bounding box center [207, 440] width 119 height 35
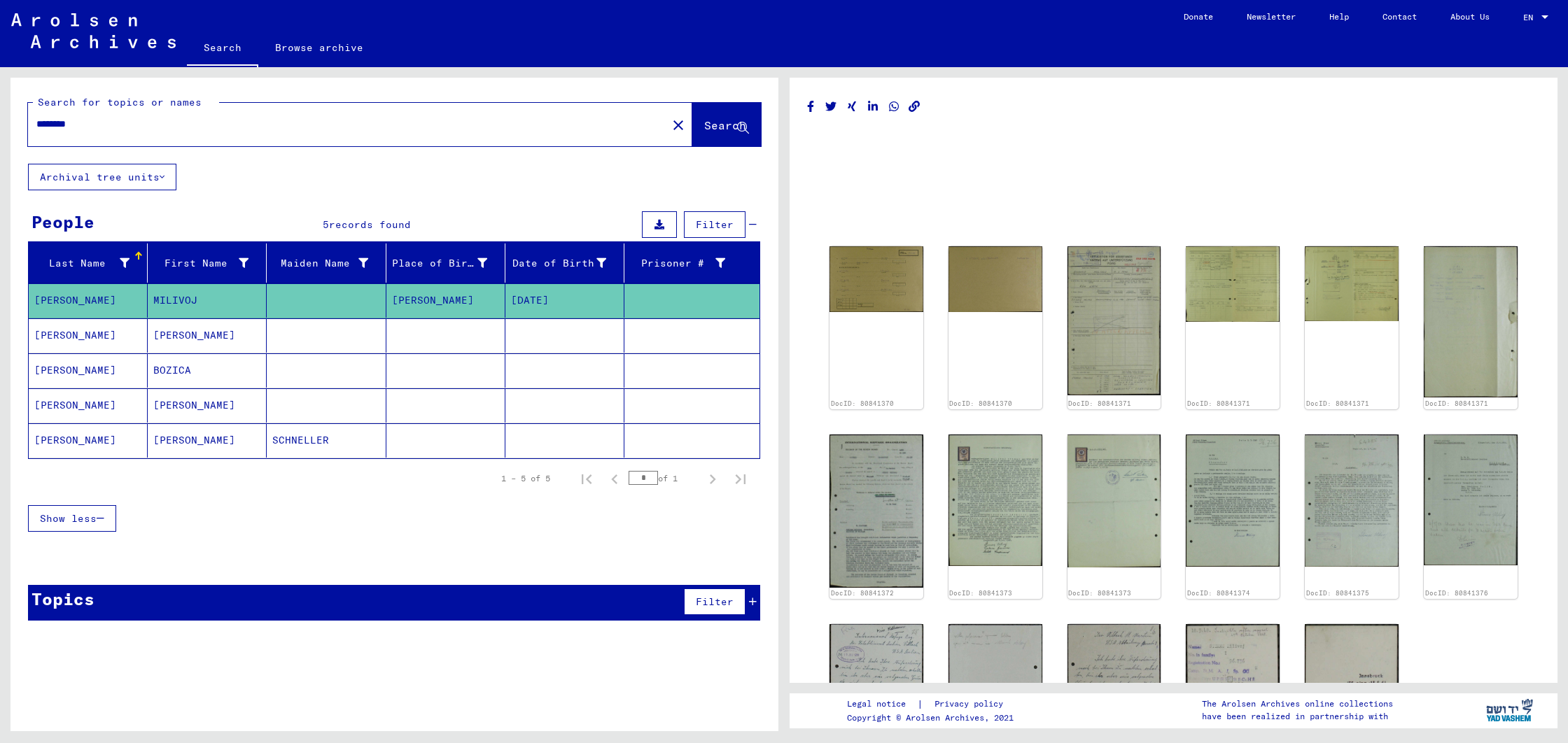
click at [188, 433] on mat-cell "KATHARINA" at bounding box center [207, 440] width 119 height 35
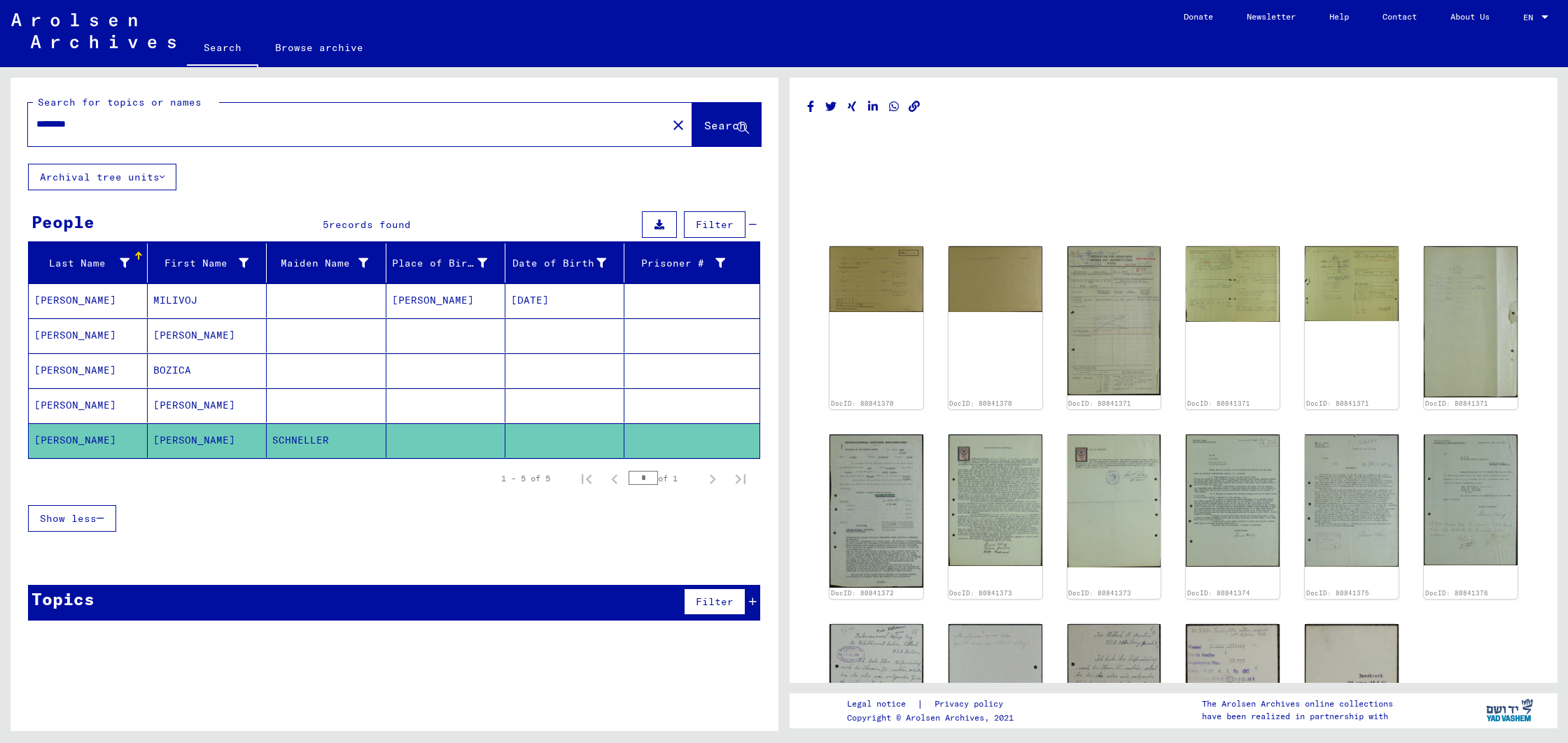
click at [188, 433] on mat-cell "KATHARINA" at bounding box center [207, 440] width 119 height 35
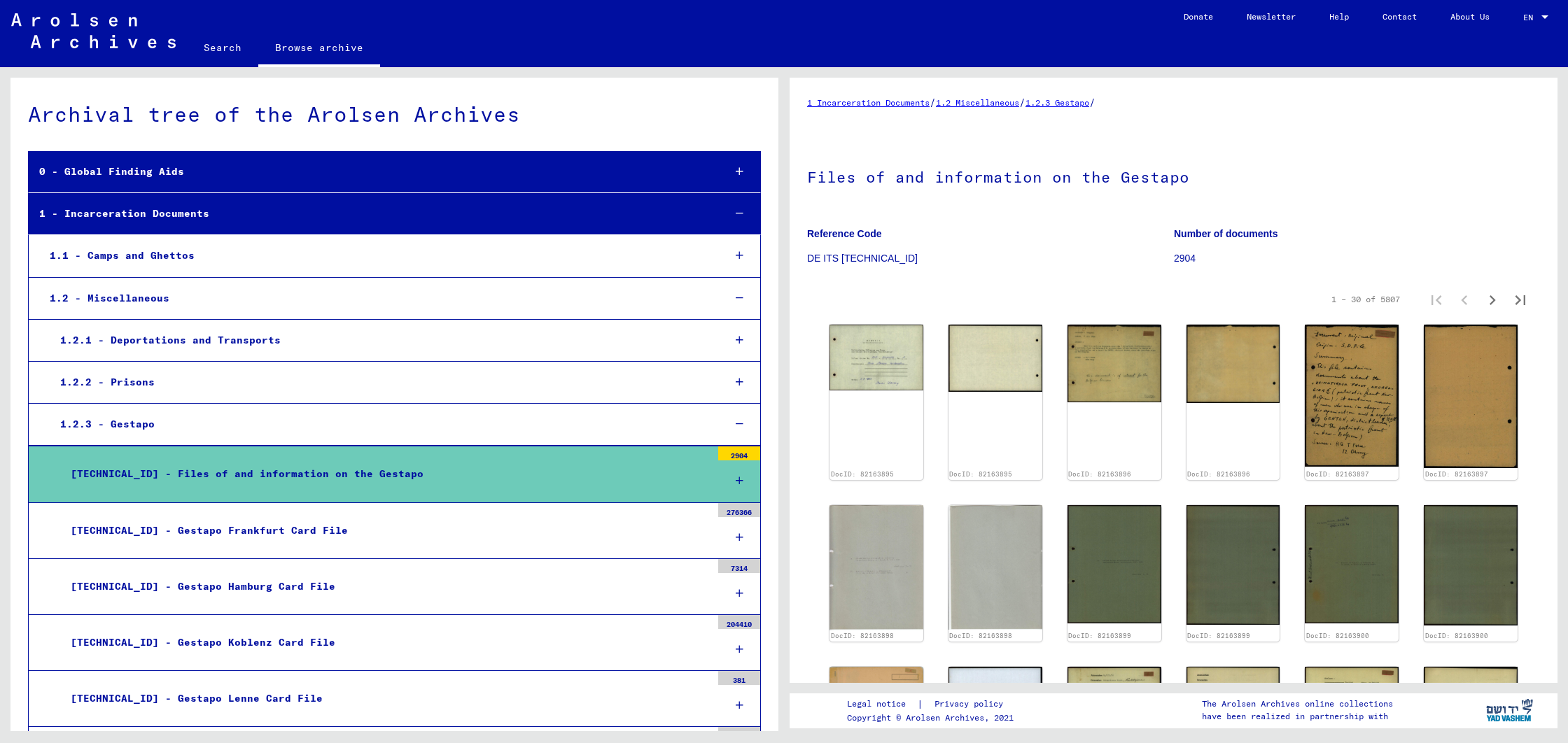
click at [232, 53] on link "Search" at bounding box center [223, 47] width 71 height 34
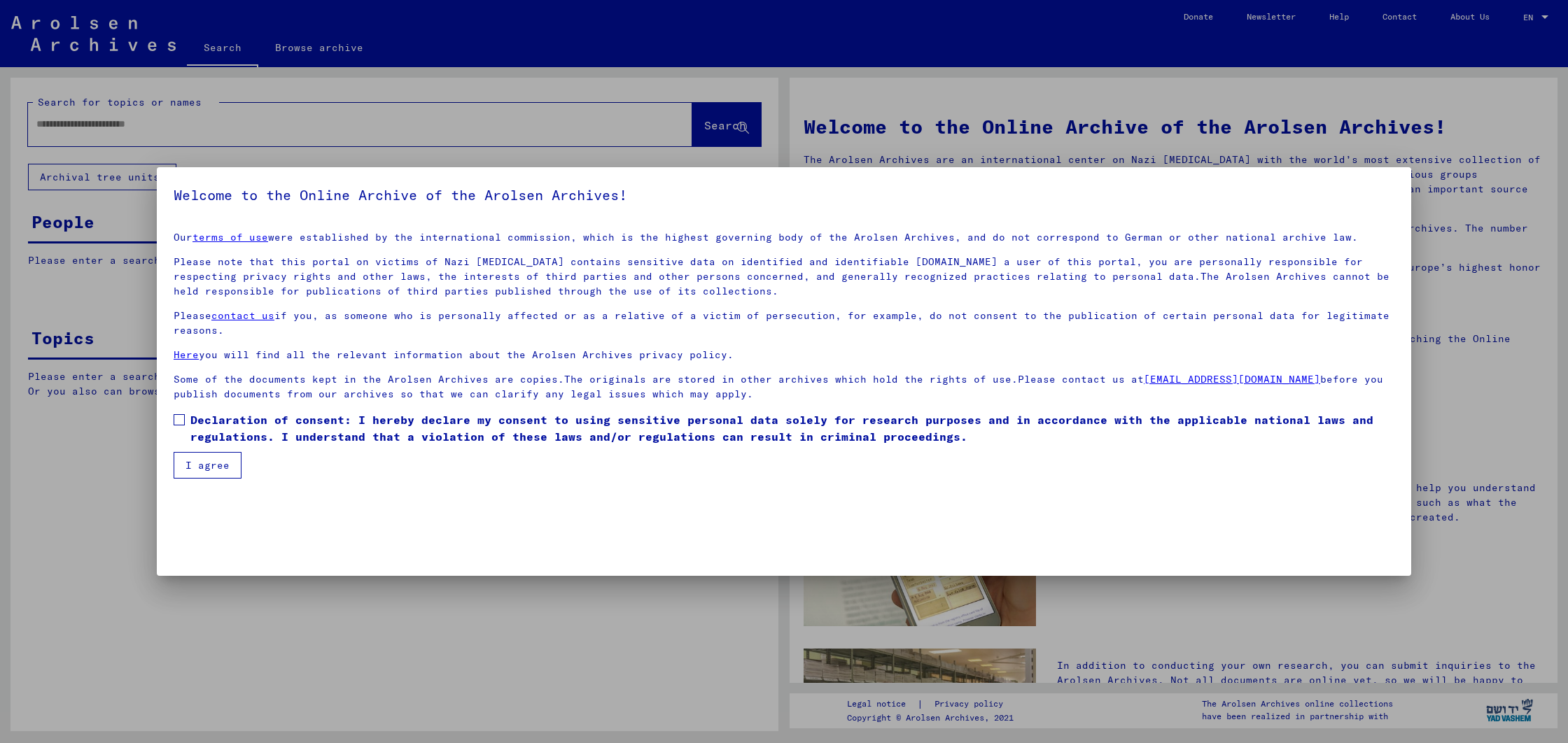
click at [181, 420] on span at bounding box center [179, 419] width 11 height 11
click at [205, 469] on button "I agree" at bounding box center [207, 465] width 67 height 26
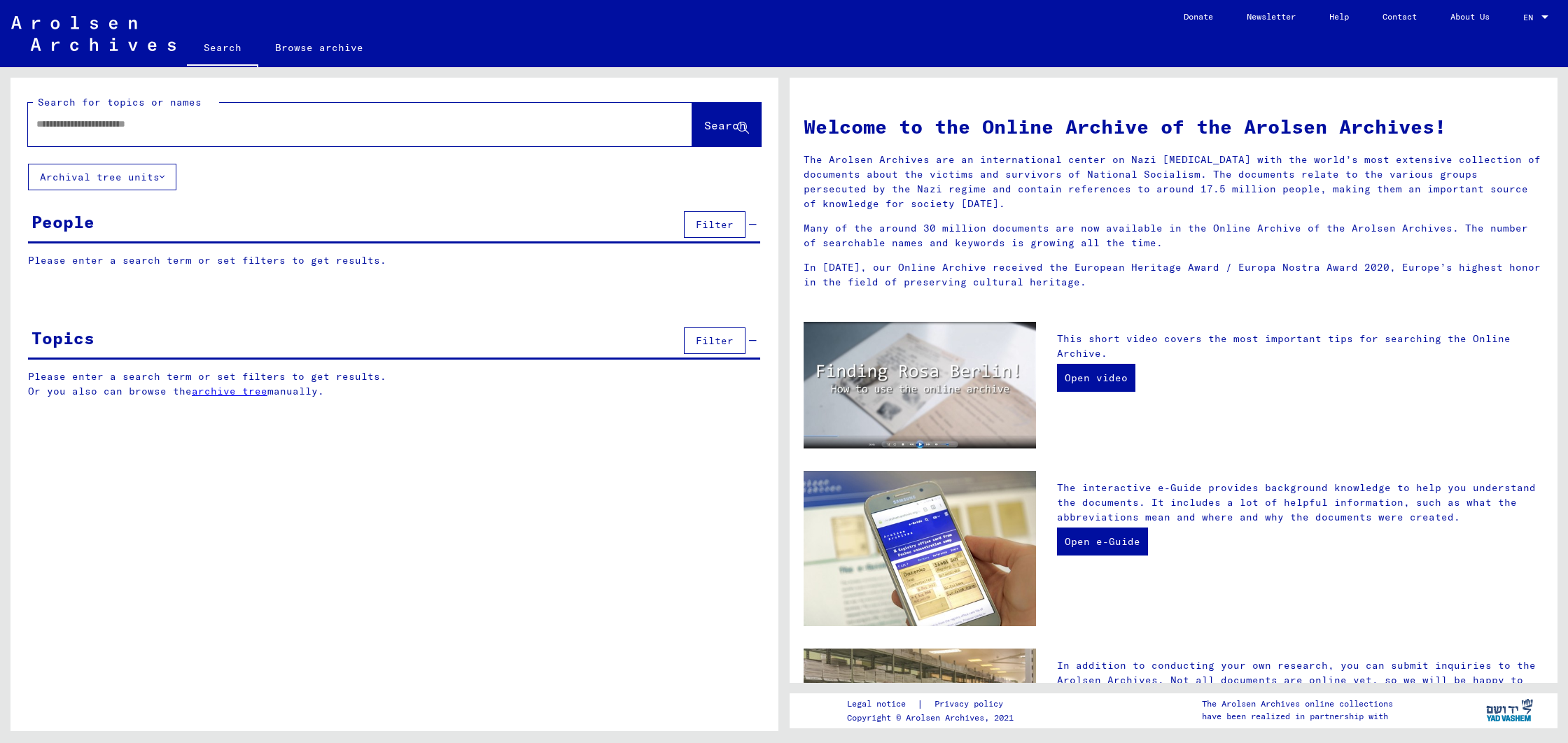
click at [165, 124] on input "text" at bounding box center [343, 124] width 614 height 15
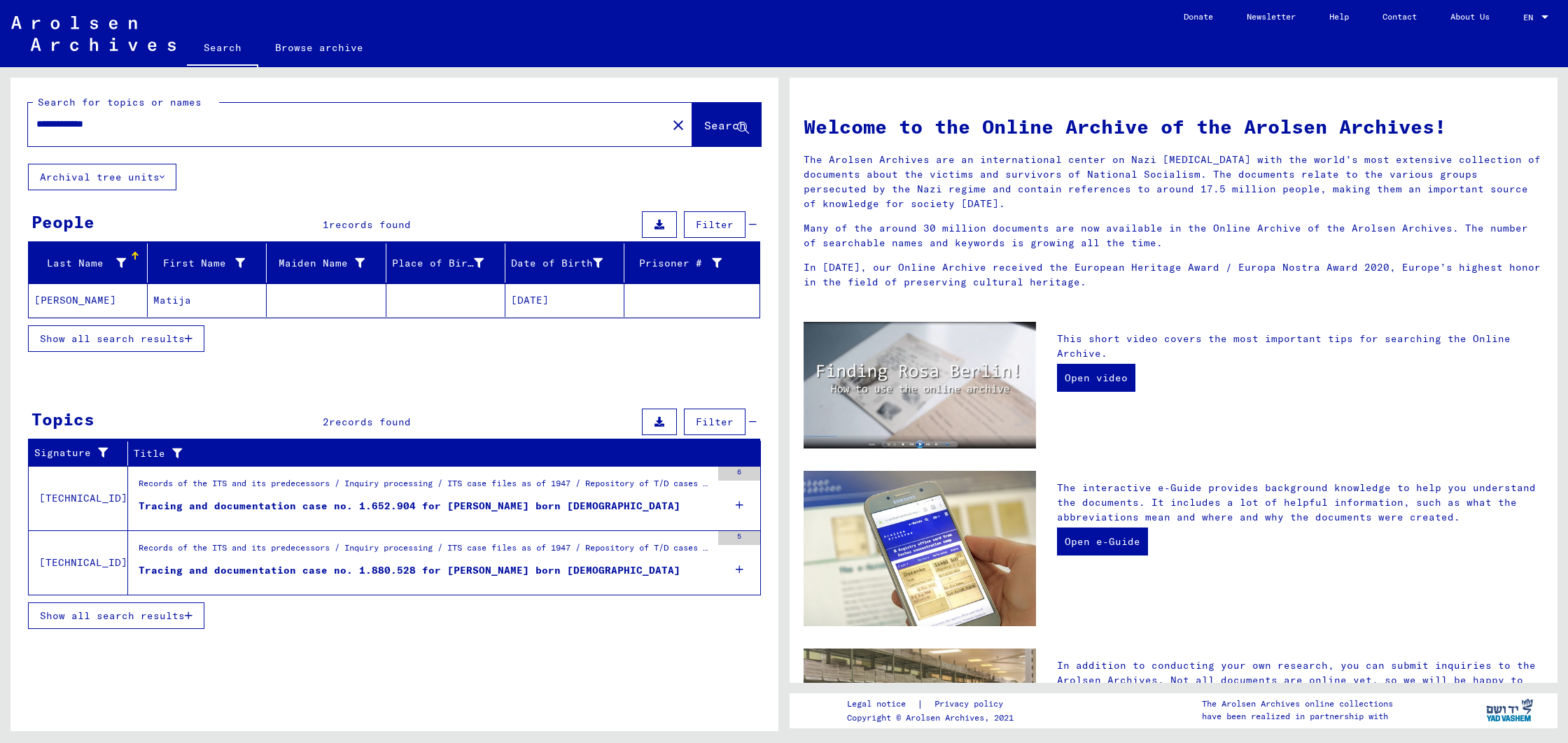
click at [49, 299] on mat-cell "[PERSON_NAME]" at bounding box center [88, 300] width 119 height 34
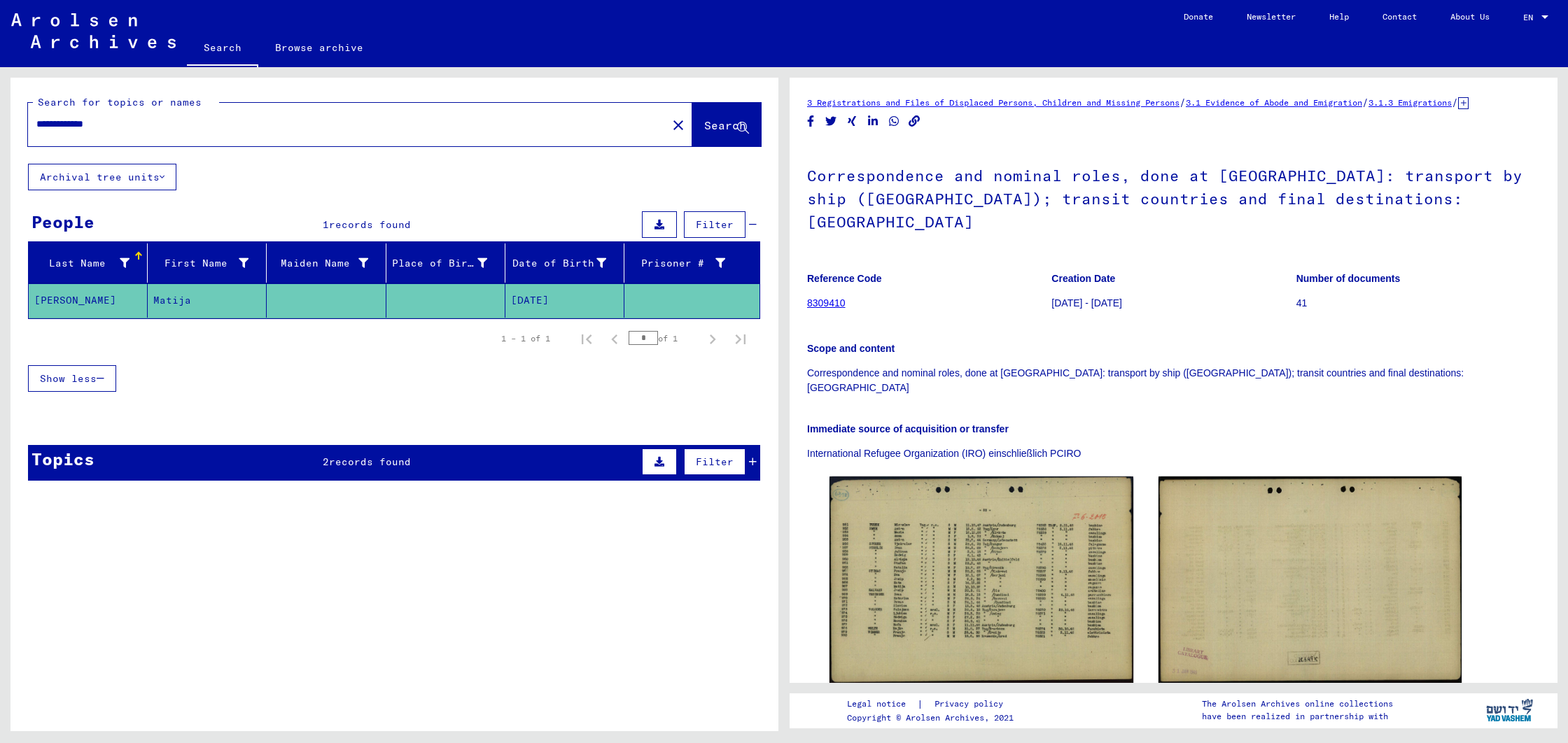
drag, startPoint x: 148, startPoint y: 122, endPoint x: 15, endPoint y: 103, distance: 134.4
click at [15, 103] on div "**********" at bounding box center [395, 120] width 768 height 86
type input "******"
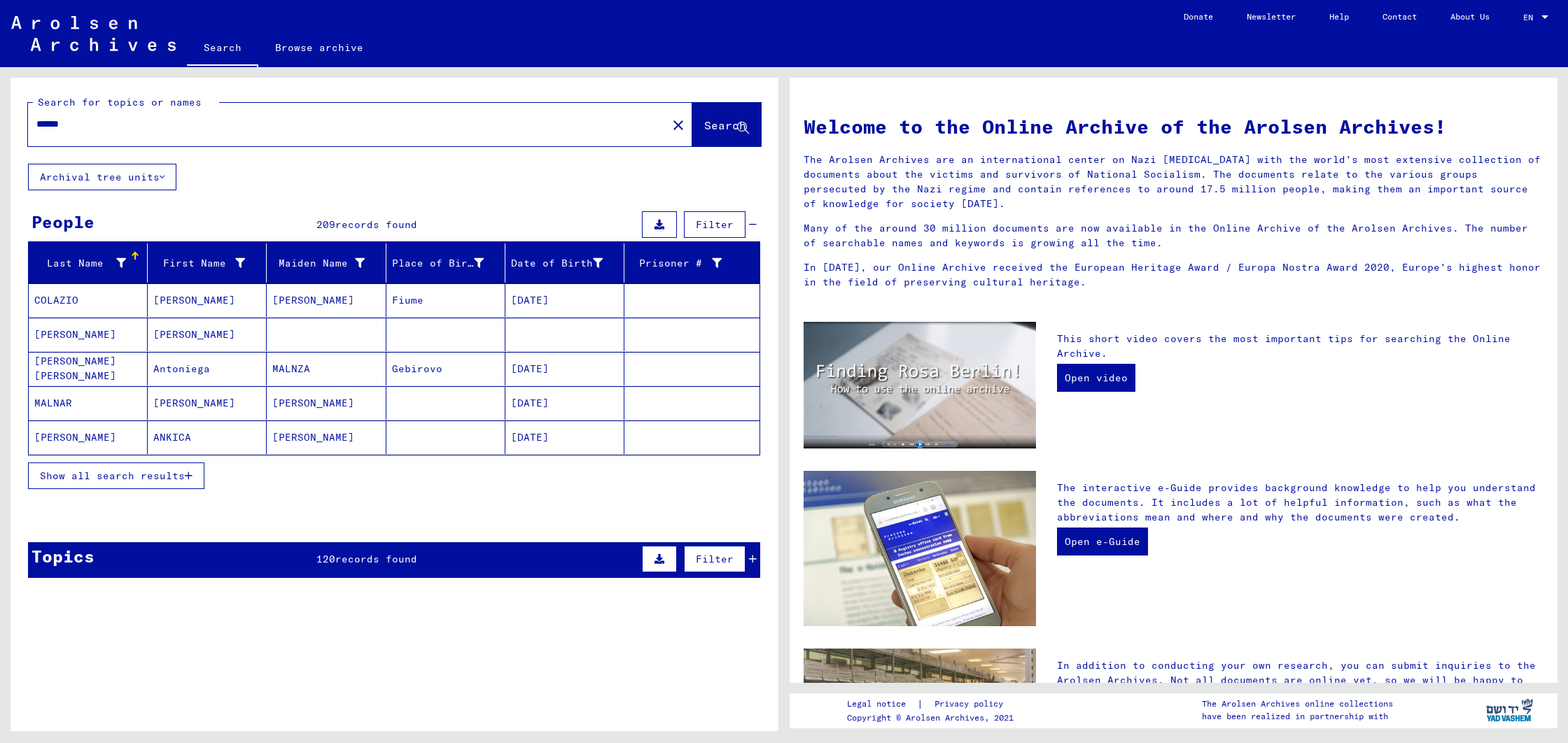
drag, startPoint x: 49, startPoint y: 120, endPoint x: 16, endPoint y: 118, distance: 33.1
click at [16, 119] on div "Search for topics or names ****** close Search" at bounding box center [395, 120] width 768 height 86
type input "**********"
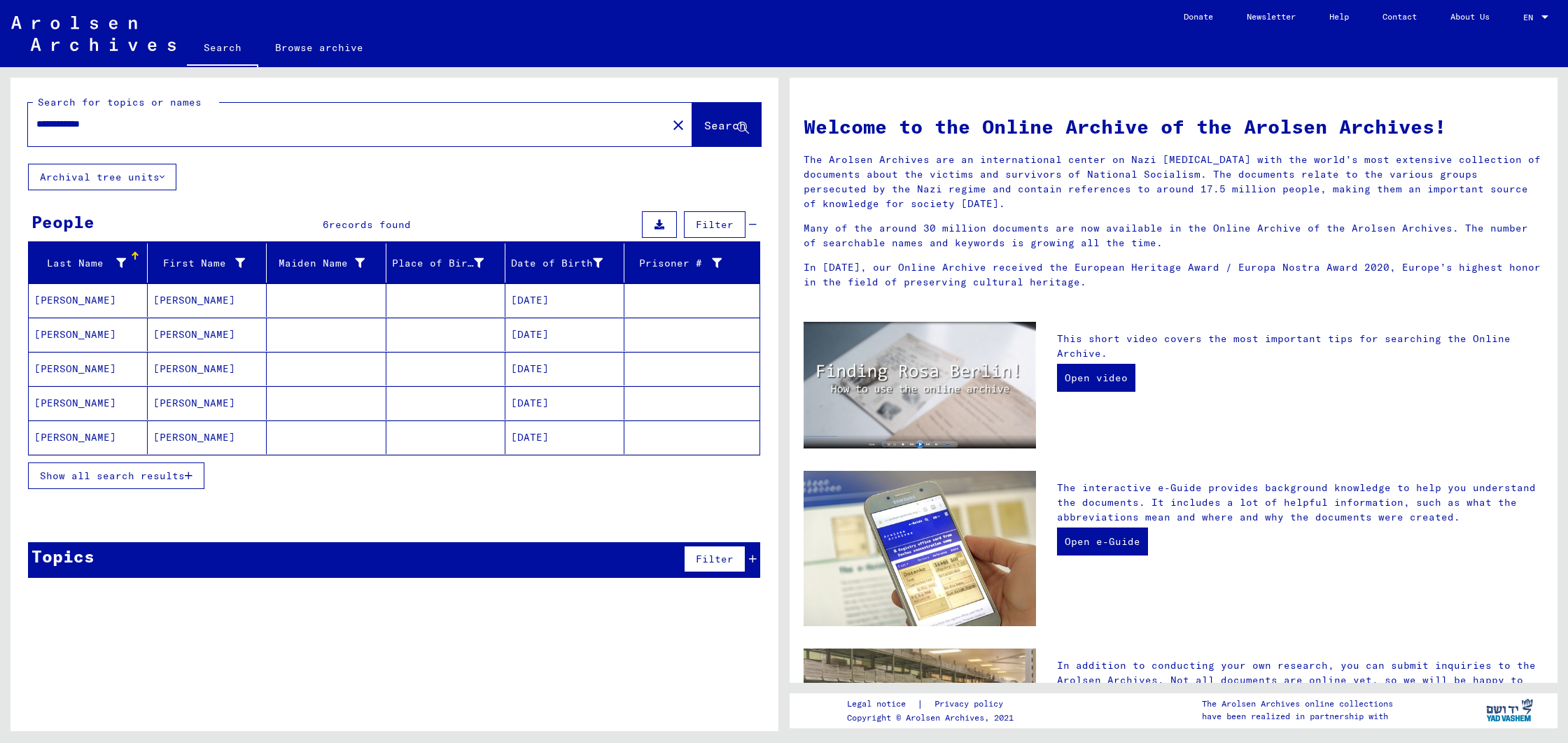
click at [66, 294] on mat-cell "[PERSON_NAME]" at bounding box center [88, 300] width 119 height 34
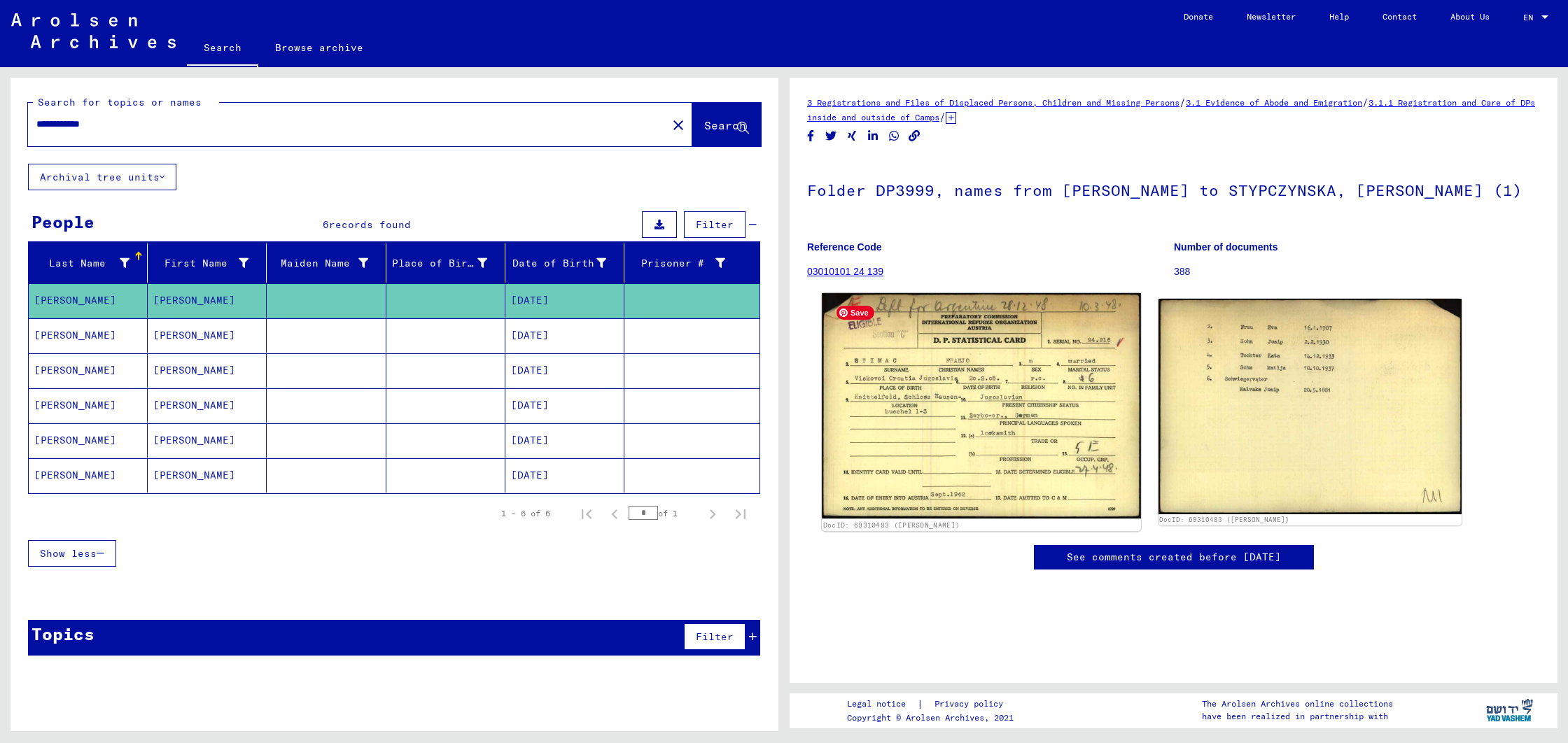
click at [940, 450] on img at bounding box center [981, 407] width 318 height 226
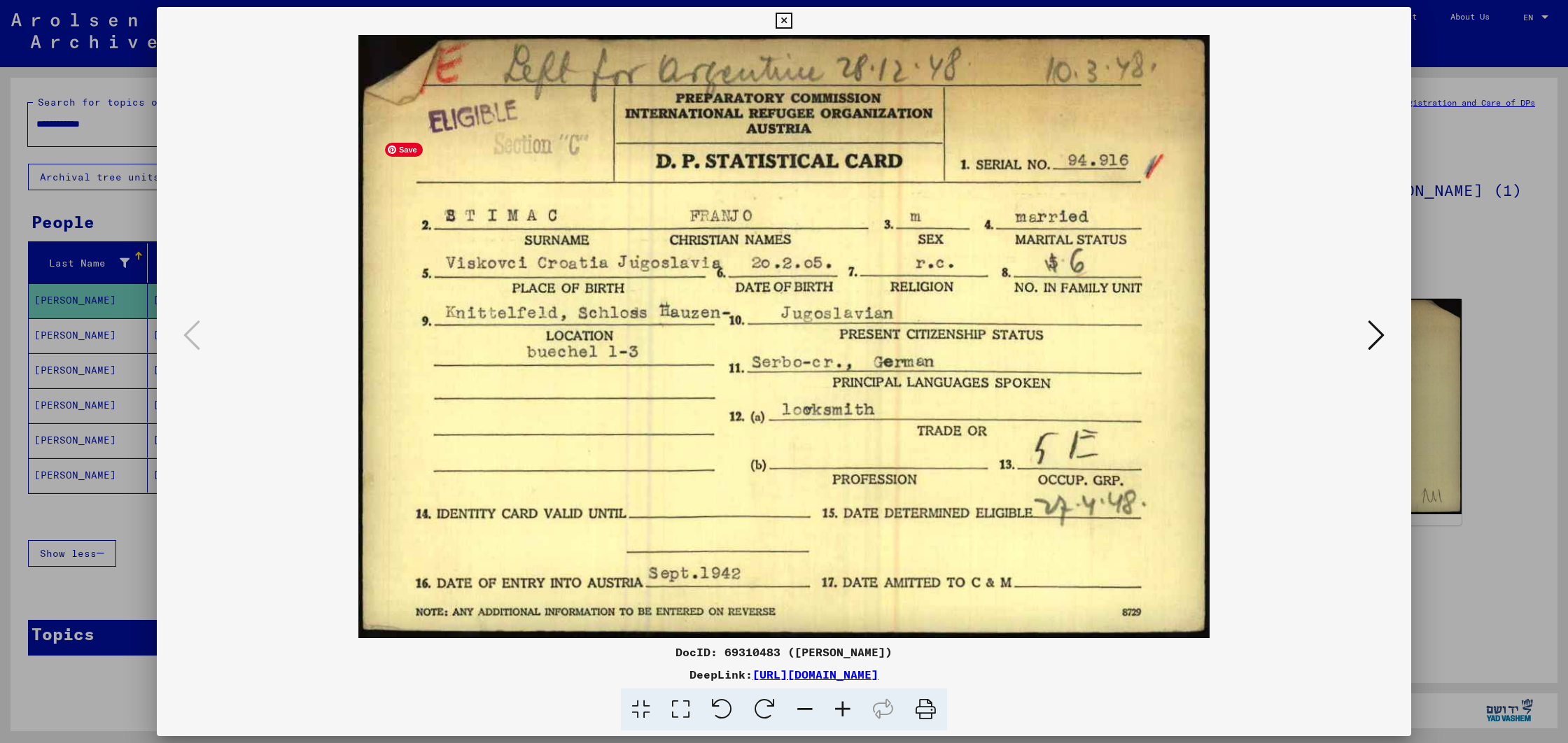
click at [940, 450] on img at bounding box center [784, 336] width 1159 height 604
click at [107, 192] on div at bounding box center [784, 371] width 1568 height 743
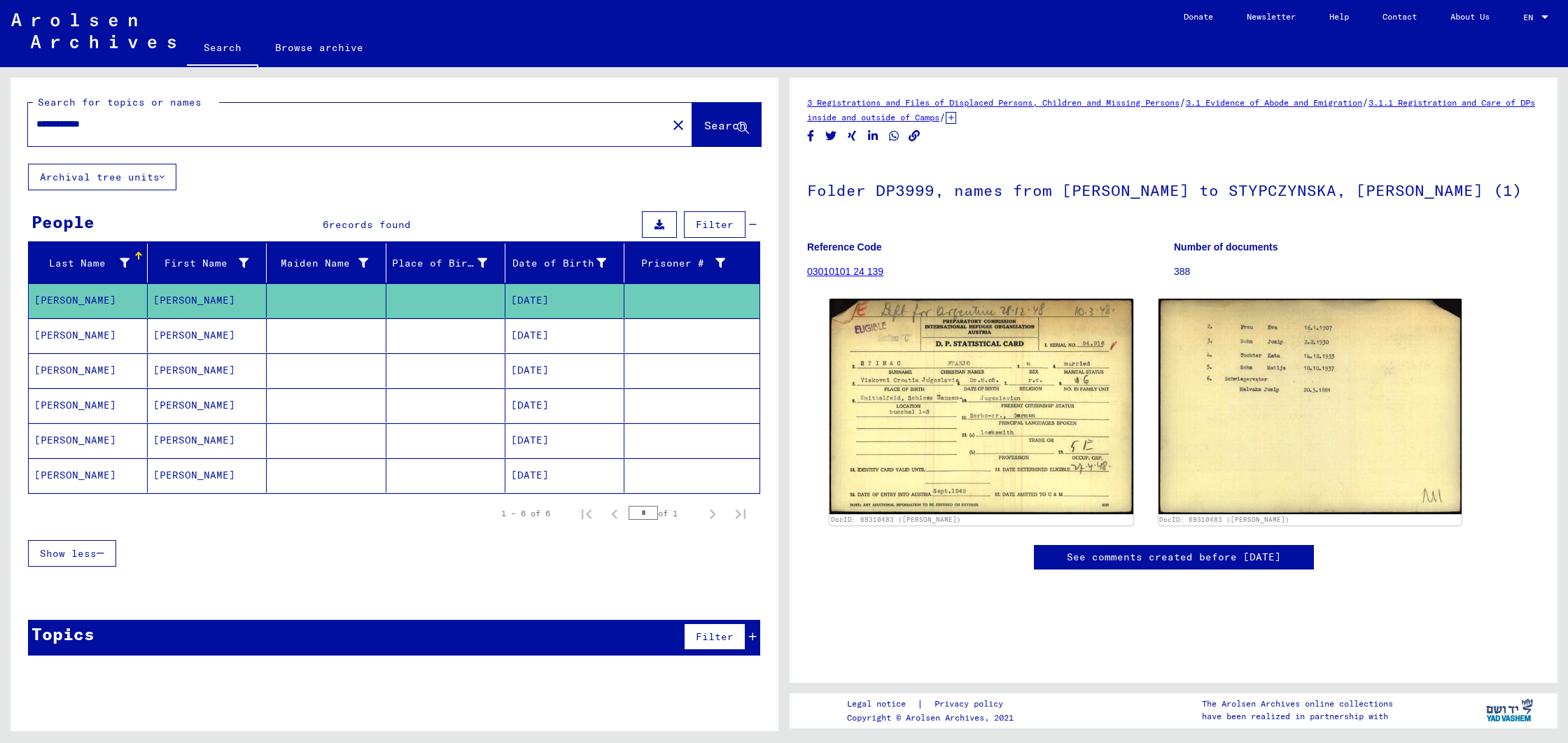
click at [547, 443] on mat-cell "[DATE]" at bounding box center [565, 440] width 119 height 35
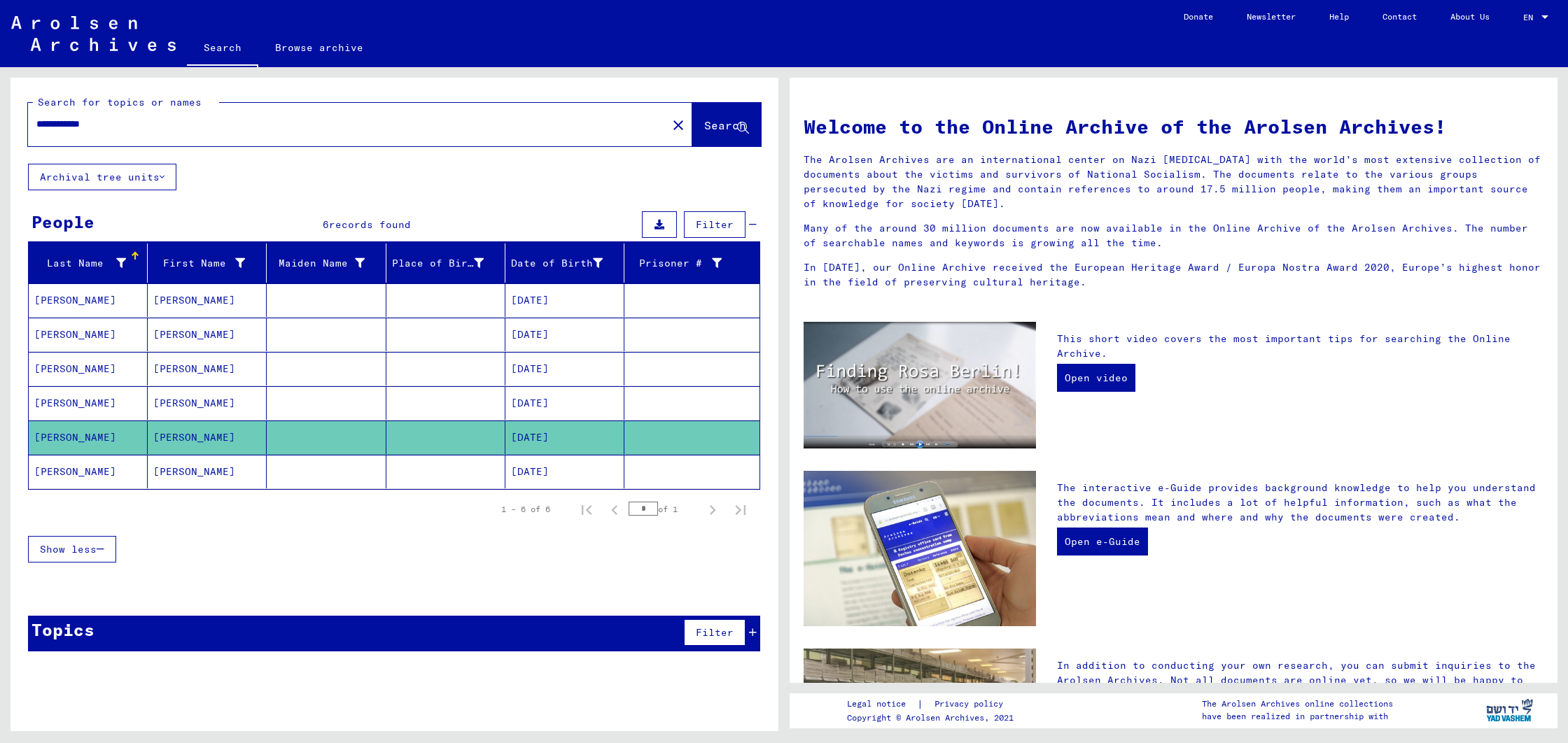
drag, startPoint x: 131, startPoint y: 124, endPoint x: 0, endPoint y: 94, distance: 134.4
click at [0, 94] on div "**********" at bounding box center [392, 399] width 784 height 664
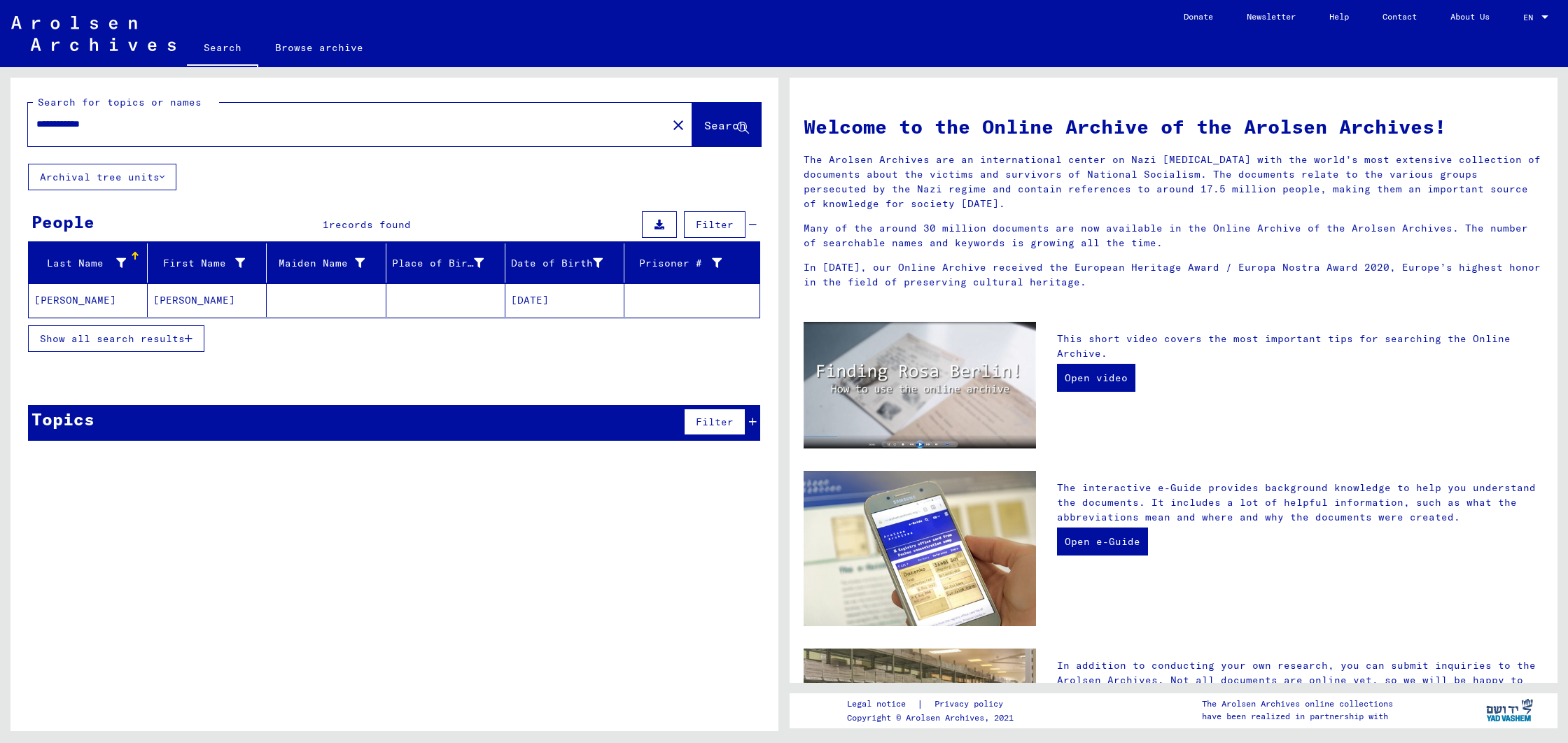
click at [57, 302] on mat-cell "[PERSON_NAME]" at bounding box center [88, 300] width 119 height 34
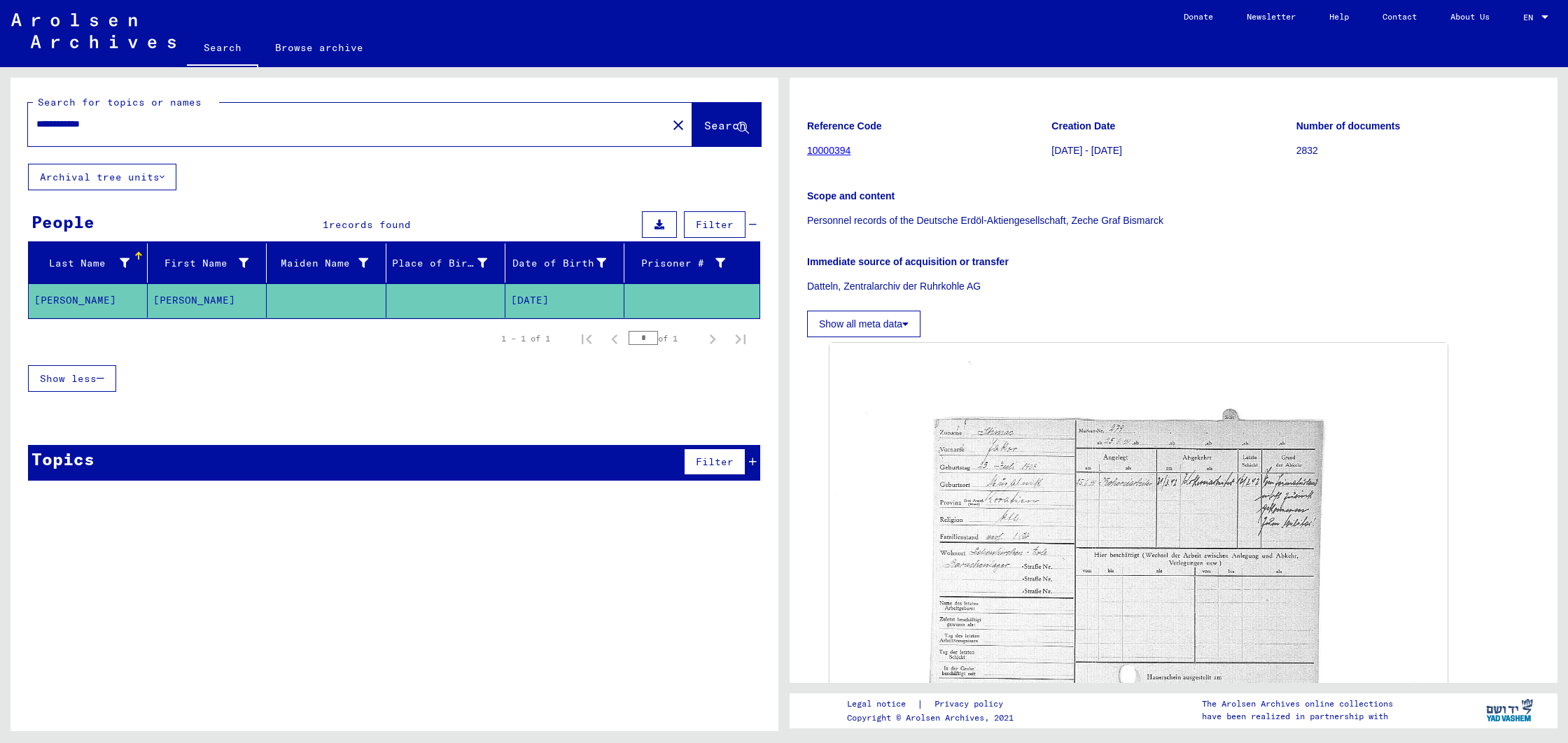
scroll to position [197, 0]
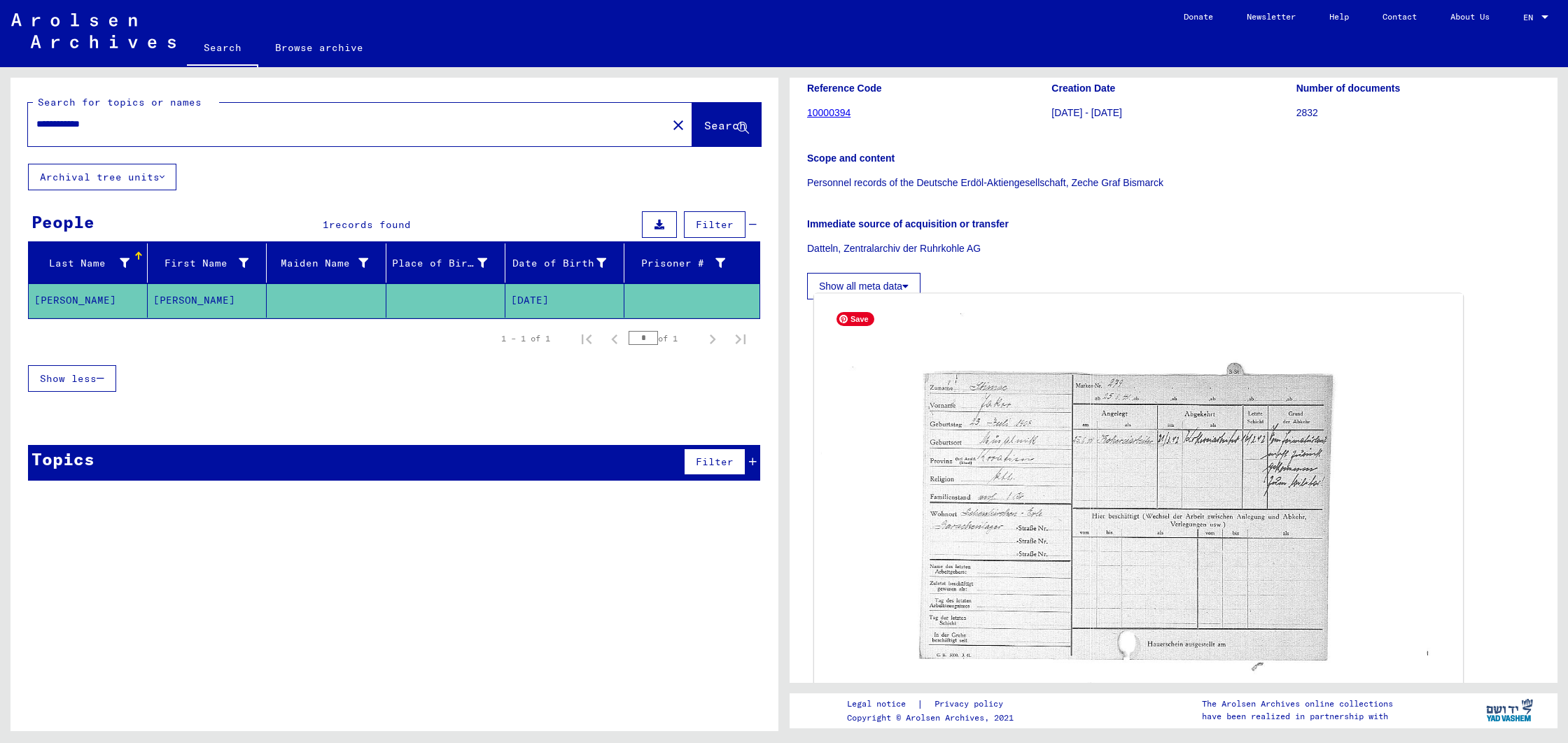
click at [1132, 465] on img at bounding box center [1139, 528] width 649 height 470
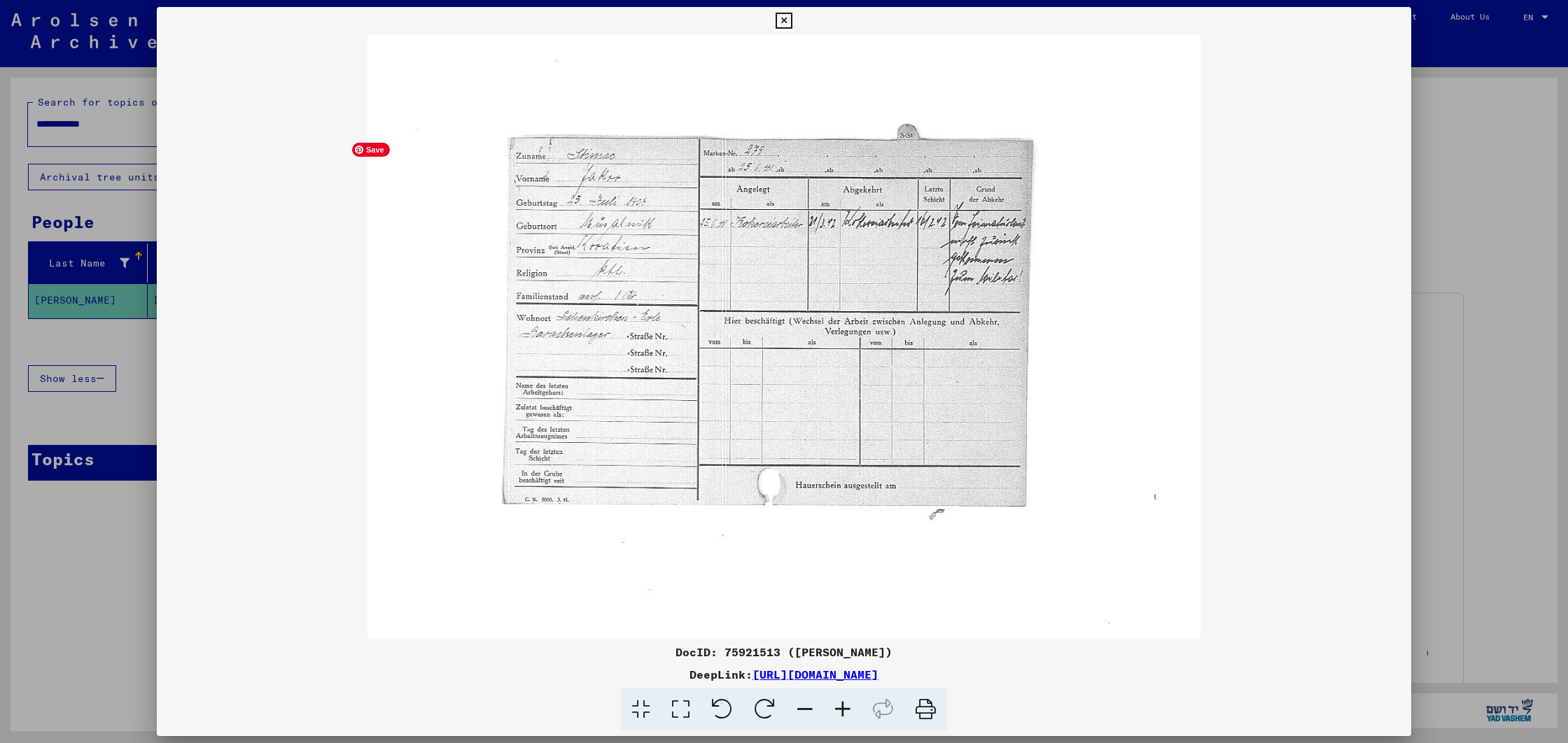
click at [1132, 465] on img at bounding box center [784, 336] width 1254 height 604
click at [643, 231] on img at bounding box center [784, 336] width 1254 height 604
click at [643, 234] on img at bounding box center [784, 336] width 1254 height 604
click at [646, 231] on img at bounding box center [784, 336] width 1254 height 604
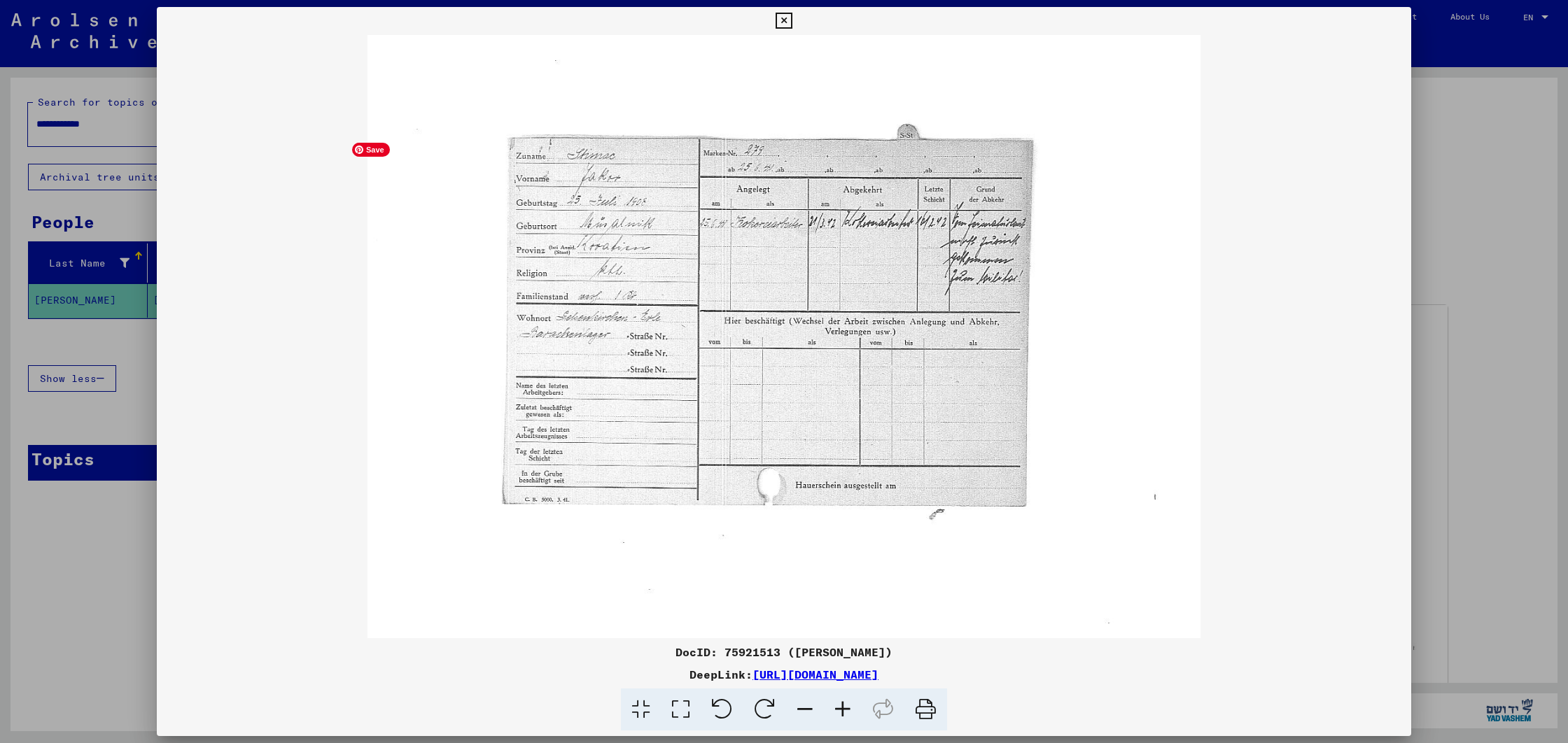
click at [935, 261] on img at bounding box center [784, 336] width 1254 height 604
click at [747, 237] on img at bounding box center [784, 336] width 1254 height 604
drag, startPoint x: 481, startPoint y: 116, endPoint x: 1001, endPoint y: 433, distance: 609.0
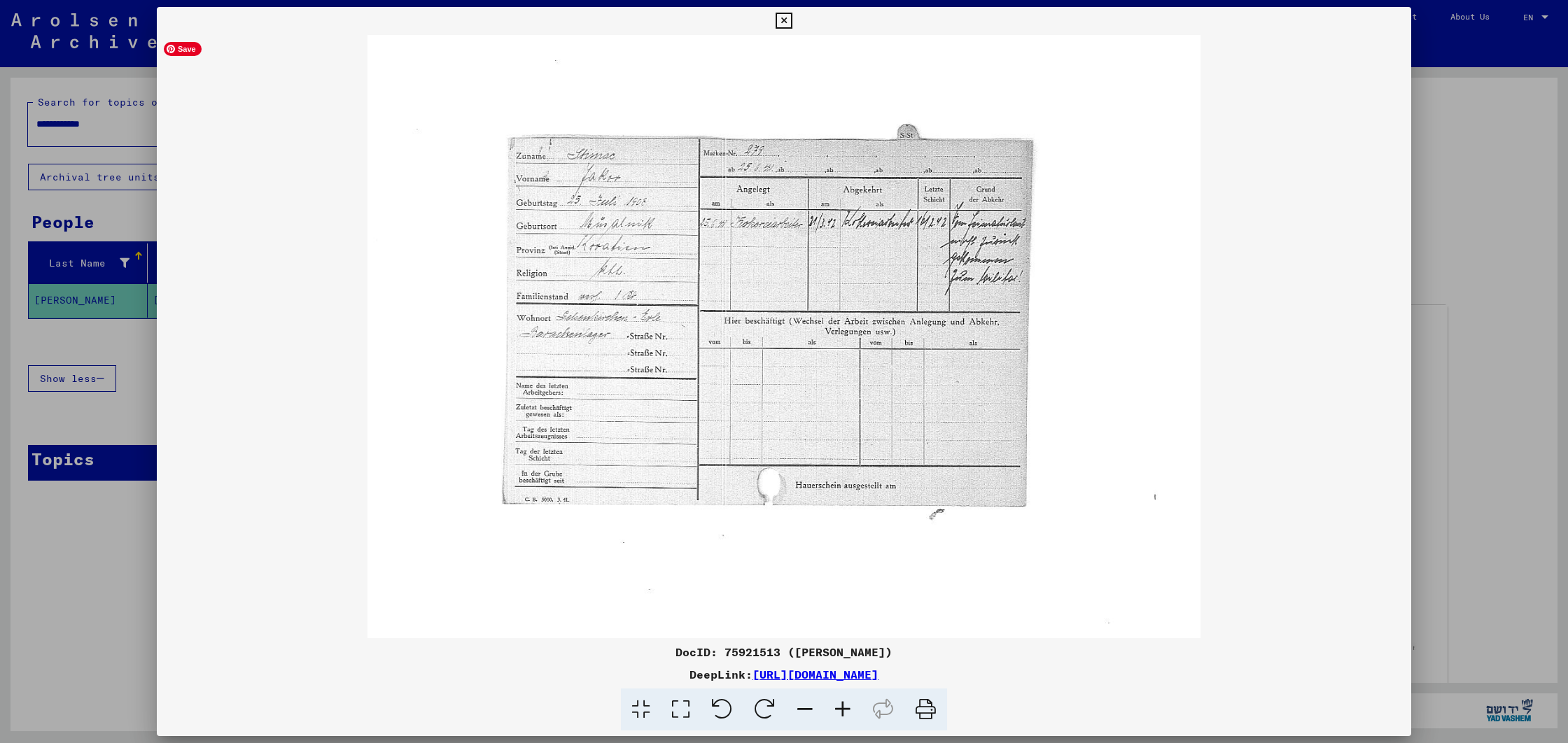
click at [1001, 433] on img at bounding box center [784, 336] width 1254 height 604
click at [929, 710] on icon at bounding box center [926, 709] width 43 height 43
click at [26, 44] on div at bounding box center [784, 371] width 1568 height 743
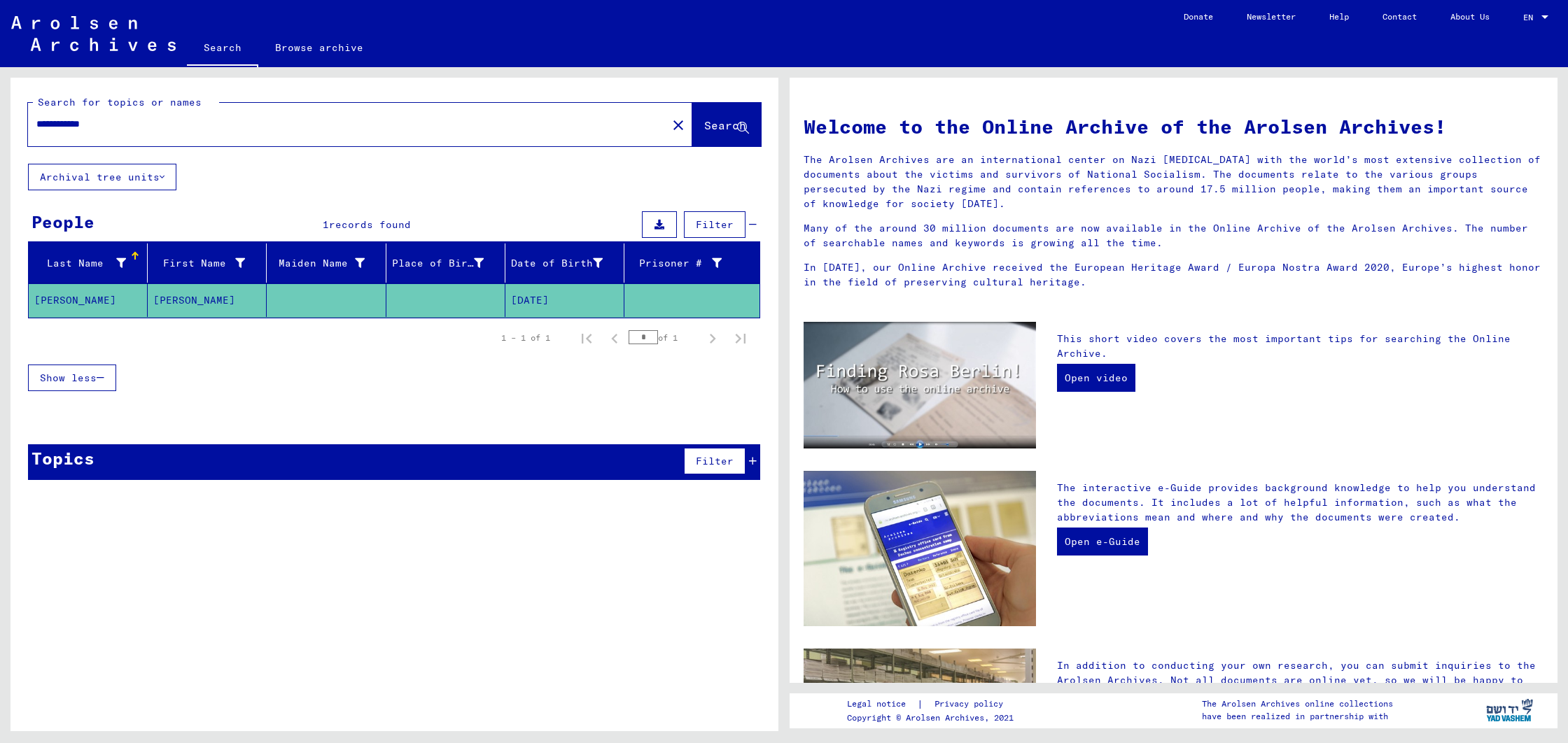
click at [162, 125] on input "**********" at bounding box center [343, 124] width 614 height 15
drag, startPoint x: 162, startPoint y: 125, endPoint x: 41, endPoint y: 115, distance: 121.4
click at [41, 115] on div "**********" at bounding box center [339, 124] width 622 height 32
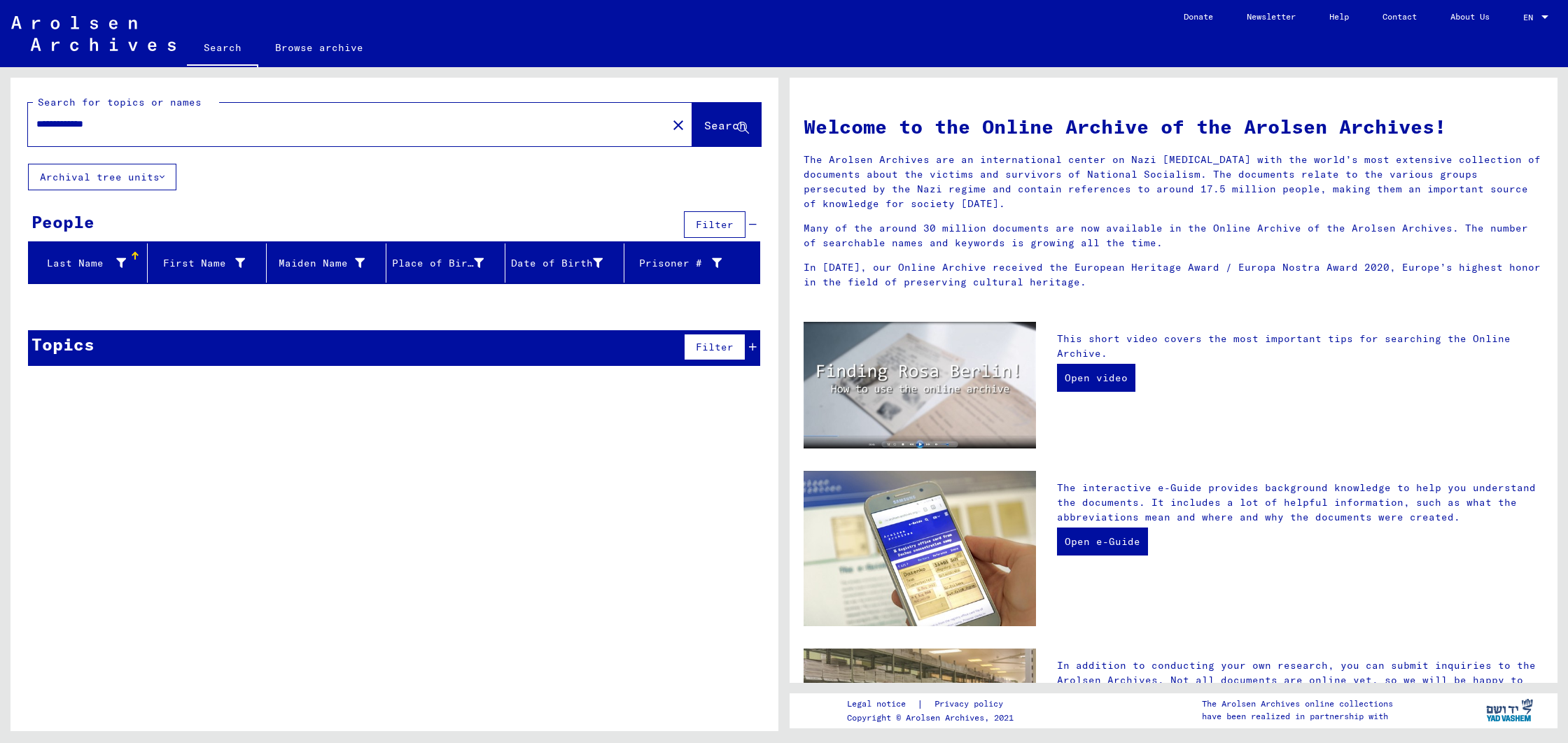
click at [41, 116] on div "**********" at bounding box center [339, 124] width 622 height 32
drag, startPoint x: 110, startPoint y: 124, endPoint x: 0, endPoint y: 107, distance: 111.3
click at [0, 107] on div "**********" at bounding box center [392, 399] width 784 height 664
type input "*"
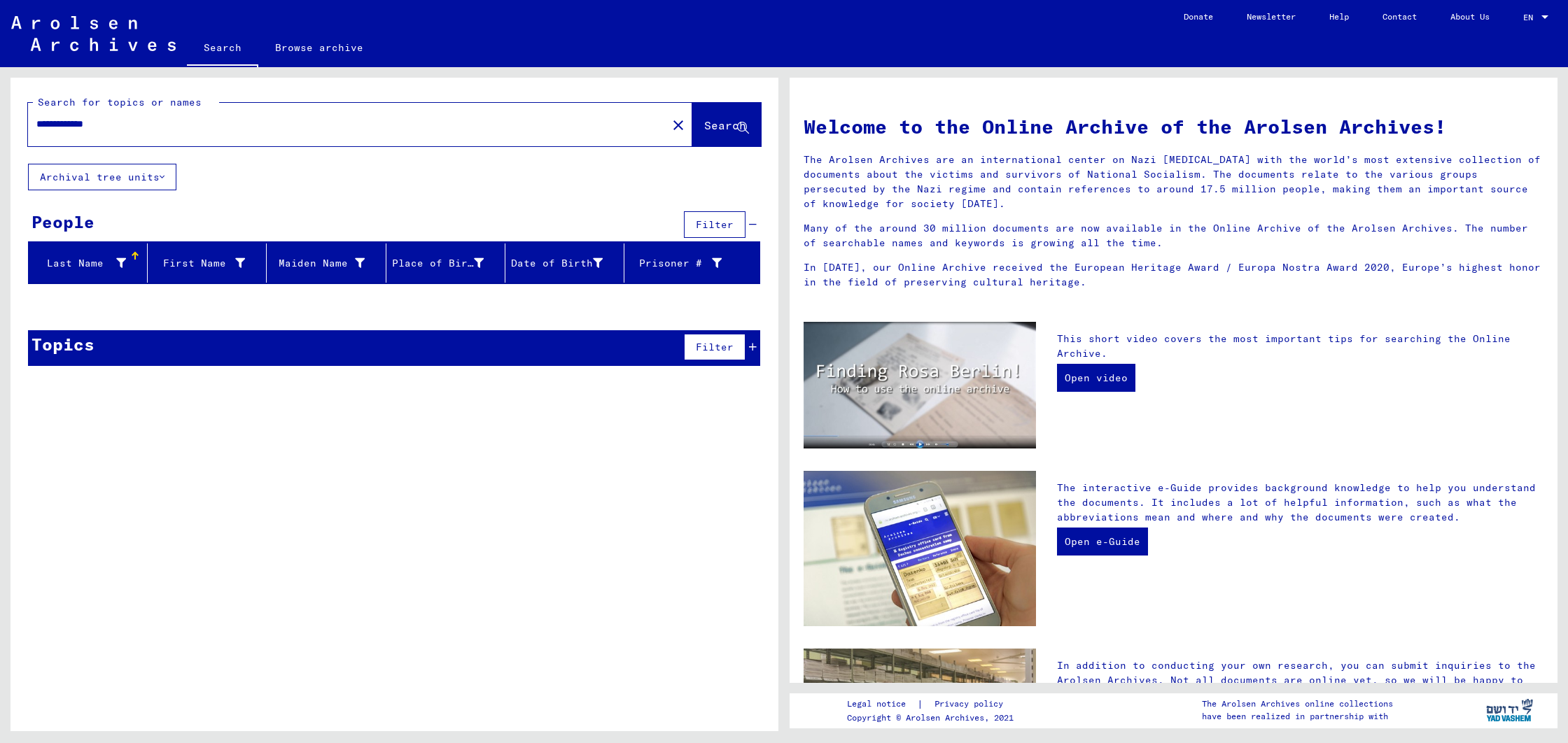
drag, startPoint x: 38, startPoint y: 119, endPoint x: 0, endPoint y: 110, distance: 39.1
click at [0, 110] on div "**********" at bounding box center [392, 399] width 784 height 664
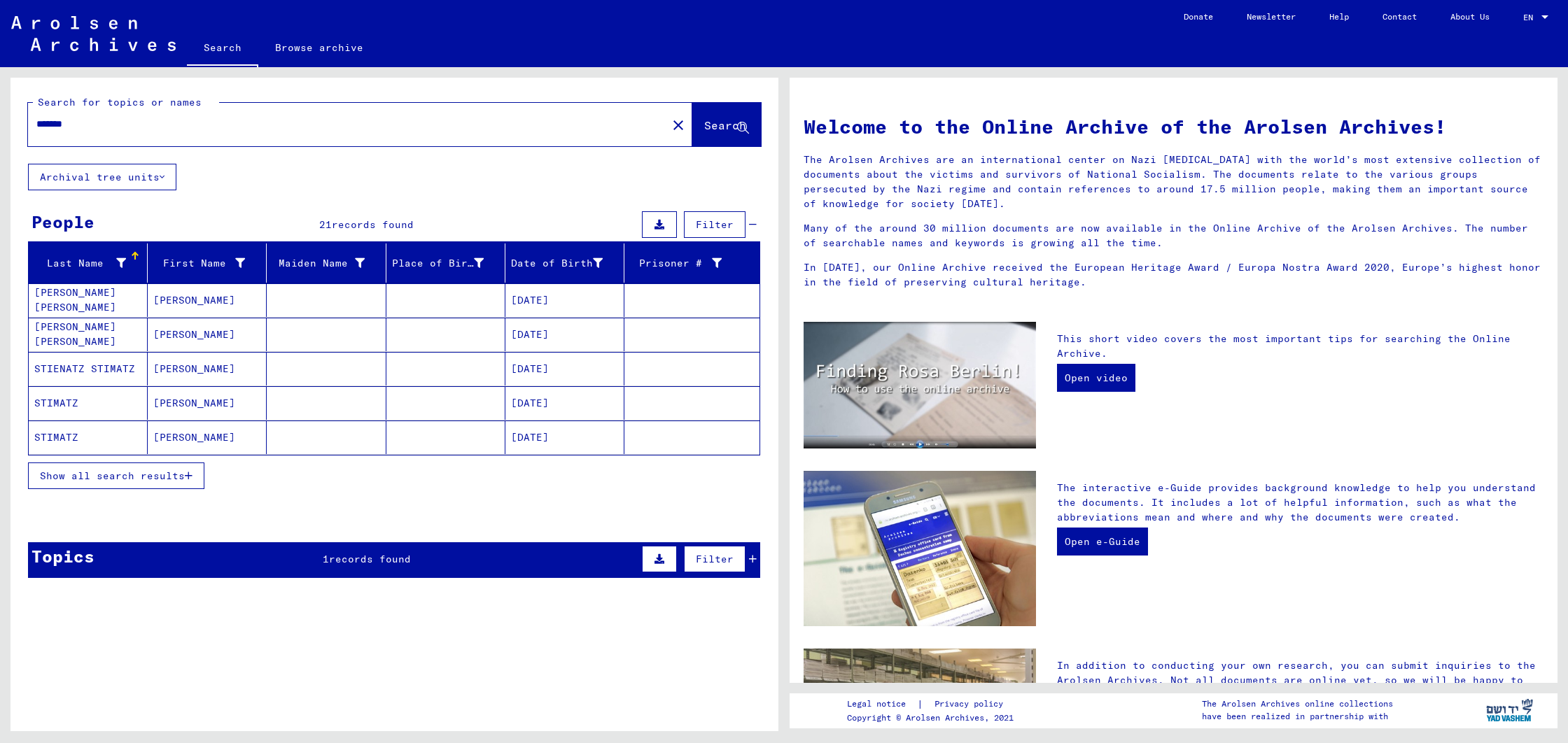
click at [101, 477] on span "Show all search results" at bounding box center [112, 476] width 145 height 13
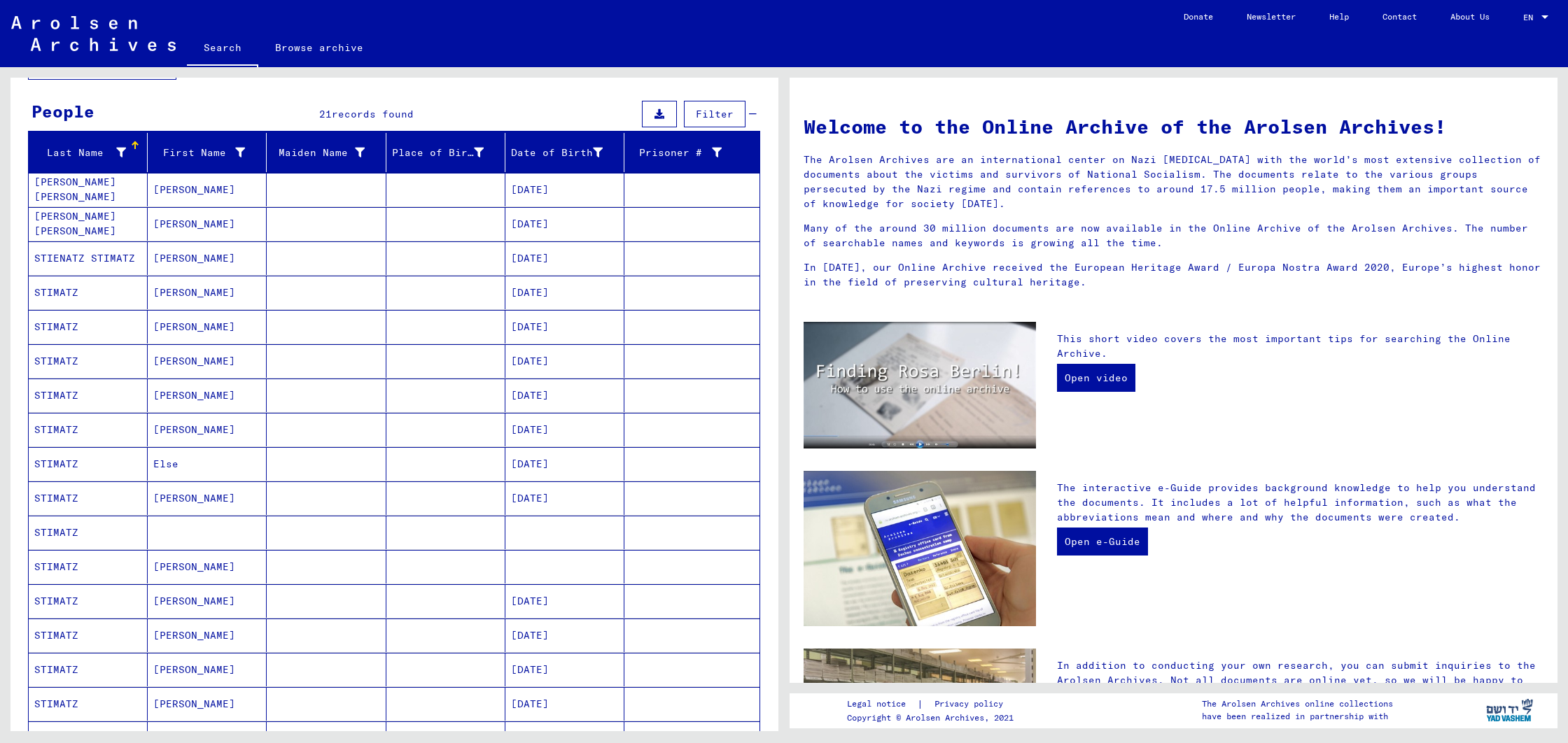
scroll to position [104, 0]
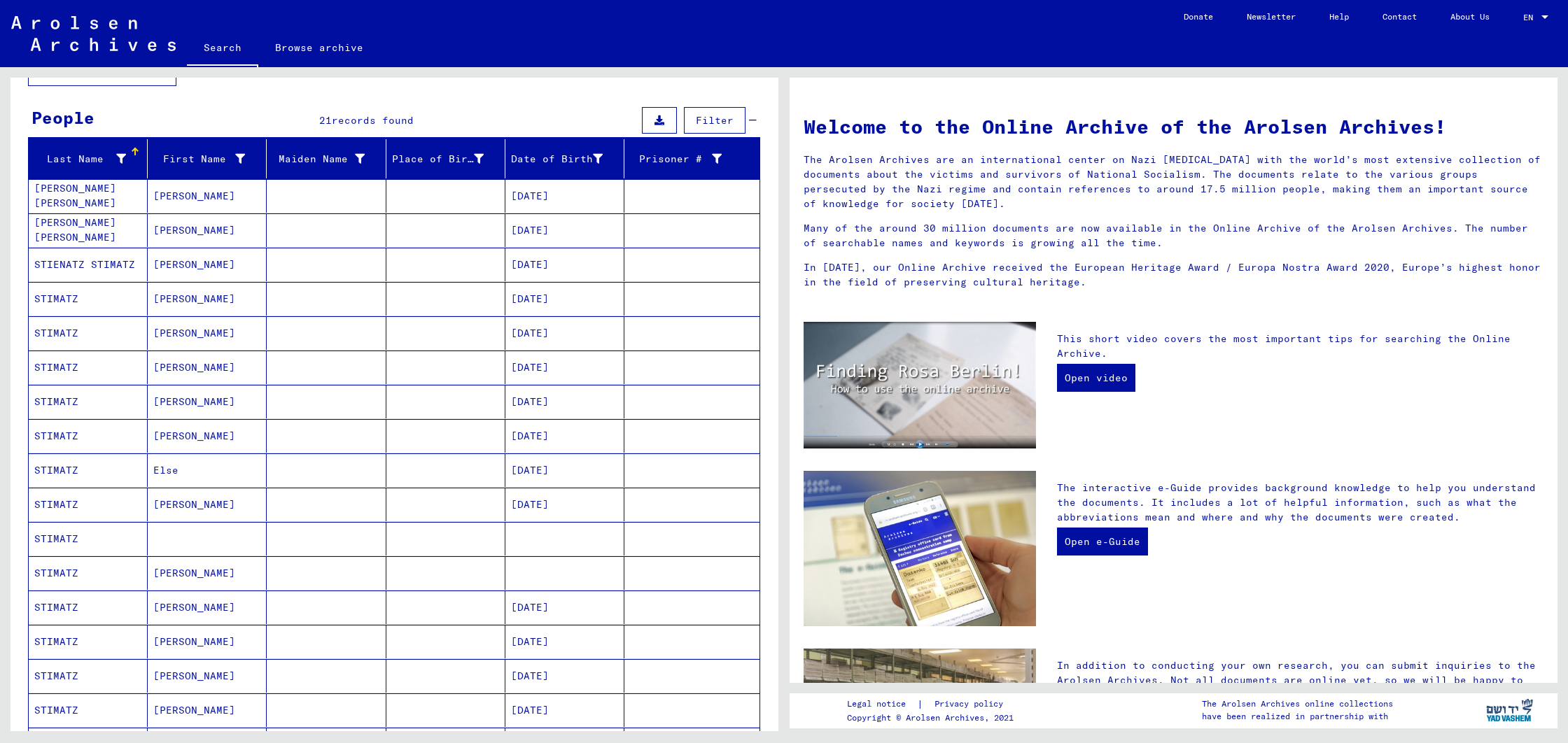
click at [60, 534] on mat-cell "STIMATZ" at bounding box center [88, 539] width 119 height 34
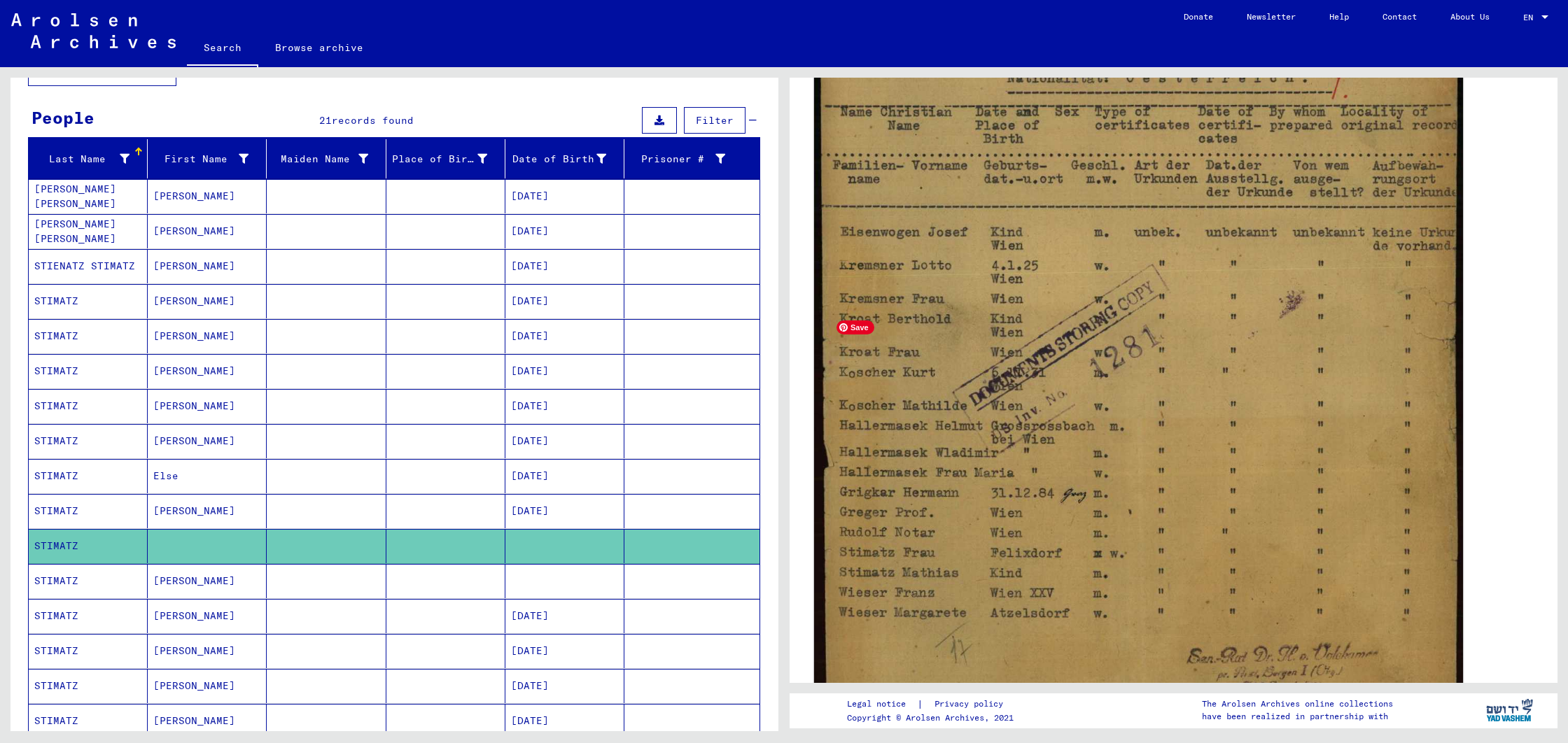
scroll to position [389, 0]
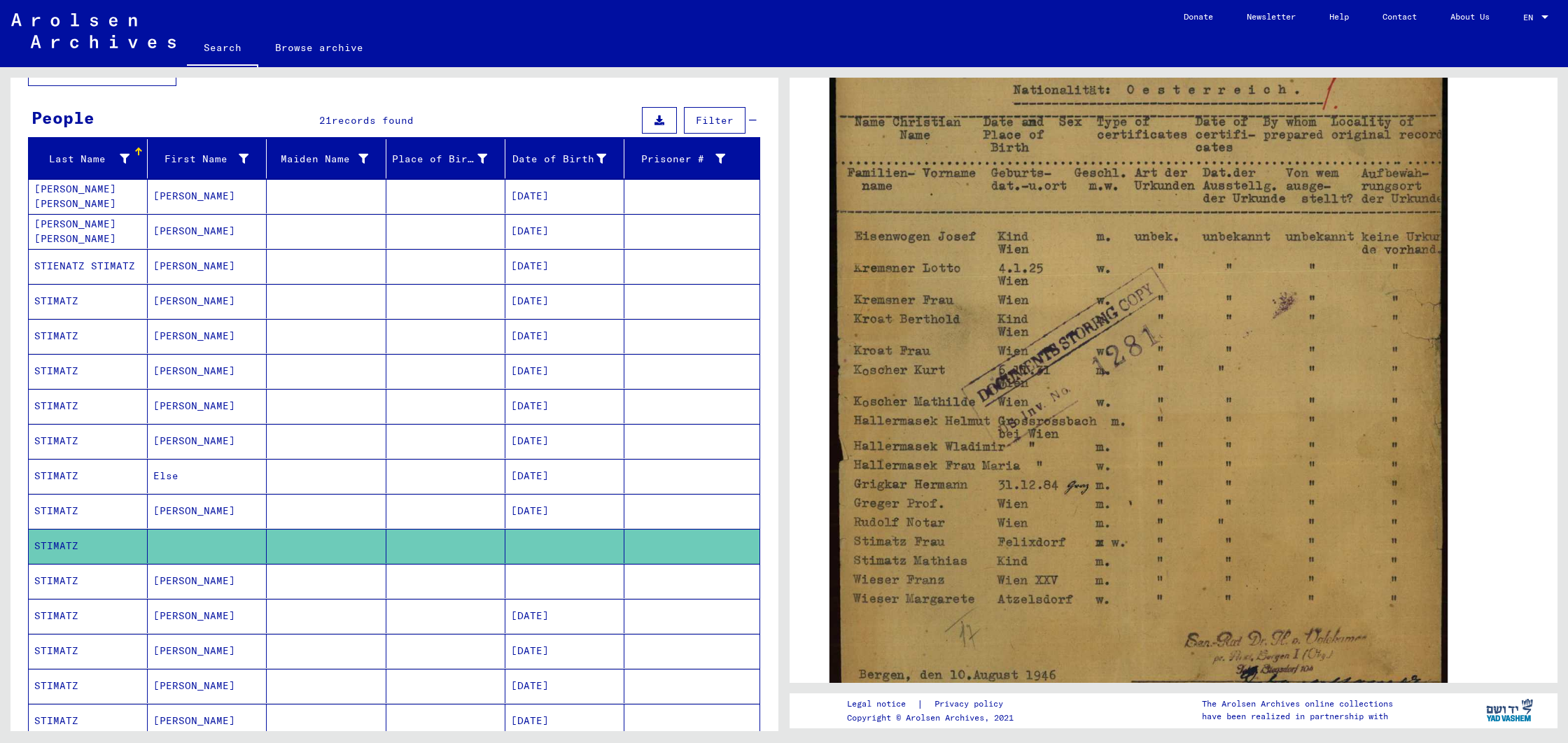
click at [205, 507] on mat-cell "[PERSON_NAME]" at bounding box center [207, 511] width 119 height 35
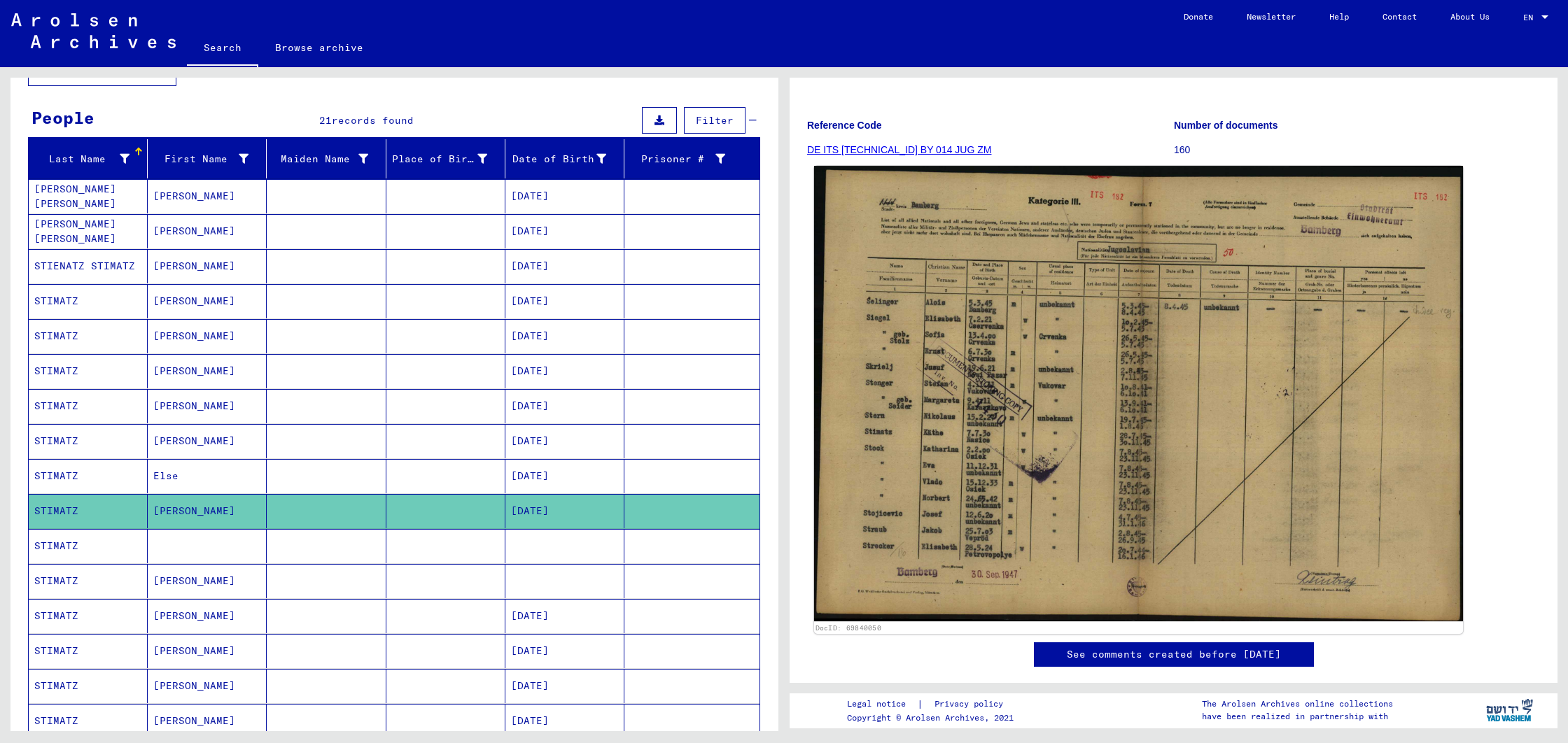
scroll to position [122, 0]
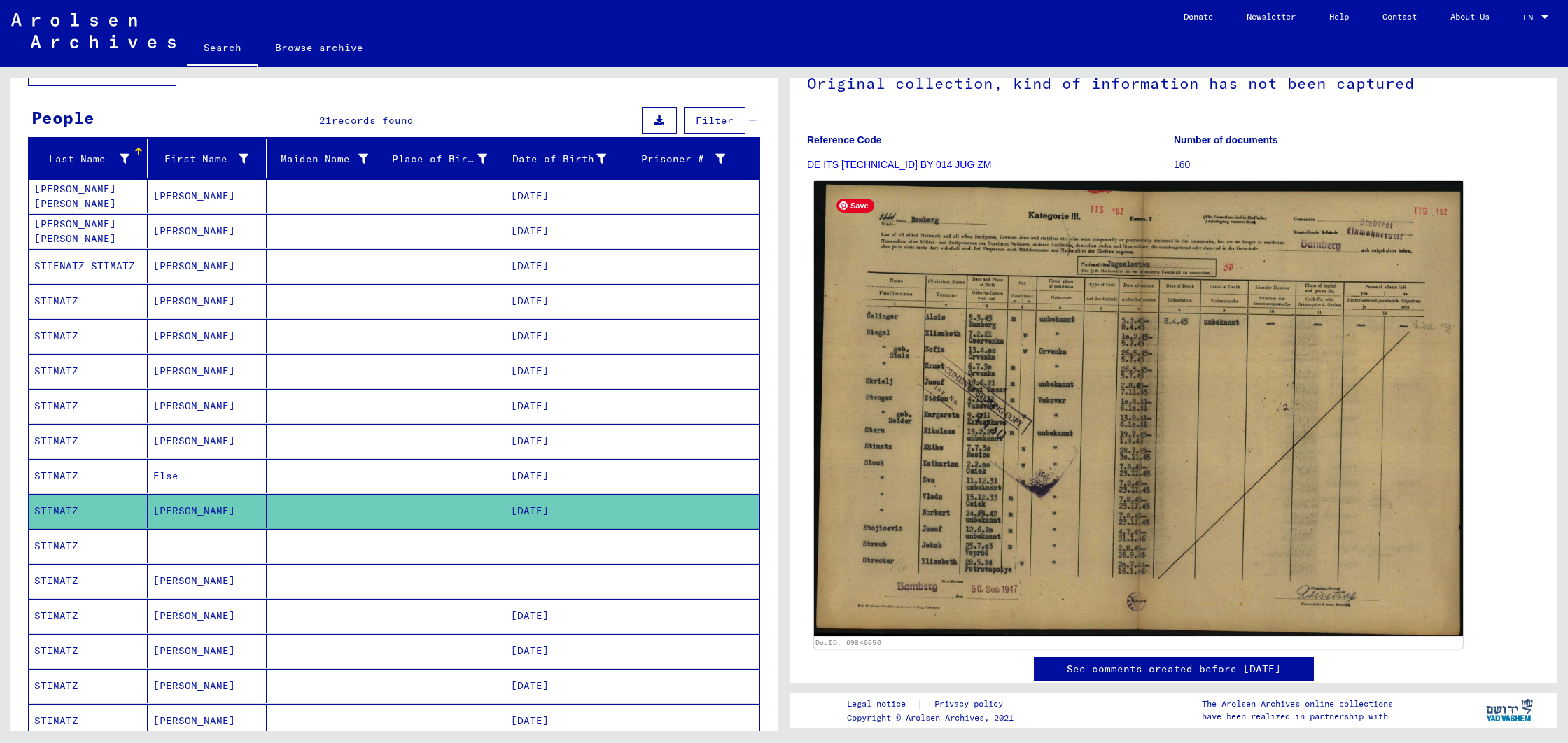
click at [1077, 474] on img at bounding box center [1139, 408] width 649 height 456
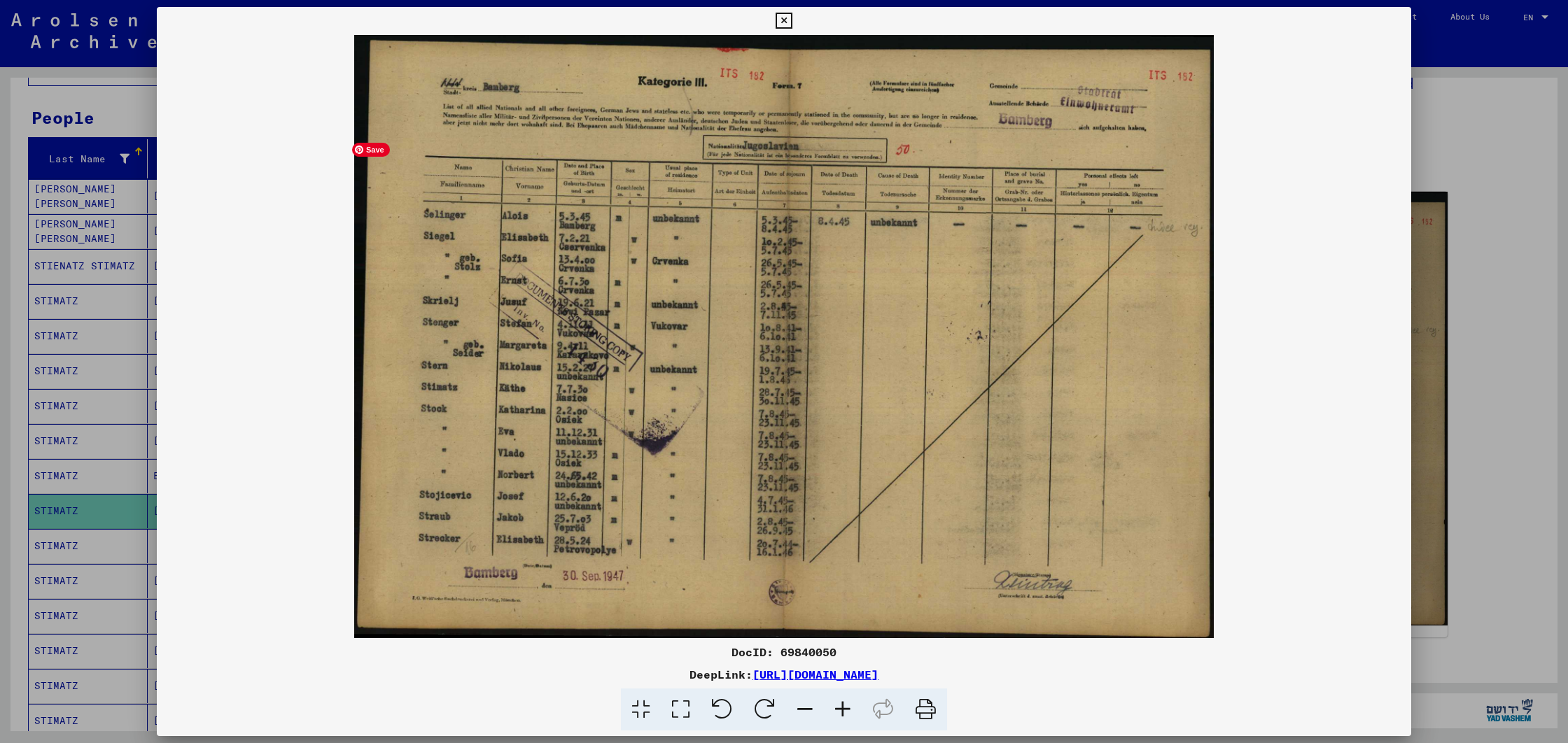
click at [453, 318] on img at bounding box center [784, 336] width 1254 height 604
click at [788, 407] on img at bounding box center [784, 336] width 1254 height 604
click at [101, 128] on div at bounding box center [784, 371] width 1568 height 743
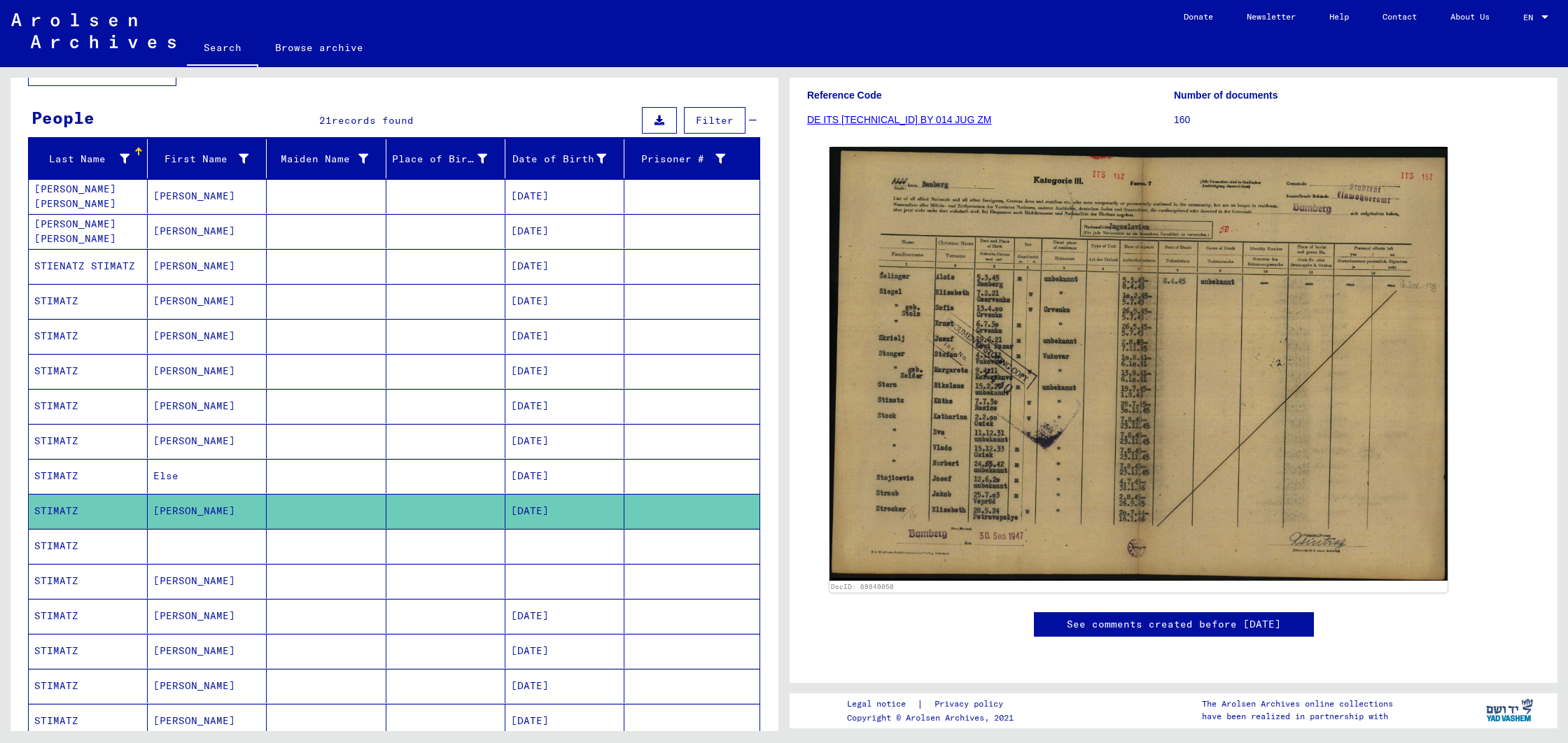
scroll to position [294, 0]
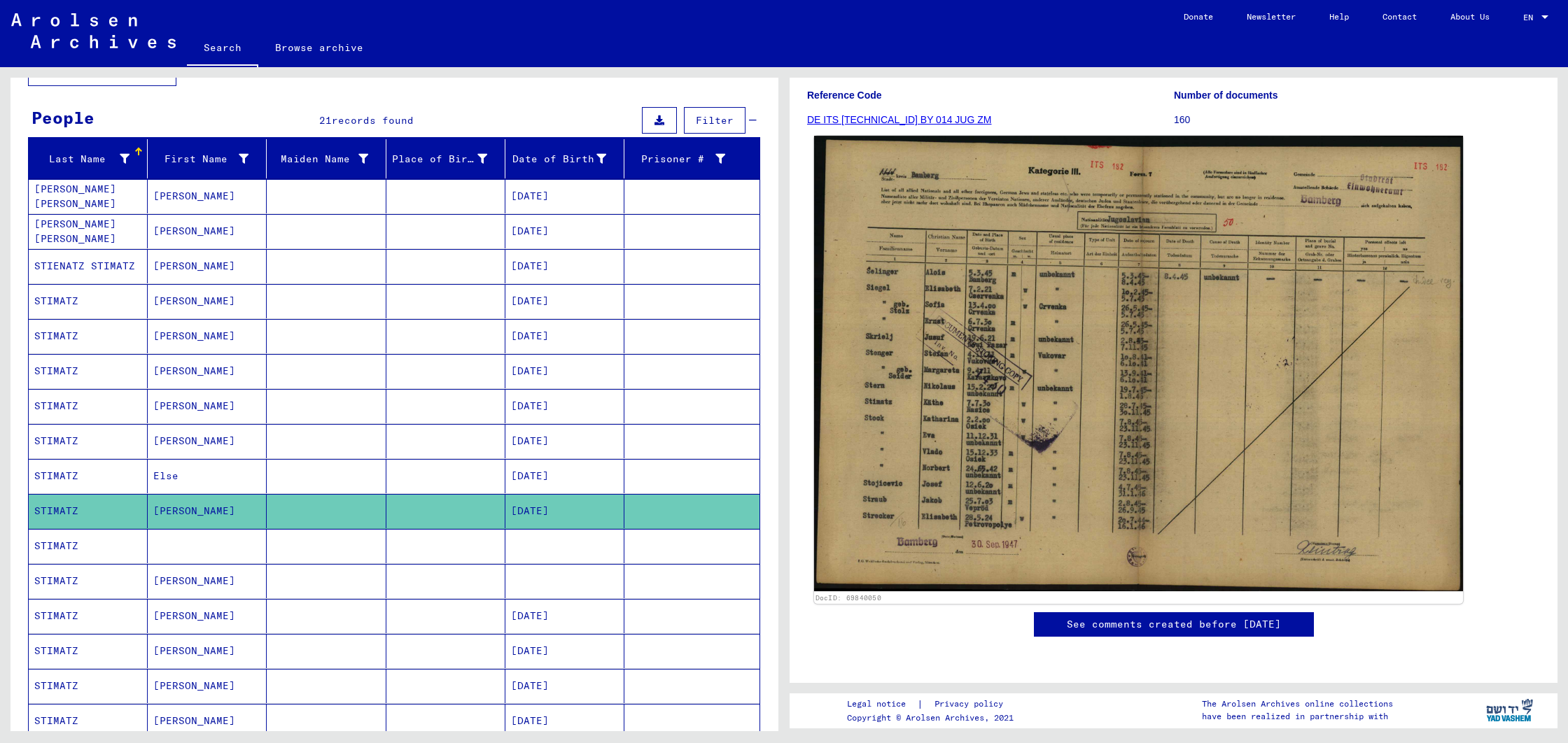
click at [1052, 335] on img at bounding box center [1139, 364] width 649 height 456
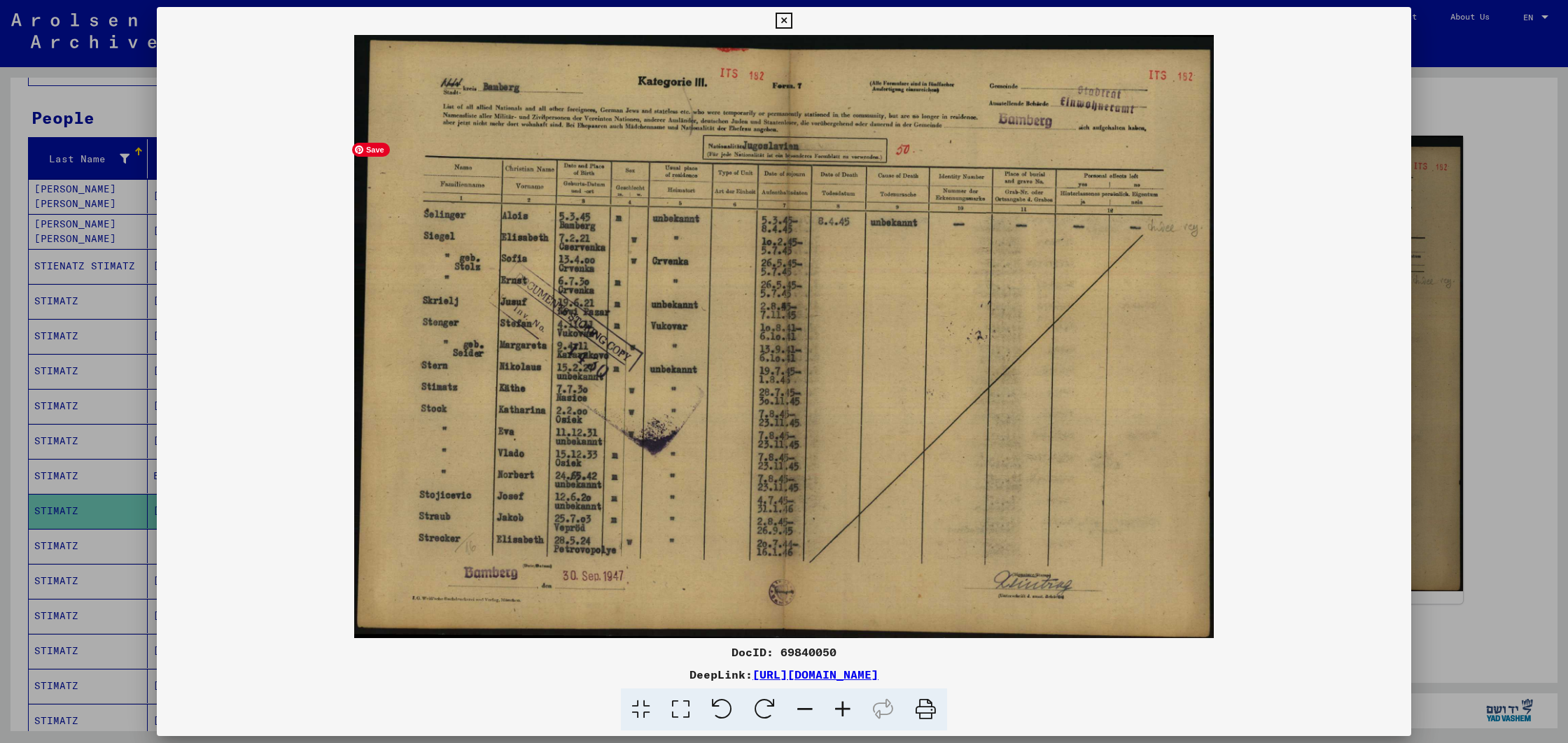
click at [1052, 335] on img at bounding box center [784, 336] width 1254 height 604
click at [574, 407] on img at bounding box center [784, 336] width 1254 height 604
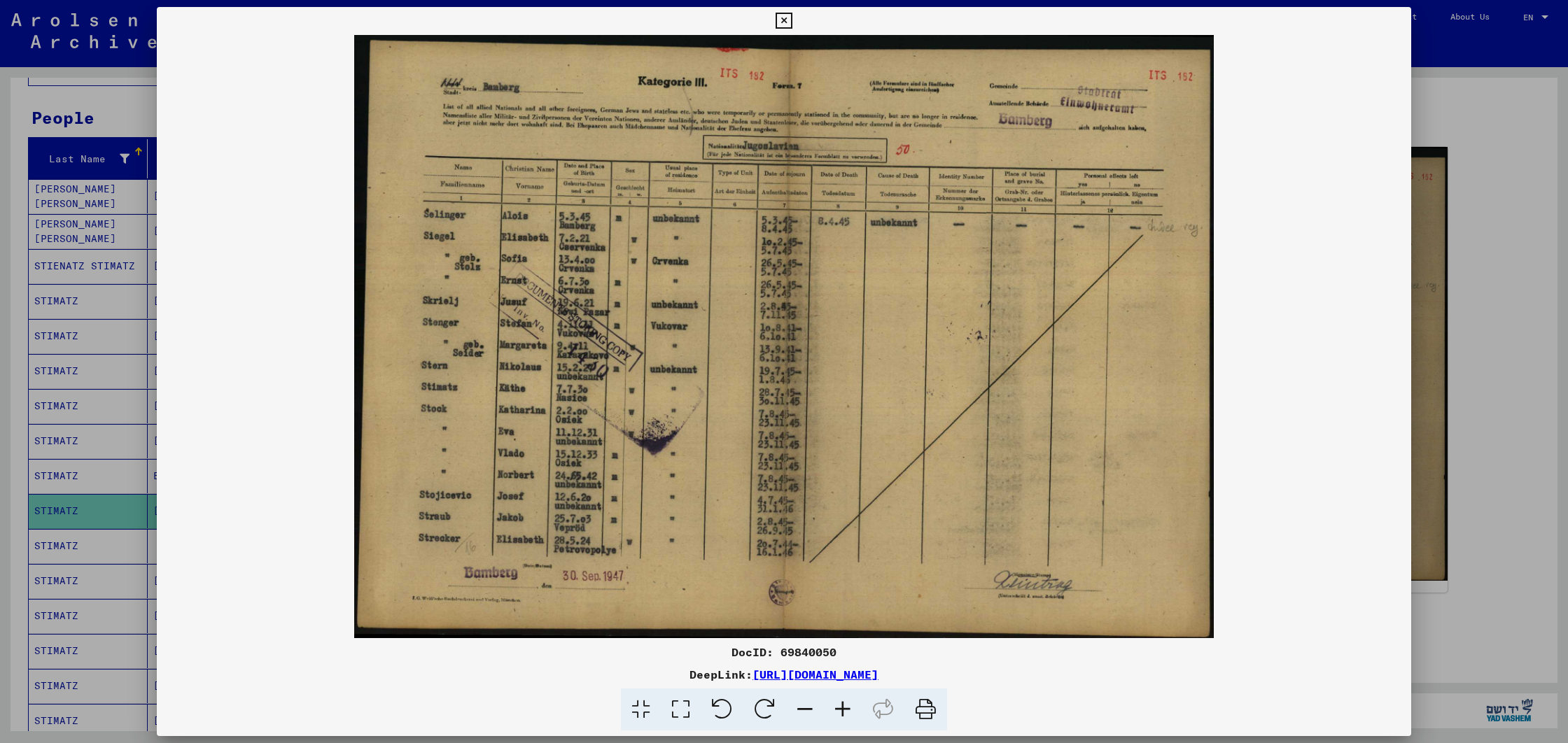
click at [106, 117] on div at bounding box center [784, 371] width 1568 height 743
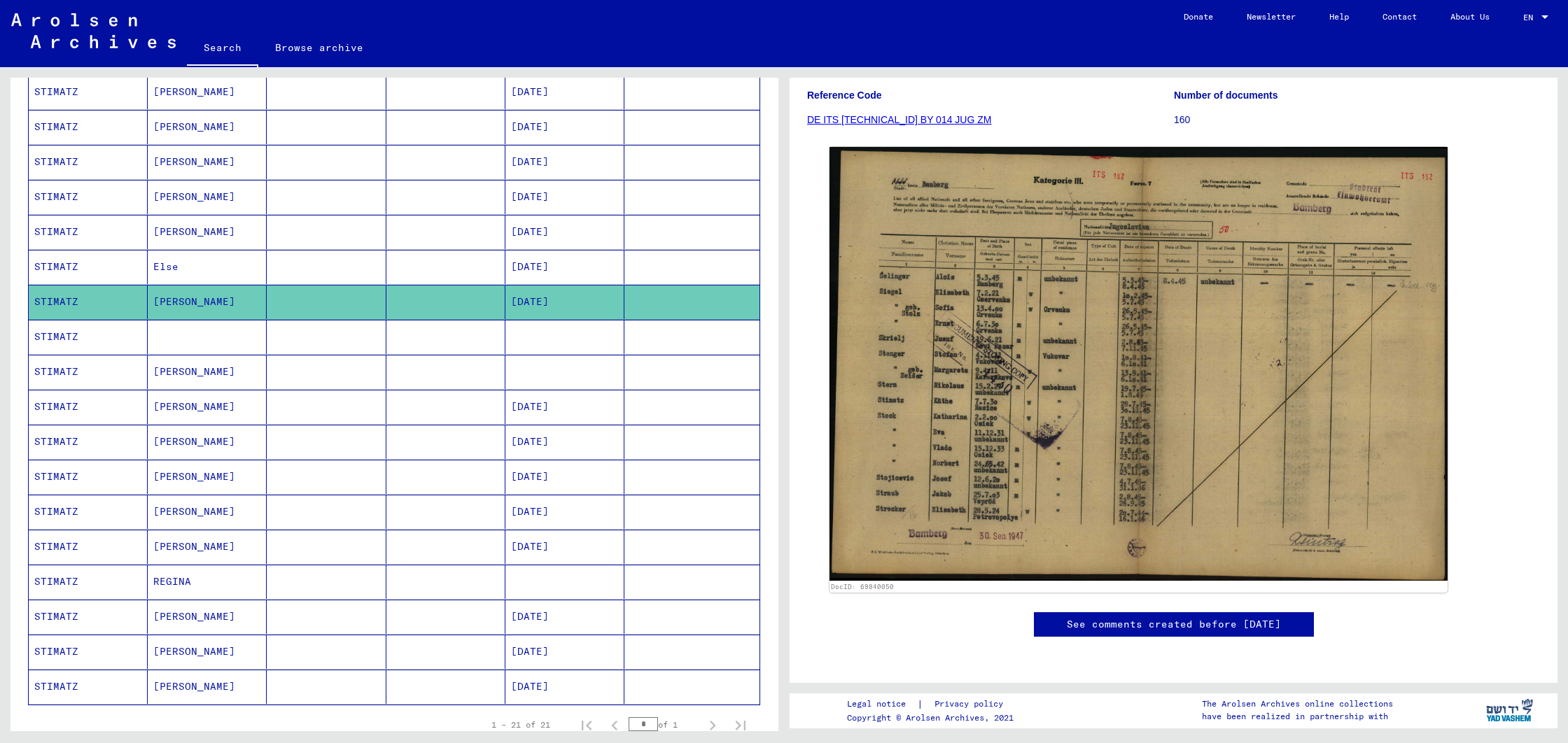
scroll to position [315, 0]
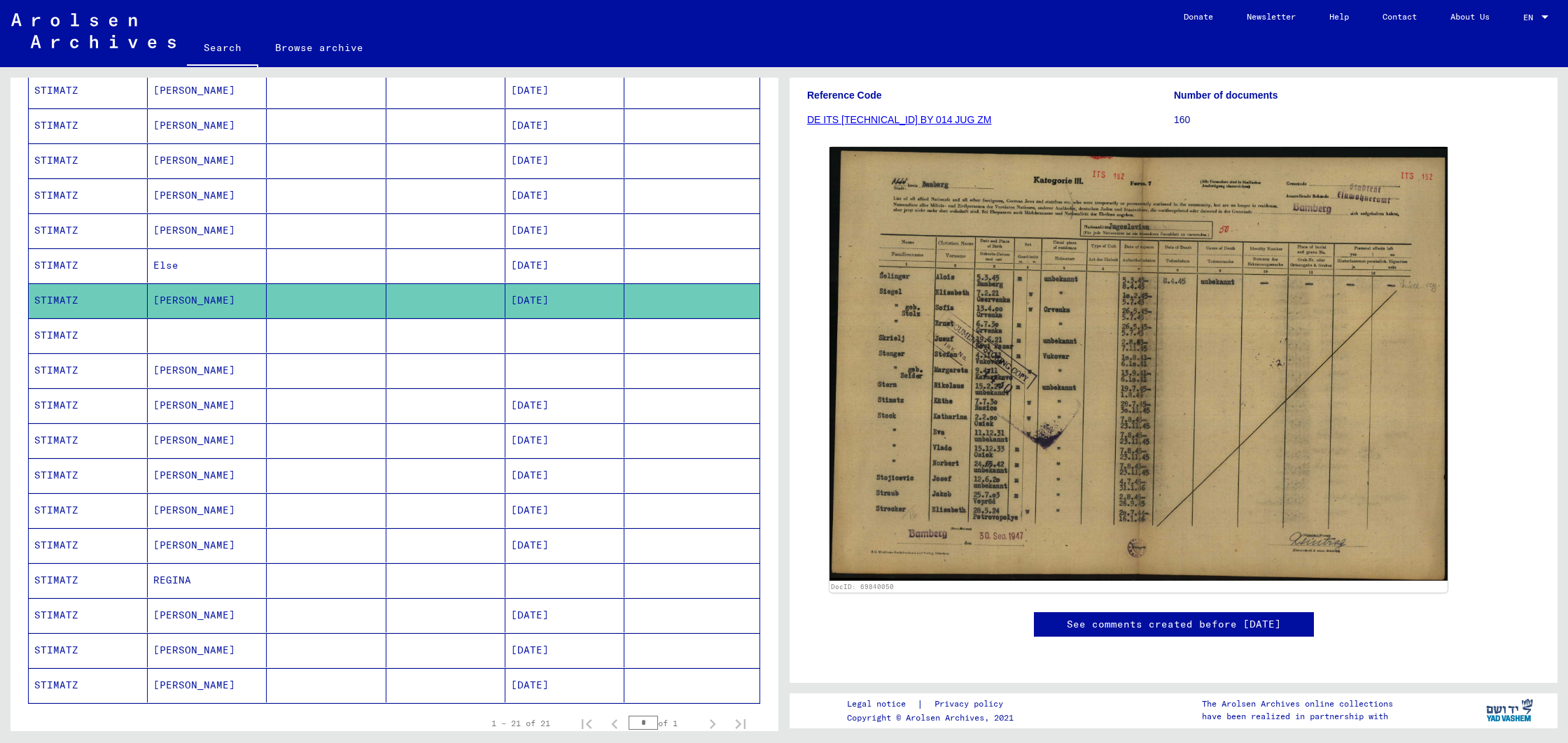
click at [165, 93] on mat-cell "[PERSON_NAME]" at bounding box center [207, 91] width 119 height 35
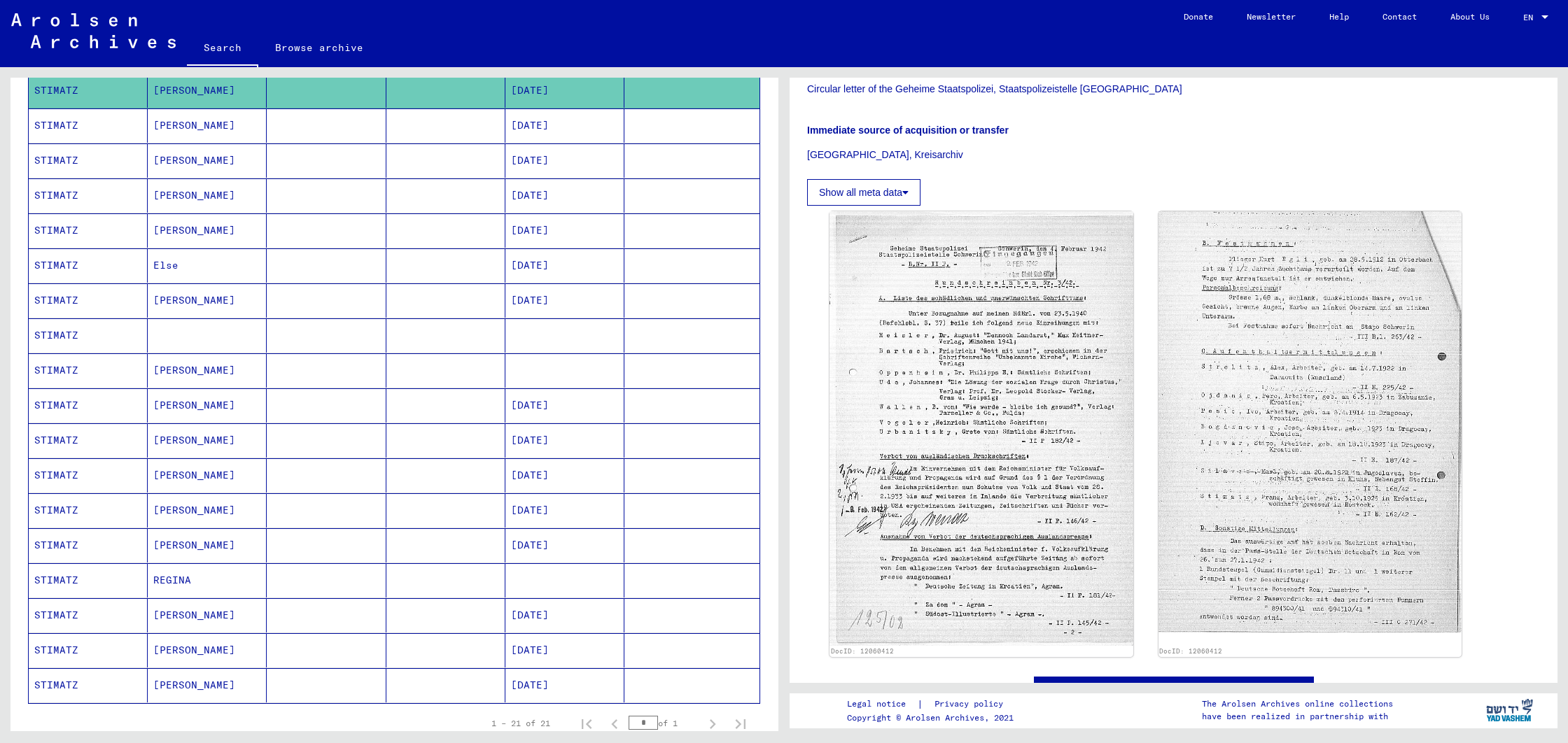
scroll to position [420, 0]
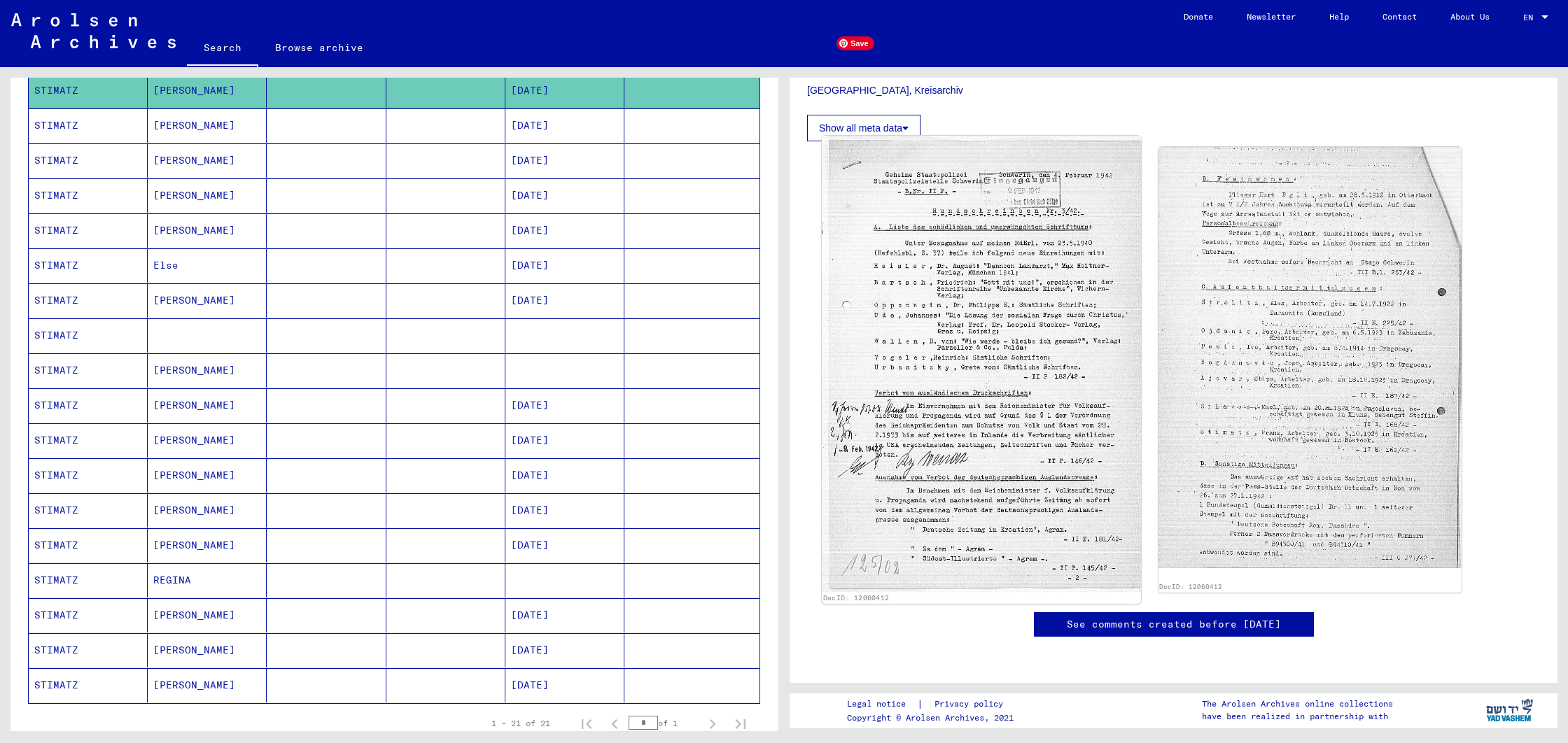
click at [1031, 363] on img at bounding box center [981, 364] width 318 height 456
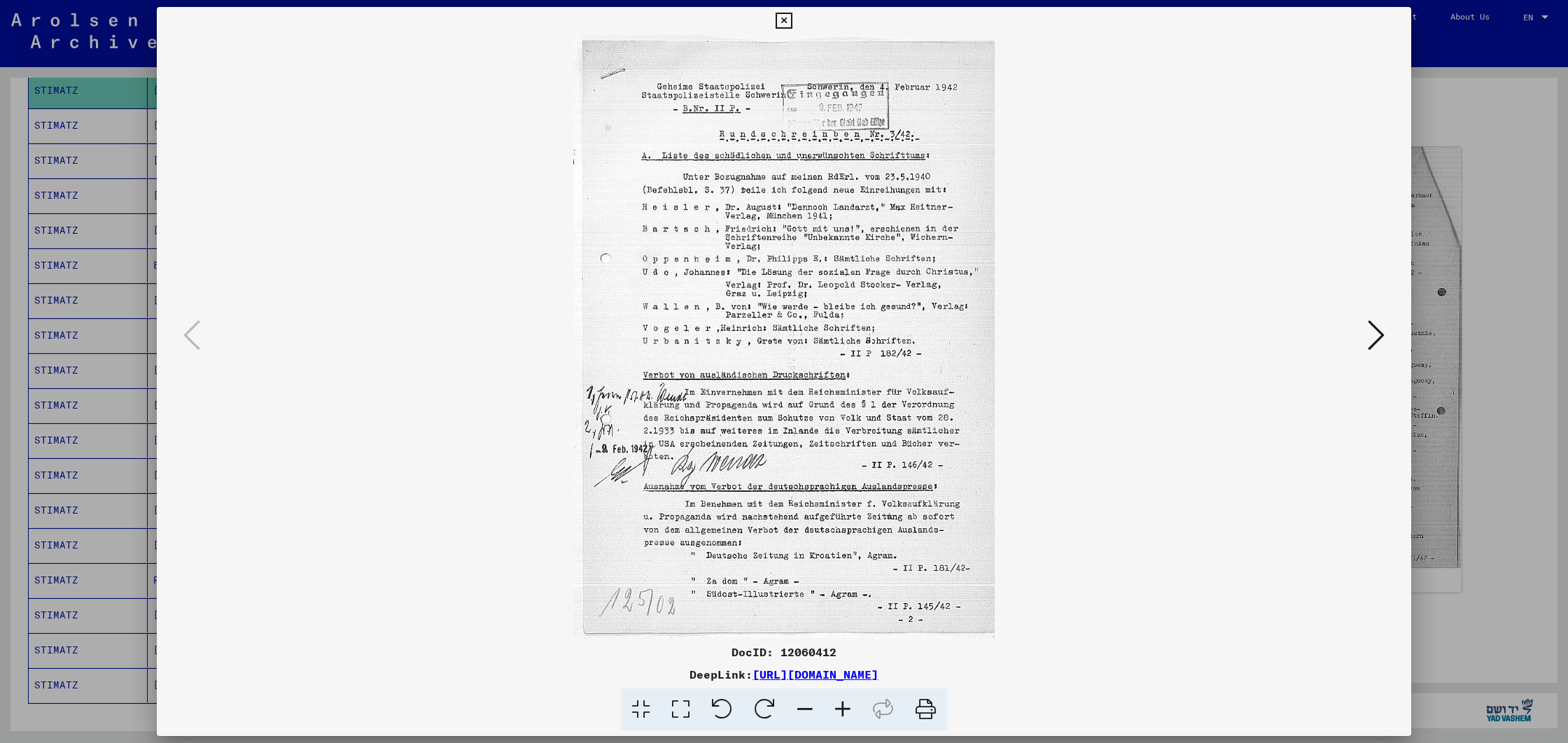
click at [929, 710] on icon at bounding box center [926, 709] width 43 height 43
click at [1376, 333] on icon at bounding box center [1376, 335] width 16 height 34
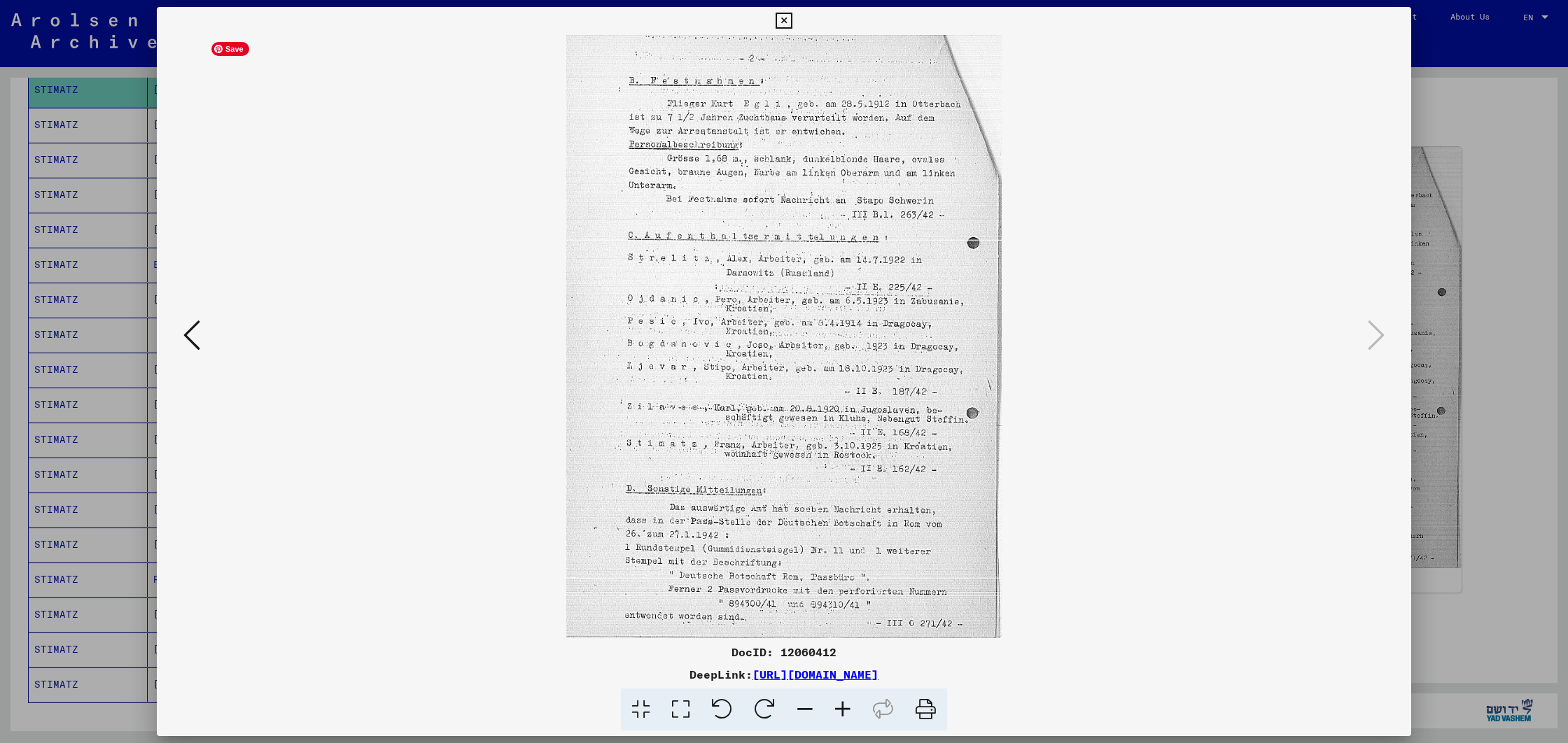
click at [919, 709] on icon at bounding box center [926, 709] width 43 height 43
click at [95, 133] on div at bounding box center [784, 371] width 1568 height 743
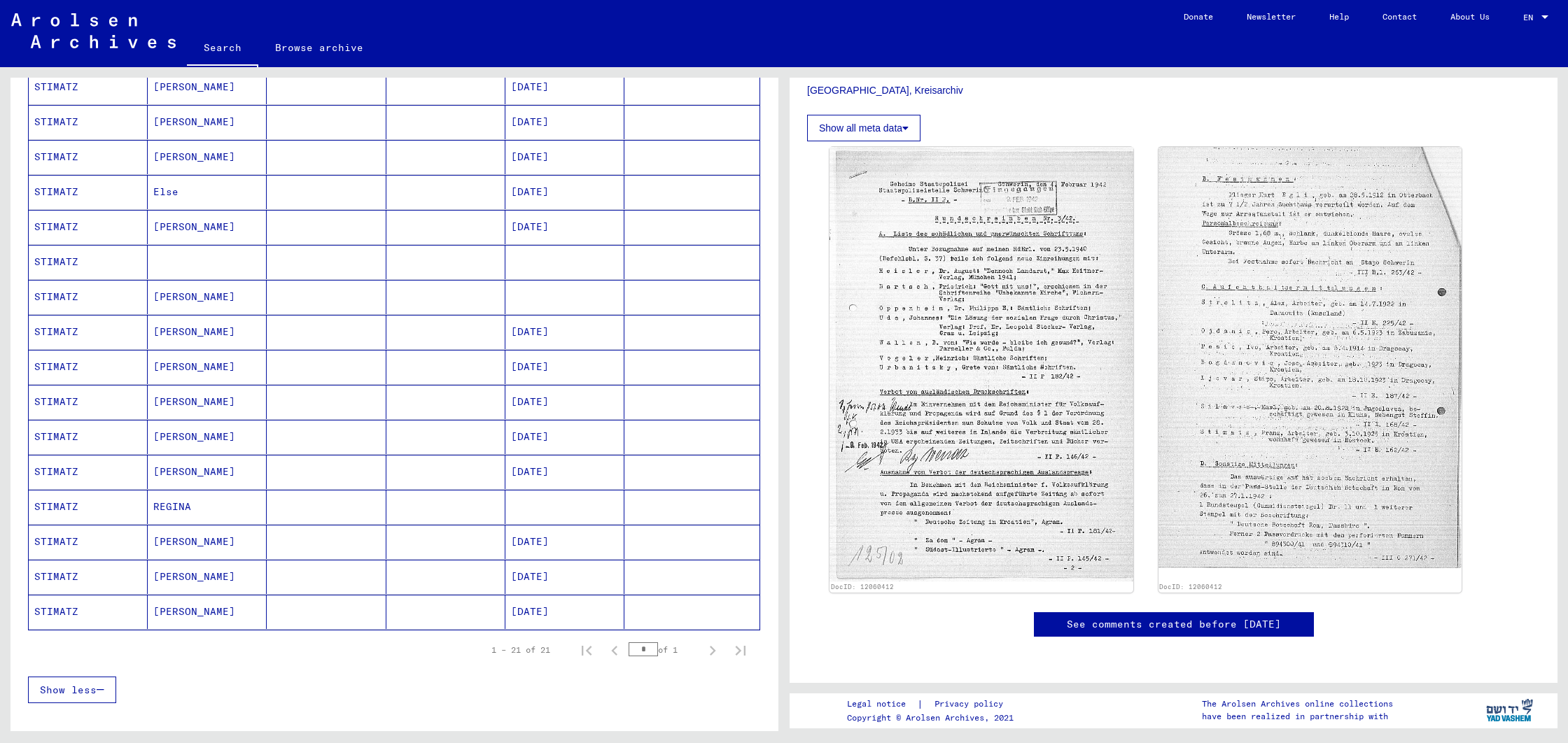
scroll to position [393, 0]
click at [176, 325] on mat-cell "[PERSON_NAME]" at bounding box center [207, 327] width 119 height 35
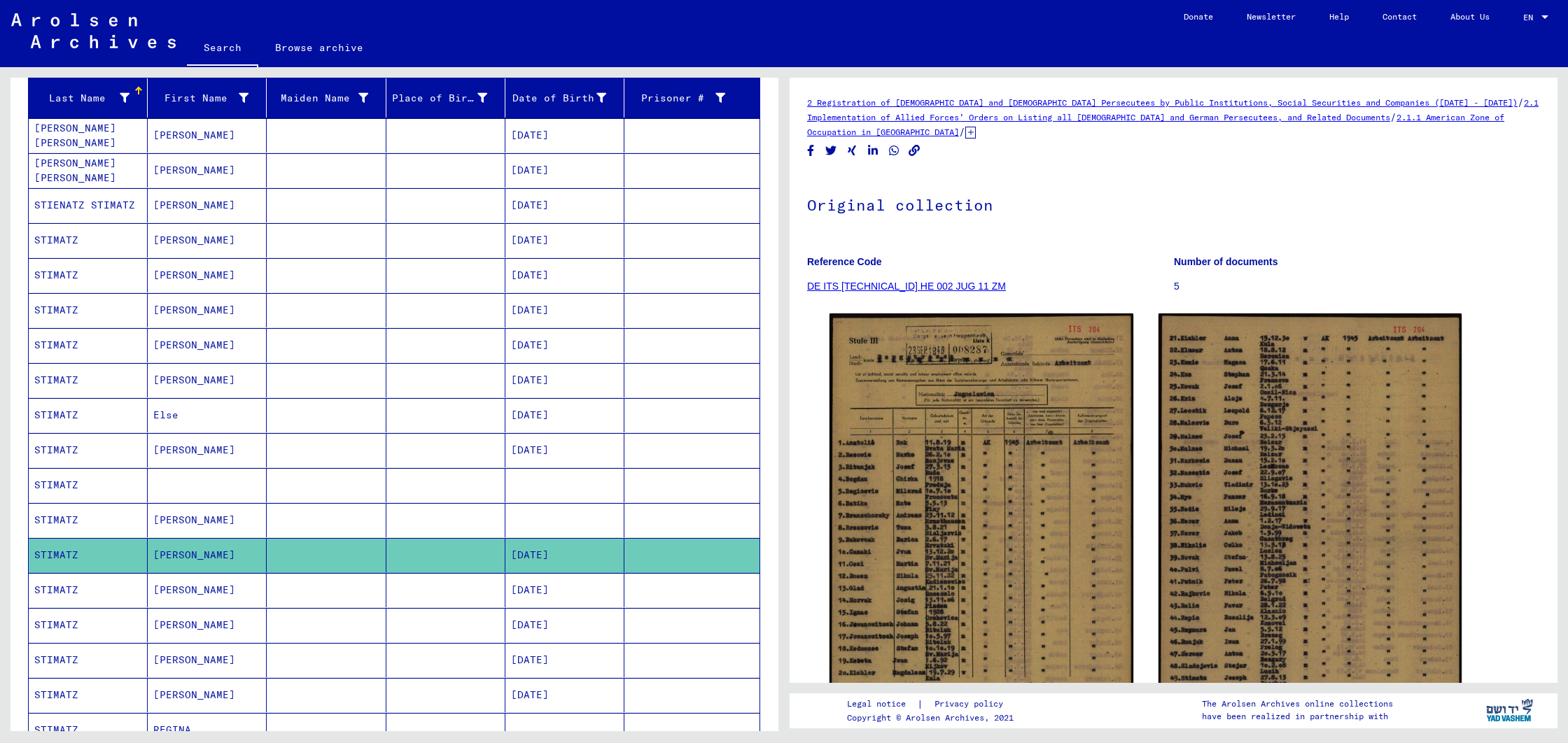
scroll to position [158, 0]
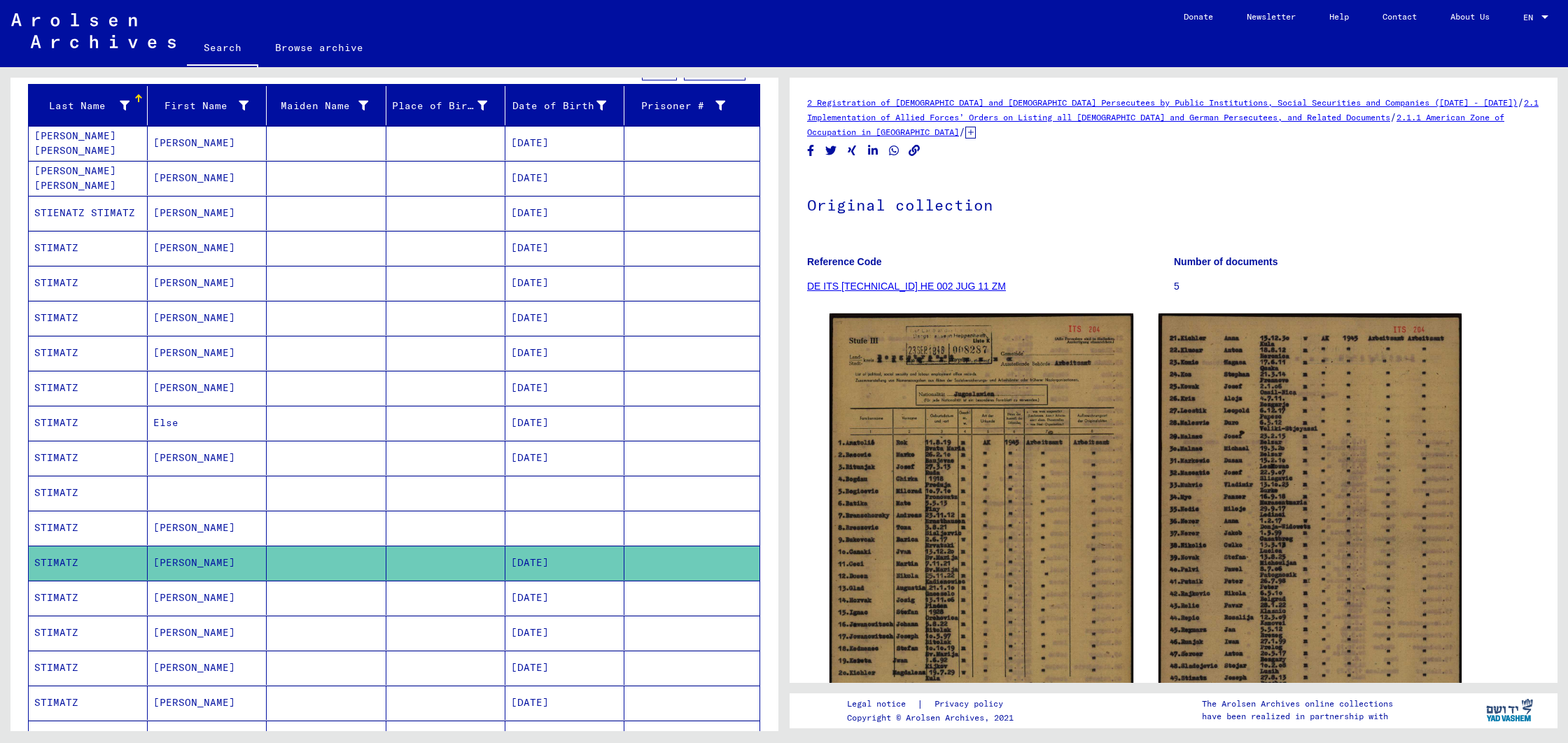
click at [533, 384] on mat-cell "[DATE]" at bounding box center [565, 388] width 119 height 35
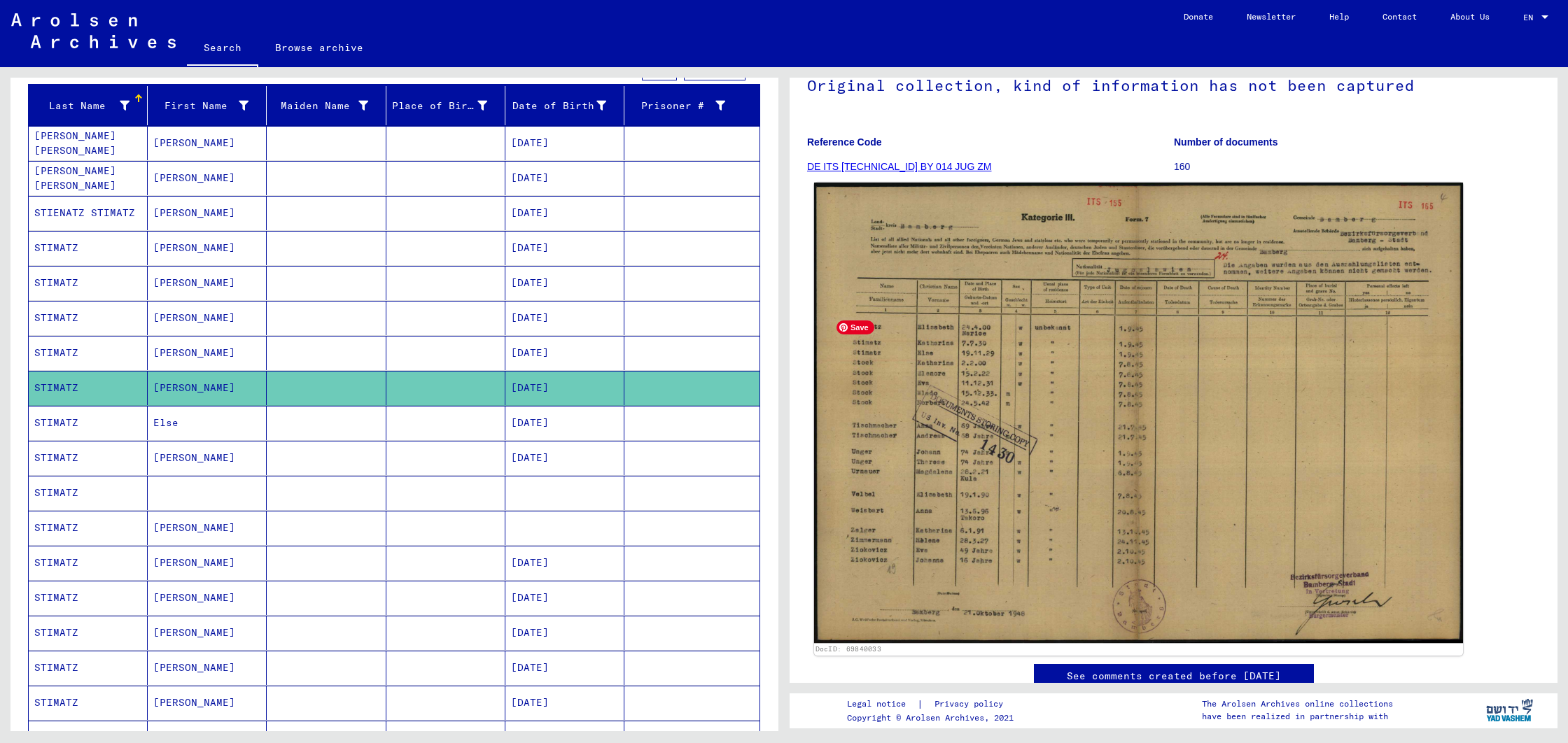
scroll to position [120, 0]
click at [966, 505] on img at bounding box center [1139, 412] width 649 height 460
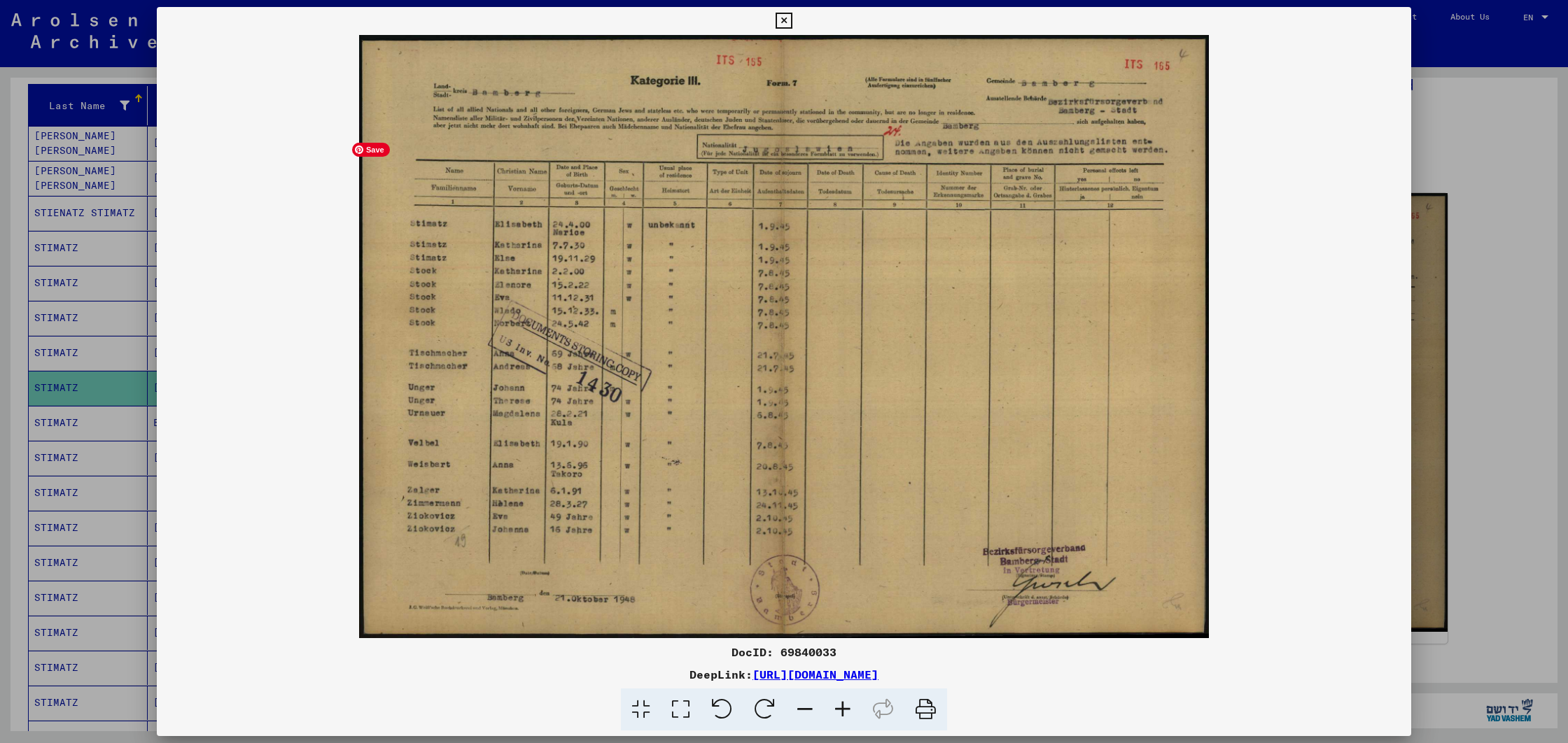
click at [697, 179] on img at bounding box center [784, 336] width 1254 height 604
click at [697, 181] on img at bounding box center [784, 336] width 1254 height 604
drag, startPoint x: 494, startPoint y: 243, endPoint x: 562, endPoint y: 243, distance: 68.0
click at [562, 243] on img at bounding box center [784, 336] width 1254 height 604
drag, startPoint x: 551, startPoint y: 245, endPoint x: 623, endPoint y: 245, distance: 72.0
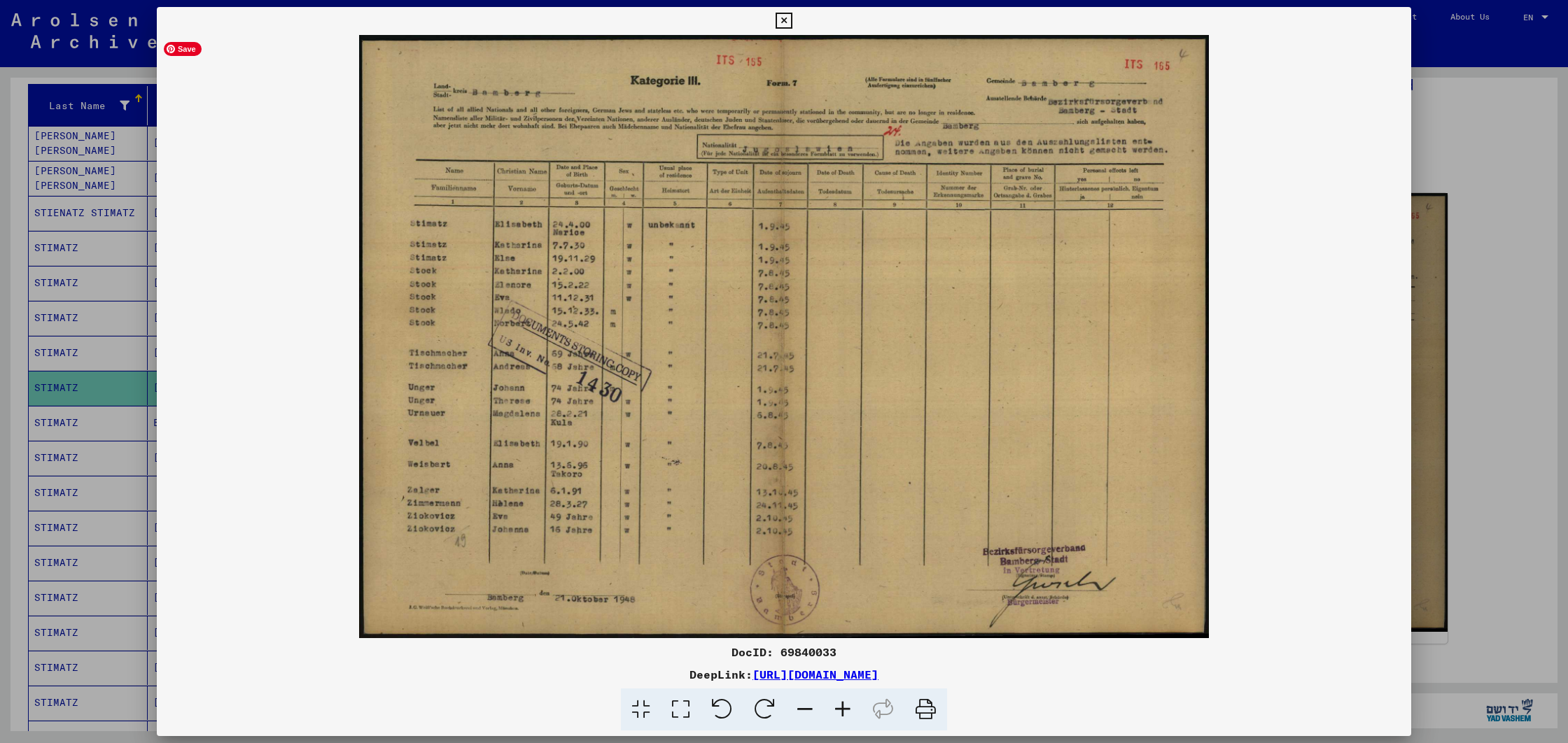
click at [623, 245] on img at bounding box center [784, 336] width 1254 height 604
click at [107, 59] on div at bounding box center [784, 371] width 1568 height 743
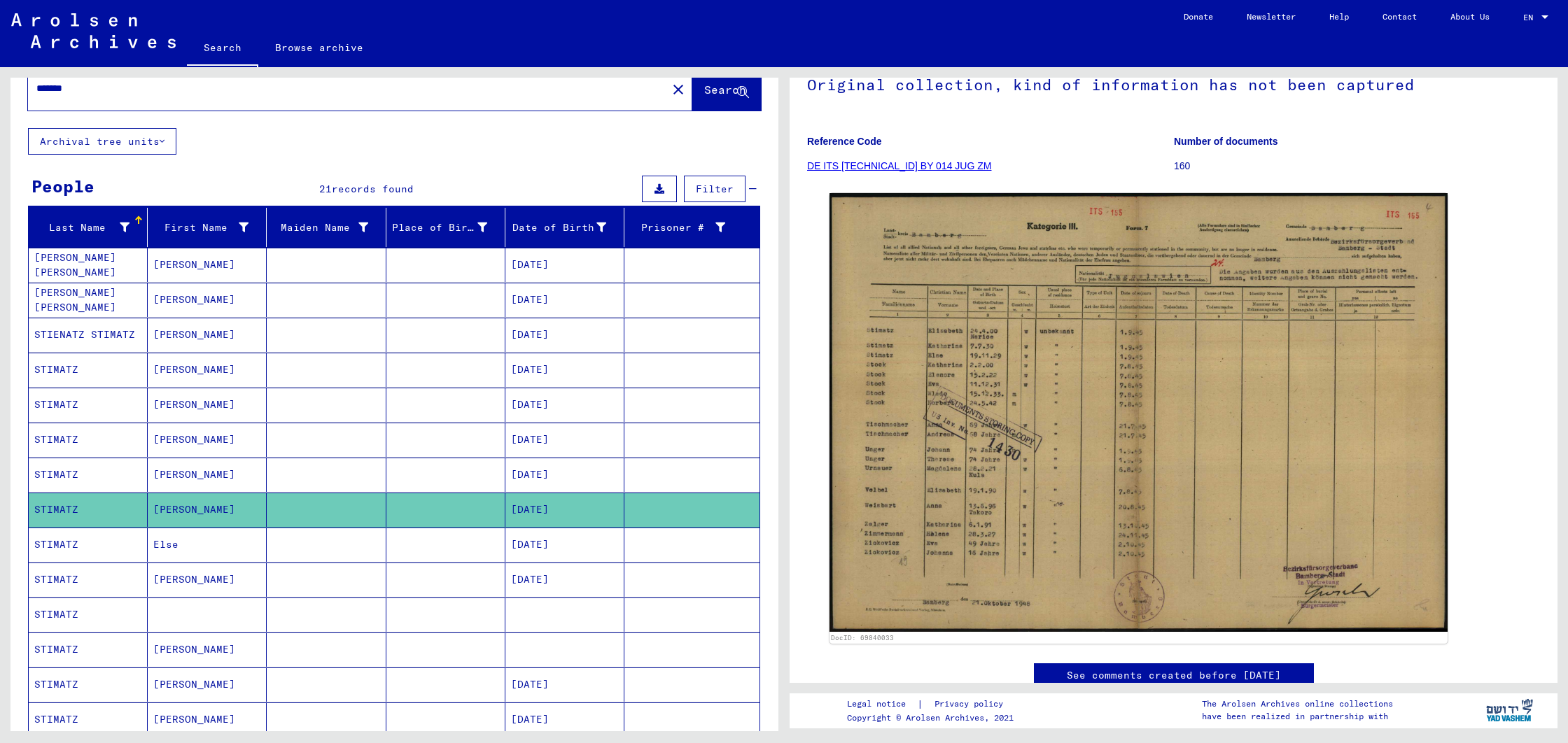
scroll to position [0, 0]
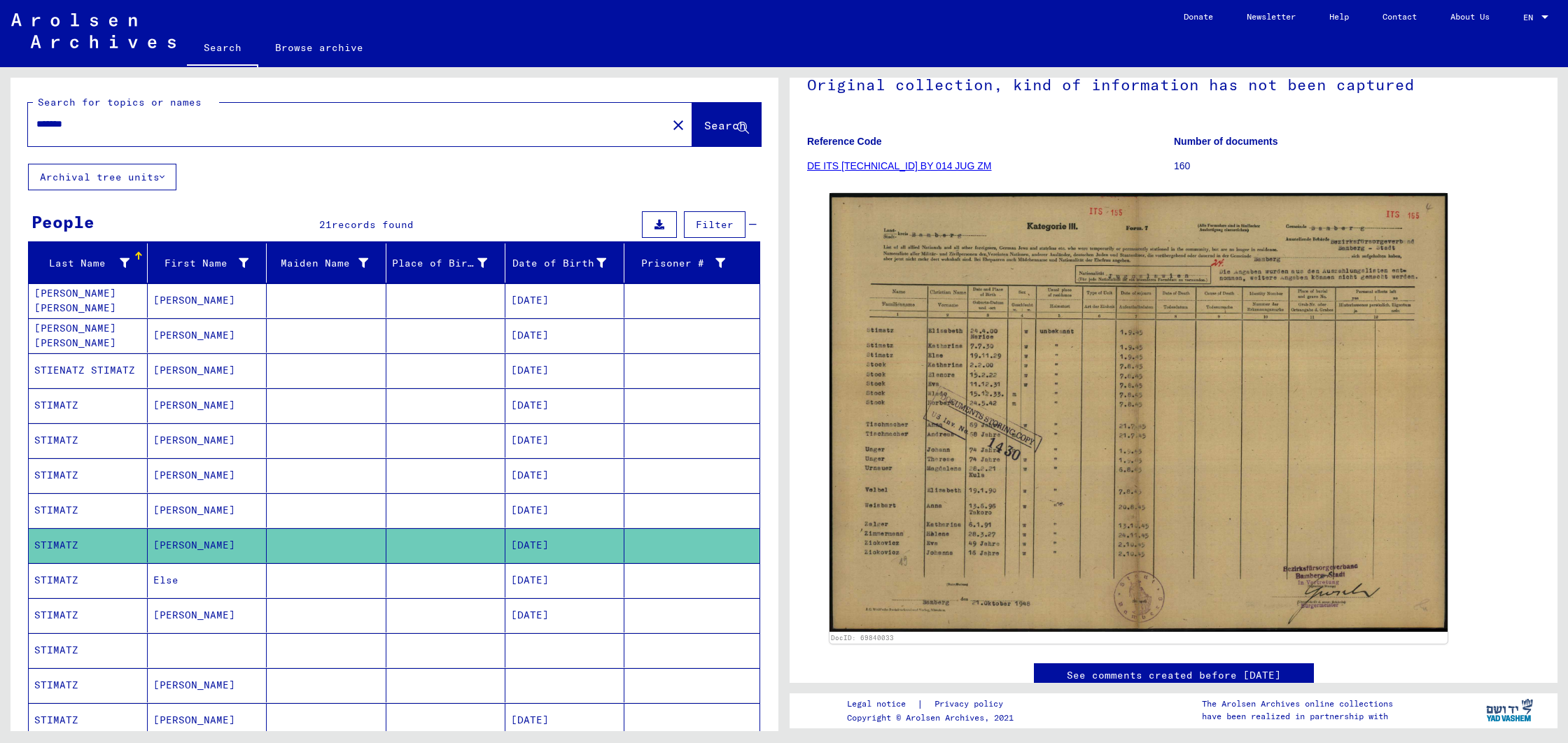
click at [101, 133] on div "*******" at bounding box center [344, 124] width 631 height 32
drag, startPoint x: 98, startPoint y: 124, endPoint x: 0, endPoint y: 103, distance: 100.2
click at [92, 123] on input "*******" at bounding box center [348, 124] width 622 height 15
type input "*"
